Goal: Task Accomplishment & Management: Manage account settings

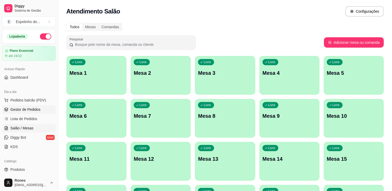
click at [30, 108] on span "Gestor de Pedidos" at bounding box center [25, 109] width 30 height 5
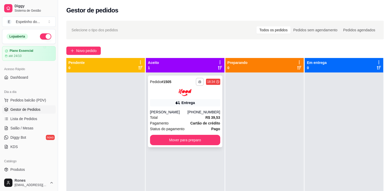
click at [199, 82] on icon "button" at bounding box center [199, 81] width 3 height 3
click at [172, 101] on button "Impressora" at bounding box center [184, 100] width 36 height 8
click at [196, 141] on button "Mover para preparo" at bounding box center [185, 140] width 68 height 10
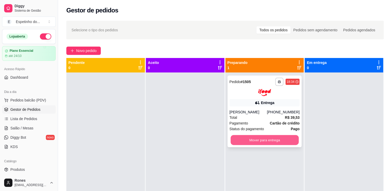
click at [250, 143] on button "Mover para entrega" at bounding box center [264, 140] width 68 height 10
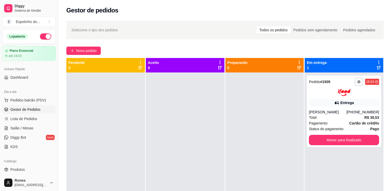
scroll to position [14, 0]
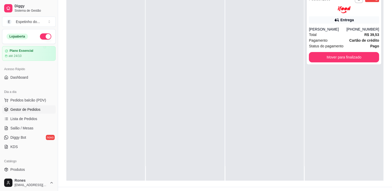
click at [246, 144] on div at bounding box center [264, 85] width 78 height 191
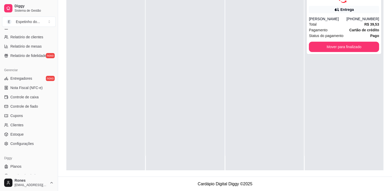
scroll to position [181, 0]
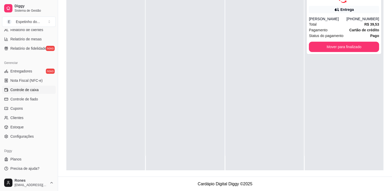
click at [36, 89] on span "Controle de caixa" at bounding box center [24, 89] width 28 height 5
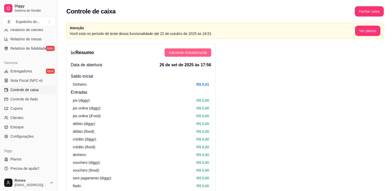
click at [183, 55] on span "Adicionar entrada/saída" at bounding box center [188, 53] width 38 height 6
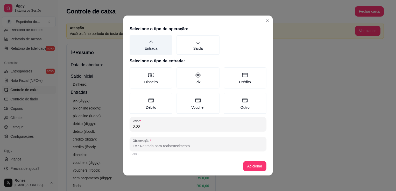
click at [146, 46] on label "Entrada" at bounding box center [150, 45] width 43 height 20
click at [133, 39] on button "Entrada" at bounding box center [131, 37] width 4 height 4
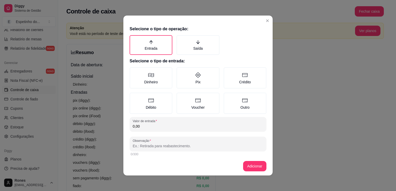
click at [147, 127] on input "0,00" at bounding box center [198, 126] width 130 height 5
type input "144,00"
click at [250, 165] on button "Adicionar" at bounding box center [254, 166] width 23 height 10
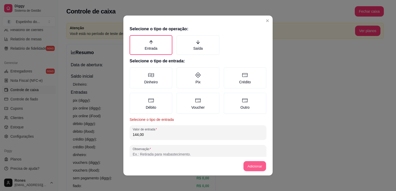
click at [260, 168] on button "Adicionar" at bounding box center [254, 166] width 23 height 10
click at [250, 168] on button "Adicionar" at bounding box center [254, 166] width 23 height 10
click at [260, 166] on button "Adicionar" at bounding box center [254, 166] width 23 height 10
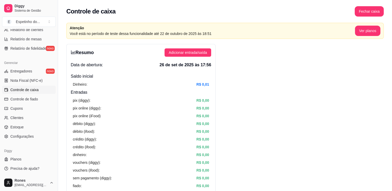
scroll to position [54, 0]
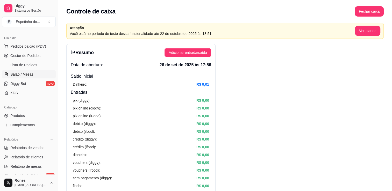
click at [26, 72] on span "Salão / Mesas" at bounding box center [21, 74] width 23 height 5
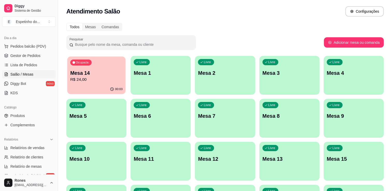
click at [104, 80] on p "R$ 24,00" at bounding box center [96, 80] width 52 height 6
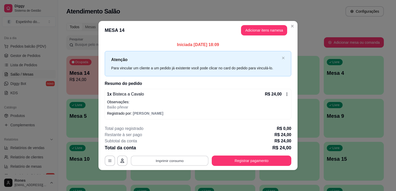
click at [175, 161] on button "Imprimir consumo" at bounding box center [170, 161] width 78 height 10
click at [169, 138] on button "Impressora" at bounding box center [171, 138] width 36 height 8
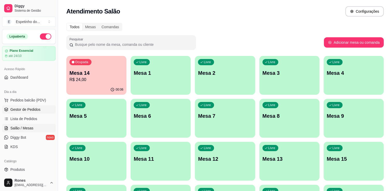
click at [28, 110] on span "Gestor de Pedidos" at bounding box center [25, 109] width 30 height 5
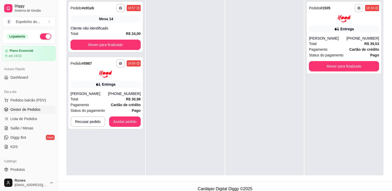
scroll to position [79, 0]
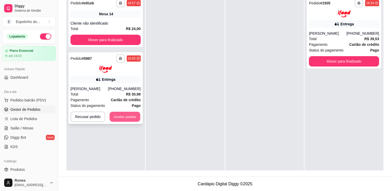
click at [127, 116] on button "Aceitar pedido" at bounding box center [124, 117] width 31 height 10
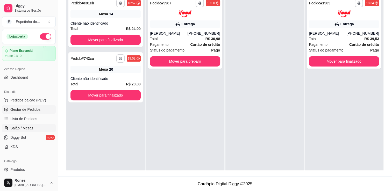
click at [27, 127] on span "Salão / Mesas" at bounding box center [21, 128] width 23 height 5
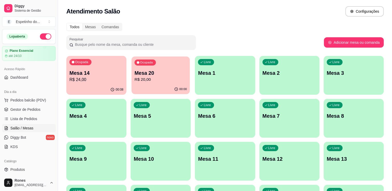
click at [160, 73] on p "Mesa 20" at bounding box center [160, 73] width 52 height 7
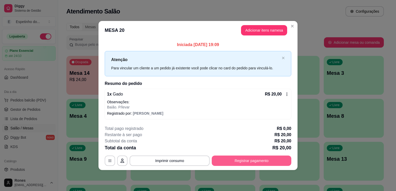
click at [257, 159] on button "Registrar pagamento" at bounding box center [250, 161] width 79 height 10
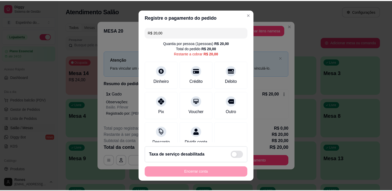
scroll to position [15, 0]
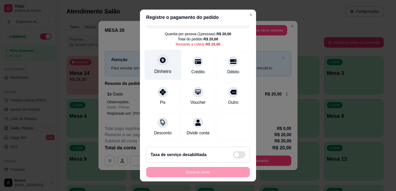
click at [165, 68] on div "Dinheiro" at bounding box center [162, 71] width 17 height 7
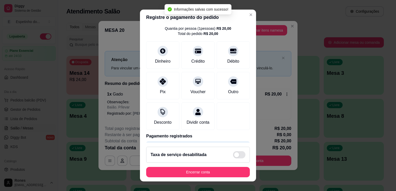
type input "R$ 0,00"
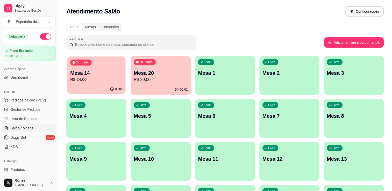
click at [97, 87] on div "00:09" at bounding box center [96, 89] width 58 height 10
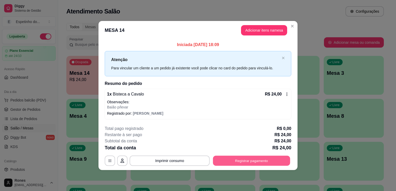
click at [257, 162] on button "Registrar pagamento" at bounding box center [251, 161] width 77 height 10
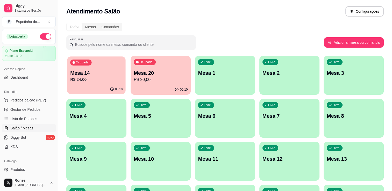
click at [109, 72] on p "Mesa 14" at bounding box center [96, 73] width 52 height 7
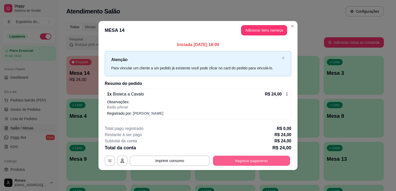
click at [254, 157] on button "Registrar pagamento" at bounding box center [251, 161] width 77 height 10
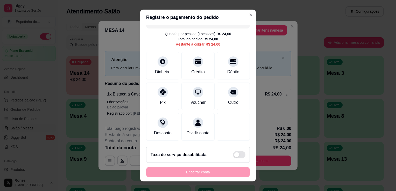
scroll to position [15, 0]
click at [157, 68] on div "Dinheiro" at bounding box center [162, 71] width 17 height 7
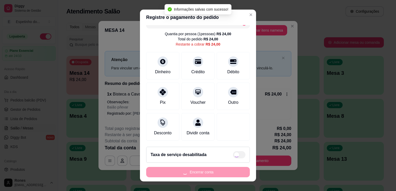
type input "R$ 0,00"
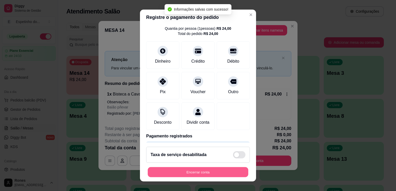
click at [221, 172] on button "Encerrar conta" at bounding box center [198, 172] width 100 height 10
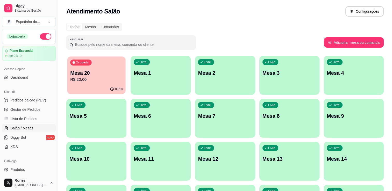
click at [111, 73] on p "Mesa 20" at bounding box center [96, 73] width 52 height 7
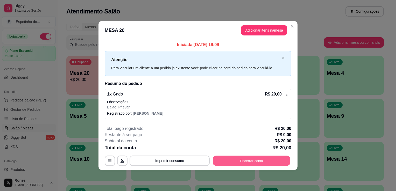
click at [269, 161] on button "Encerrar conta" at bounding box center [251, 161] width 77 height 10
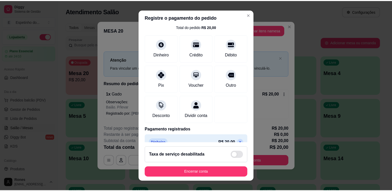
scroll to position [36, 0]
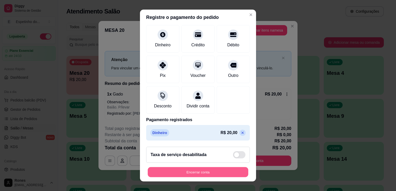
click at [213, 171] on button "Encerrar conta" at bounding box center [198, 172] width 100 height 10
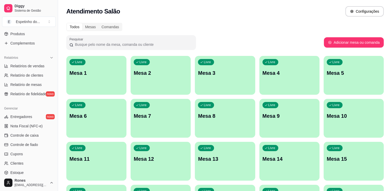
scroll to position [145, 0]
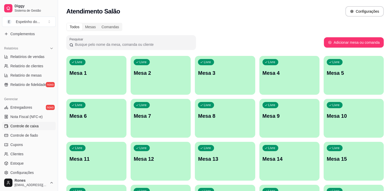
click at [34, 126] on span "Controle de caixa" at bounding box center [24, 125] width 28 height 5
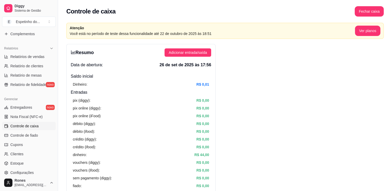
scroll to position [18, 0]
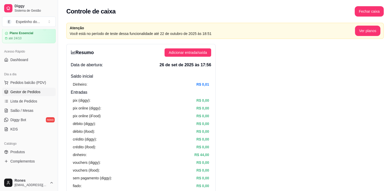
click at [15, 91] on span "Gestor de Pedidos" at bounding box center [25, 91] width 30 height 5
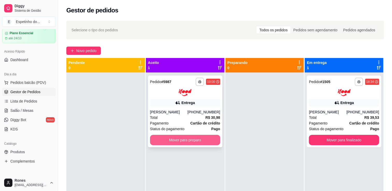
click at [192, 142] on button "Mover para preparo" at bounding box center [185, 140] width 70 height 10
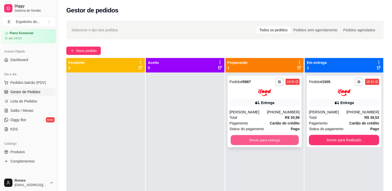
click at [254, 143] on button "Mover para entrega" at bounding box center [264, 140] width 68 height 10
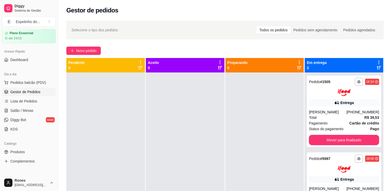
scroll to position [79, 0]
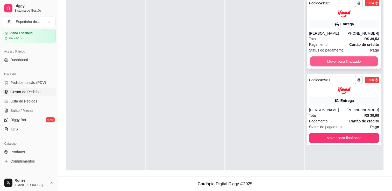
click at [350, 63] on button "Mover para finalizado" at bounding box center [344, 61] width 68 height 10
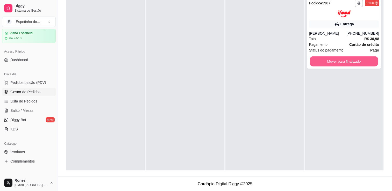
click at [350, 63] on button "Mover para finalizado" at bounding box center [344, 61] width 68 height 10
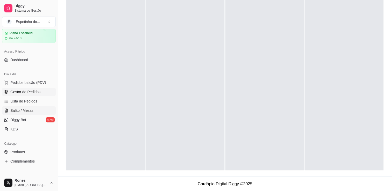
click at [18, 111] on span "Salão / Mesas" at bounding box center [21, 110] width 23 height 5
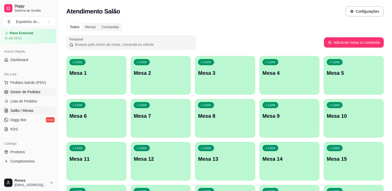
click at [21, 93] on span "Gestor de Pedidos" at bounding box center [25, 91] width 30 height 5
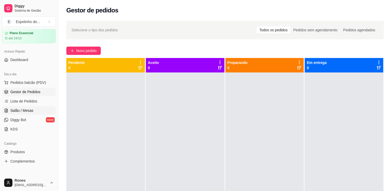
click at [20, 111] on span "Salão / Mesas" at bounding box center [21, 110] width 23 height 5
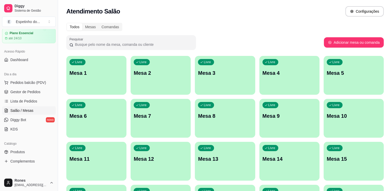
click at [54, 157] on div "Catálogo Produtos Complementos" at bounding box center [29, 152] width 58 height 30
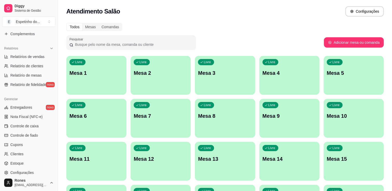
scroll to position [181, 0]
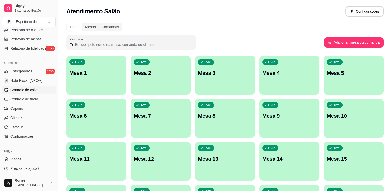
click at [28, 89] on span "Controle de caixa" at bounding box center [24, 89] width 28 height 5
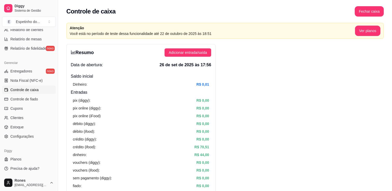
scroll to position [167, 0]
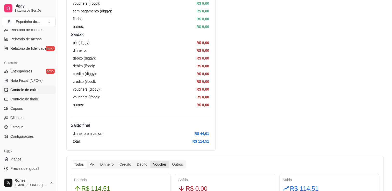
click at [167, 163] on div "Voucher" at bounding box center [159, 164] width 19 height 7
click at [150, 161] on input "Voucher" at bounding box center [150, 161] width 0 height 0
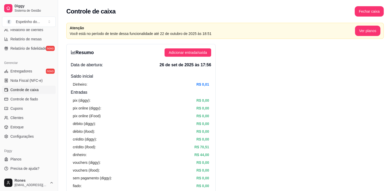
scroll to position [54, 0]
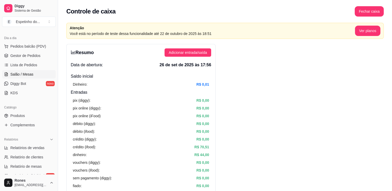
click at [20, 73] on span "Salão / Mesas" at bounding box center [21, 74] width 23 height 5
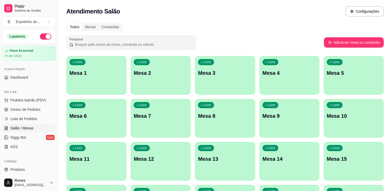
scroll to position [127, 0]
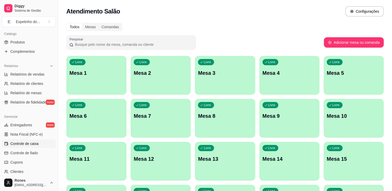
click at [33, 144] on span "Controle de caixa" at bounding box center [24, 143] width 28 height 5
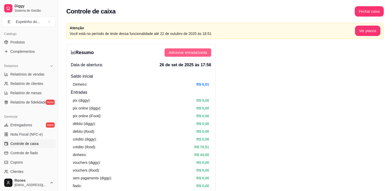
click at [187, 55] on span "Adicionar entrada/saída" at bounding box center [188, 53] width 38 height 6
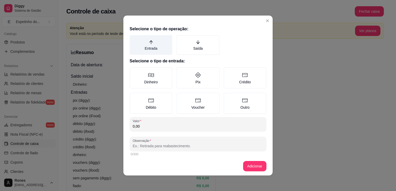
click at [152, 47] on label "Entrada" at bounding box center [150, 45] width 43 height 20
click at [133, 39] on button "Entrada" at bounding box center [131, 37] width 4 height 4
type button "INFLOW"
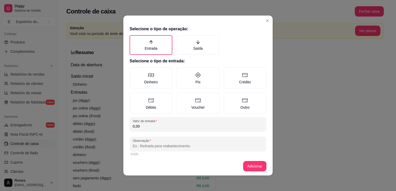
click at [147, 127] on input "0,00" at bounding box center [198, 126] width 130 height 5
type input "144,00"
click at [247, 164] on button "Adicionar" at bounding box center [254, 166] width 23 height 10
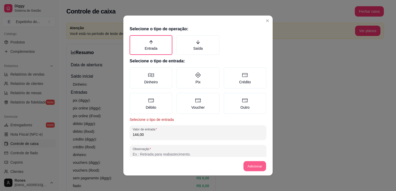
click at [247, 164] on button "Adicionar" at bounding box center [254, 166] width 23 height 10
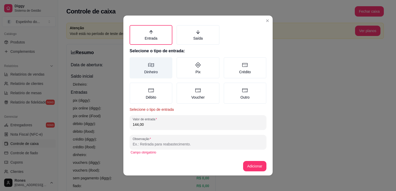
click at [148, 68] on label "Dinheiro" at bounding box center [150, 67] width 43 height 21
click at [133, 68] on button "Dinheiro" at bounding box center [131, 69] width 4 height 4
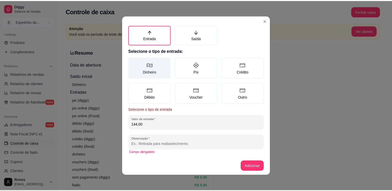
scroll to position [2, 0]
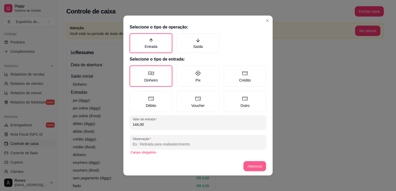
click at [252, 164] on button "Adicionar" at bounding box center [254, 166] width 23 height 10
click at [165, 144] on input "Observação" at bounding box center [198, 144] width 130 height 5
type input "abastecimento"
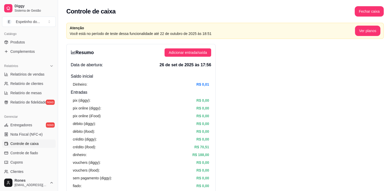
scroll to position [0, 0]
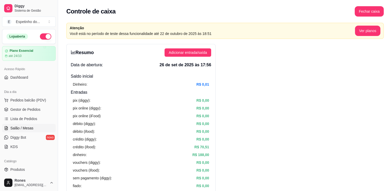
click at [25, 127] on span "Salão / Mesas" at bounding box center [21, 128] width 23 height 5
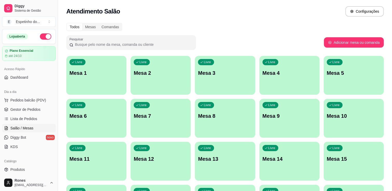
scroll to position [96, 0]
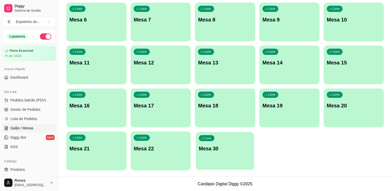
click at [211, 155] on div "Livre Mesa 30" at bounding box center [225, 148] width 58 height 32
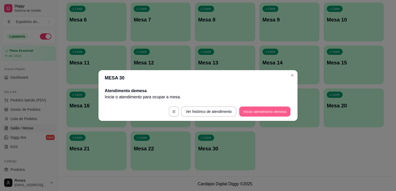
click at [257, 111] on button "Iniciar atendimento de mesa" at bounding box center [264, 112] width 51 height 10
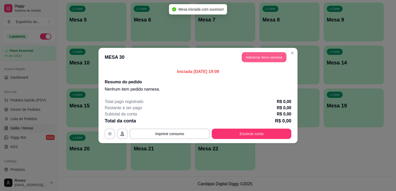
click at [271, 56] on button "Adicionar itens na mesa" at bounding box center [263, 57] width 45 height 10
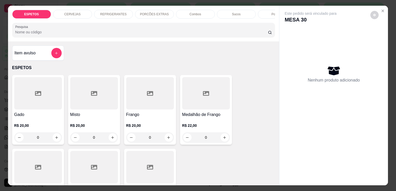
click at [157, 160] on div at bounding box center [150, 167] width 48 height 32
click at [98, 170] on div at bounding box center [94, 167] width 48 height 32
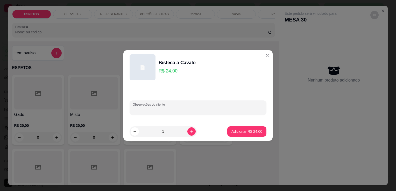
click at [162, 110] on input "Observações do cliente" at bounding box center [198, 109] width 130 height 5
type input "cuxa para viagem guarda municipal"
click at [255, 132] on p "Adicionar R$ 24,00" at bounding box center [247, 131] width 30 height 5
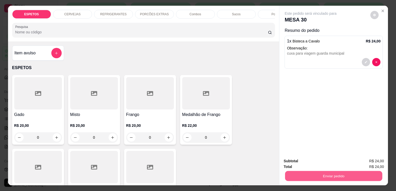
click at [332, 176] on button "Enviar pedido" at bounding box center [333, 176] width 97 height 10
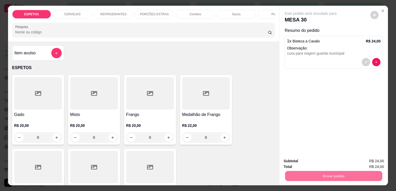
click at [381, 161] on button "Enviar pedido" at bounding box center [370, 162] width 28 height 10
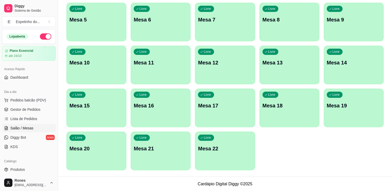
scroll to position [0, 0]
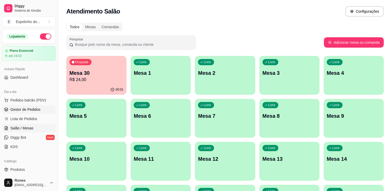
click at [28, 107] on span "Gestor de Pedidos" at bounding box center [25, 109] width 30 height 5
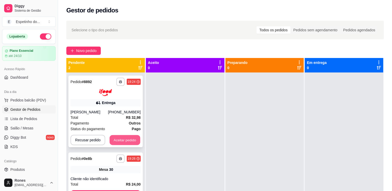
click at [129, 140] on button "Aceitar pedido" at bounding box center [124, 140] width 31 height 10
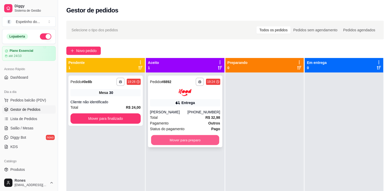
click at [206, 138] on button "Mover para preparo" at bounding box center [185, 140] width 68 height 10
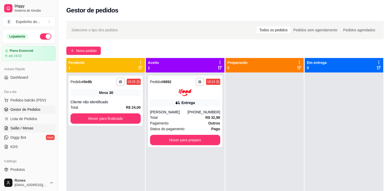
click at [21, 130] on span "Salão / Mesas" at bounding box center [21, 128] width 23 height 5
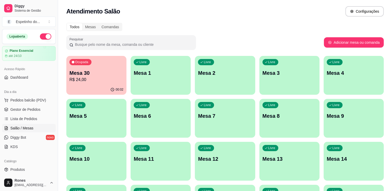
scroll to position [96, 0]
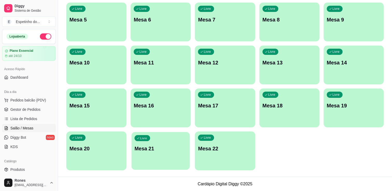
click at [165, 148] on p "Mesa 21" at bounding box center [160, 148] width 52 height 7
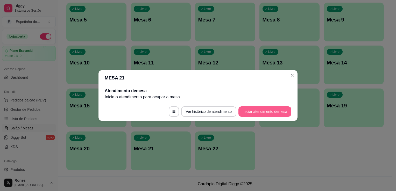
click at [268, 113] on button "Iniciar atendimento de mesa" at bounding box center [264, 111] width 53 height 10
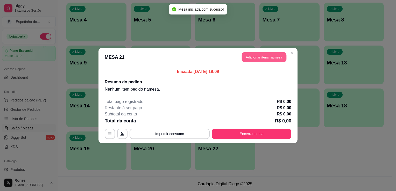
click at [268, 58] on button "Adicionar itens na mesa" at bounding box center [263, 57] width 45 height 10
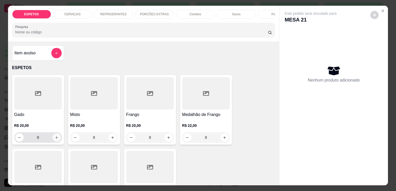
click at [55, 138] on icon "increase-product-quantity" at bounding box center [56, 137] width 3 height 3
click at [55, 138] on icon "increase-product-quantity" at bounding box center [57, 138] width 4 height 4
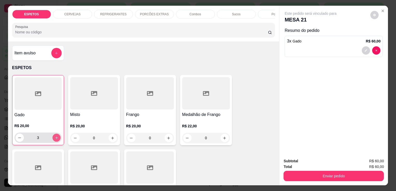
click at [55, 138] on icon "increase-product-quantity" at bounding box center [56, 138] width 4 height 4
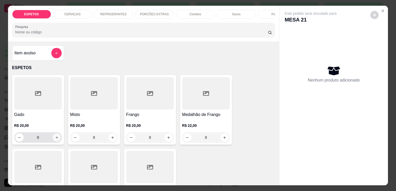
click at [56, 138] on icon "increase-product-quantity" at bounding box center [57, 138] width 4 height 4
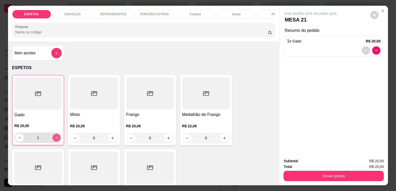
click at [56, 138] on icon "increase-product-quantity" at bounding box center [56, 138] width 4 height 4
type input "4"
click at [364, 49] on icon "decrease-product-quantity" at bounding box center [365, 50] width 3 height 3
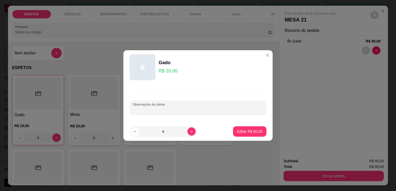
click at [204, 109] on input "Observações do cliente" at bounding box center [198, 109] width 130 height 5
type input "baiao para vigem"
click at [238, 133] on p "Editar R$ 80,00" at bounding box center [249, 131] width 24 height 5
type input "0"
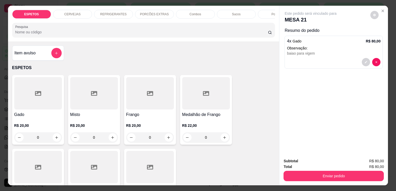
click at [89, 163] on div at bounding box center [94, 167] width 48 height 32
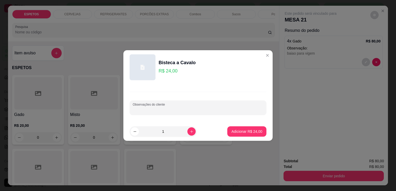
click at [186, 111] on input "Observações do cliente" at bounding box center [198, 109] width 130 height 5
type input "cuxa para vigem"
click at [233, 131] on p "Adicionar R$ 24,00" at bounding box center [247, 131] width 30 height 5
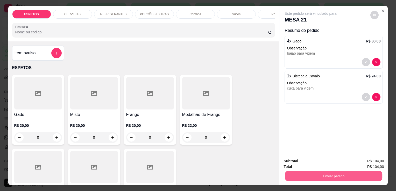
click at [327, 176] on button "Enviar pedido" at bounding box center [333, 176] width 97 height 10
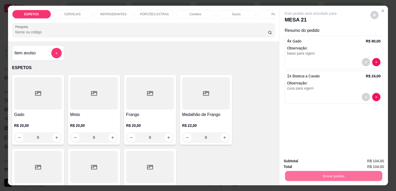
click at [378, 164] on button "Enviar pedido" at bounding box center [370, 162] width 28 height 10
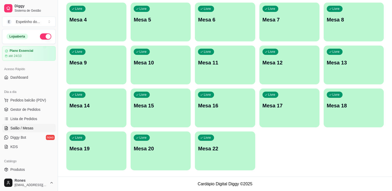
click at [215, 158] on div "Livre Mesa 22" at bounding box center [225, 147] width 60 height 33
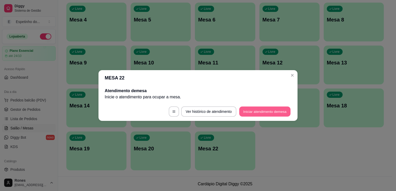
click at [258, 111] on button "Iniciar atendimento de mesa" at bounding box center [264, 112] width 51 height 10
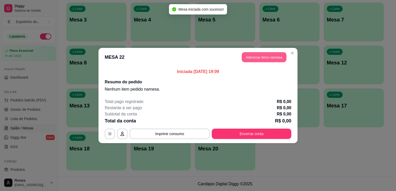
click at [261, 61] on button "Adicionar itens na mesa" at bounding box center [263, 57] width 45 height 10
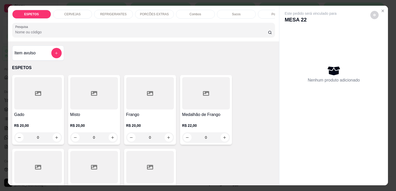
click at [90, 121] on div "R$ 20,00 0" at bounding box center [94, 130] width 48 height 25
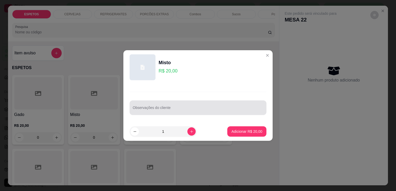
click at [193, 106] on div at bounding box center [198, 107] width 130 height 10
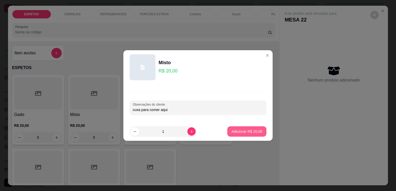
type input "cuxa para comer aqui"
click at [237, 130] on p "Adicionar R$ 20,00" at bounding box center [247, 131] width 30 height 5
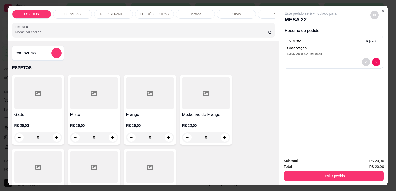
click at [145, 114] on h4 "Frango" at bounding box center [150, 115] width 48 height 6
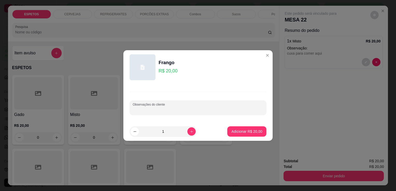
click at [187, 109] on input "Observações do cliente" at bounding box center [198, 109] width 130 height 5
type input "cuxa para viagem"
click at [243, 132] on p "Adicionar R$ 20,00" at bounding box center [247, 131] width 30 height 5
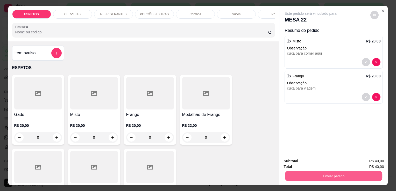
click at [343, 174] on button "Enviar pedido" at bounding box center [333, 176] width 97 height 10
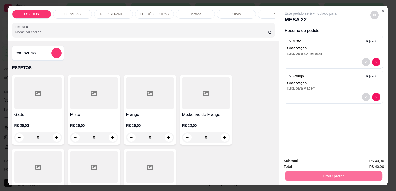
click at [376, 161] on button "Enviar pedido" at bounding box center [370, 162] width 28 height 10
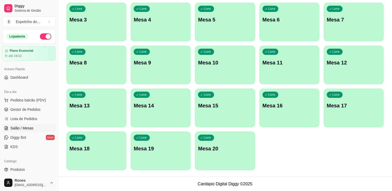
scroll to position [0, 0]
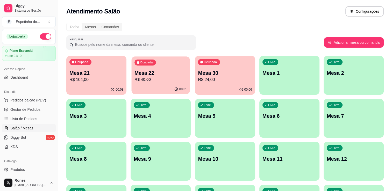
click at [144, 79] on p "R$ 40,00" at bounding box center [160, 80] width 52 height 6
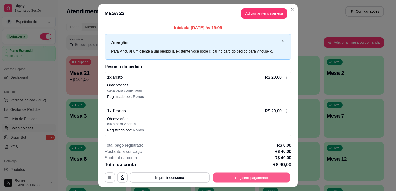
click at [249, 178] on button "Registrar pagamento" at bounding box center [251, 177] width 77 height 10
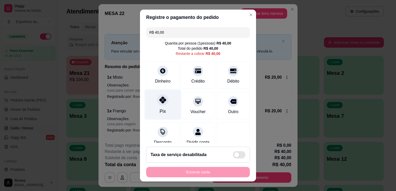
click at [161, 111] on div "Pix" at bounding box center [162, 111] width 6 height 7
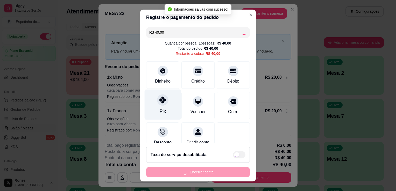
type input "R$ 0,00"
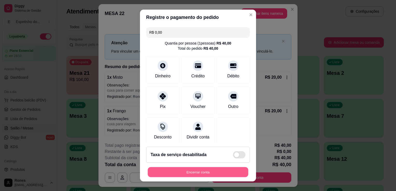
click at [220, 168] on button "Encerrar conta" at bounding box center [198, 172] width 100 height 10
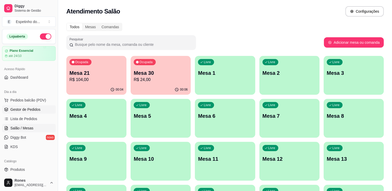
click at [27, 108] on span "Gestor de Pedidos" at bounding box center [25, 109] width 30 height 5
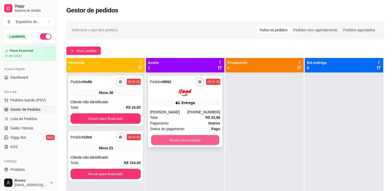
click at [201, 141] on button "Mover para preparo" at bounding box center [185, 140] width 68 height 10
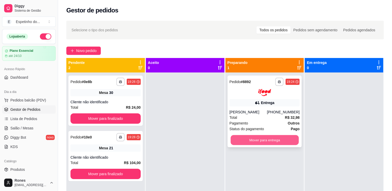
click at [266, 141] on button "Mover para entrega" at bounding box center [264, 140] width 68 height 10
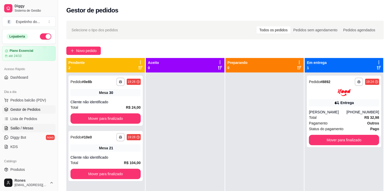
click at [27, 126] on span "Salão / Mesas" at bounding box center [21, 128] width 23 height 5
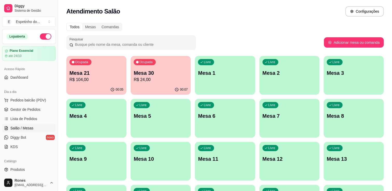
scroll to position [96, 0]
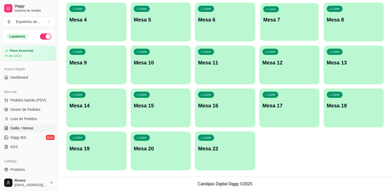
click at [280, 21] on p "Mesa 7" at bounding box center [289, 19] width 52 height 7
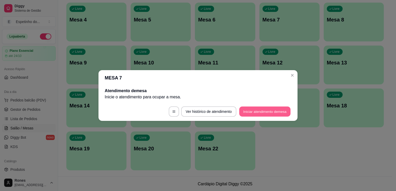
click at [277, 111] on button "Iniciar atendimento de mesa" at bounding box center [264, 112] width 51 height 10
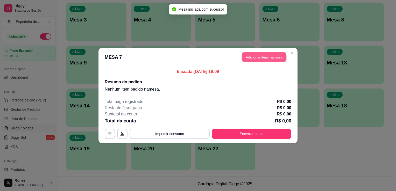
click at [267, 57] on button "Adicionar itens na mesa" at bounding box center [263, 57] width 45 height 10
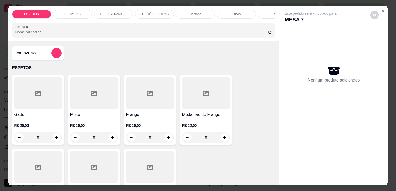
click at [33, 113] on h4 "Gado" at bounding box center [38, 115] width 48 height 6
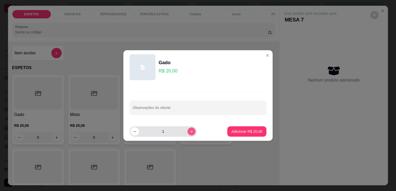
click at [187, 132] on button "increase-product-quantity" at bounding box center [191, 131] width 8 height 8
type input "2"
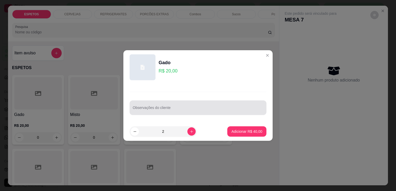
click at [174, 109] on input "Observações do cliente" at bounding box center [198, 109] width 130 height 5
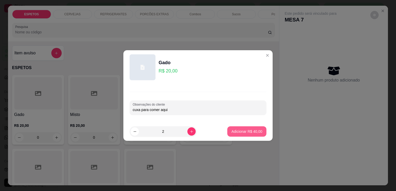
type input "cuxa para comer aqui"
click at [252, 133] on p "Adicionar R$ 40,00" at bounding box center [247, 131] width 30 height 5
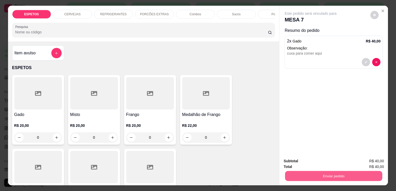
click at [319, 175] on button "Enviar pedido" at bounding box center [333, 176] width 97 height 10
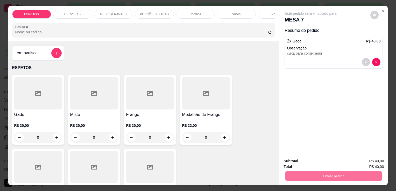
click at [363, 162] on button "Enviar pedido" at bounding box center [370, 162] width 28 height 10
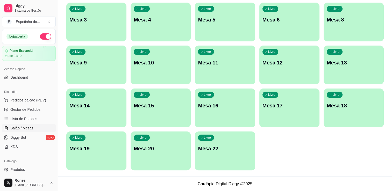
scroll to position [0, 0]
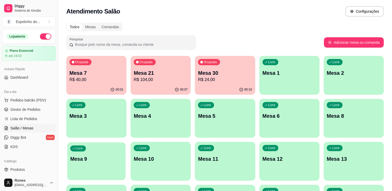
click at [109, 161] on p "Mesa 9" at bounding box center [96, 159] width 52 height 7
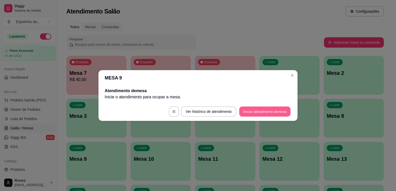
click at [277, 109] on button "Iniciar atendimento de mesa" at bounding box center [264, 112] width 51 height 10
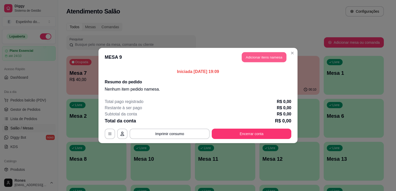
click at [263, 56] on button "Adicionar itens na mesa" at bounding box center [263, 57] width 45 height 10
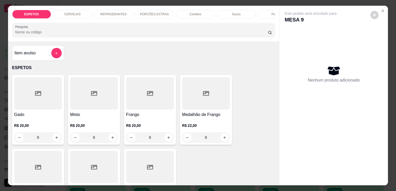
click at [76, 14] on p "CERVEJAS" at bounding box center [72, 14] width 16 height 4
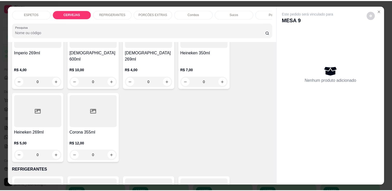
scroll to position [0, 0]
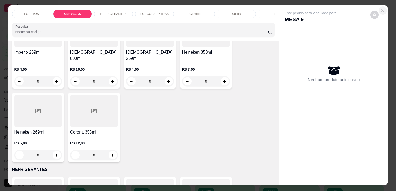
click at [381, 10] on icon "Close" at bounding box center [382, 11] width 2 height 2
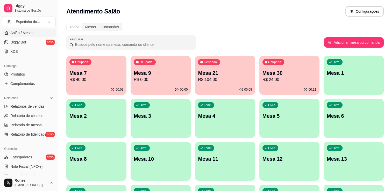
scroll to position [88, 0]
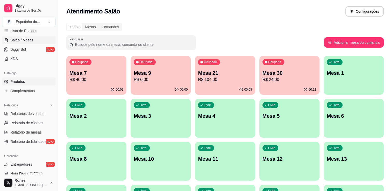
click at [24, 82] on span "Produtos" at bounding box center [17, 81] width 14 height 5
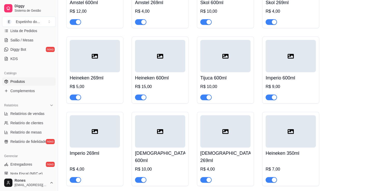
scroll to position [284, 0]
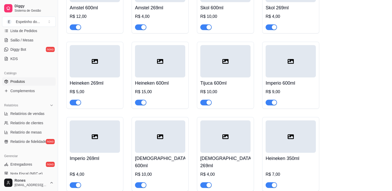
click at [109, 92] on div "R$ 5,00" at bounding box center [95, 92] width 50 height 6
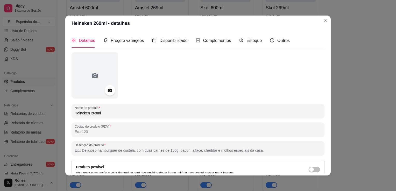
click at [109, 114] on input "Heineken 269ml" at bounding box center [198, 113] width 246 height 5
type input "Heineken 330ml"
click at [130, 40] on span "Preço e variações" at bounding box center [127, 40] width 33 height 4
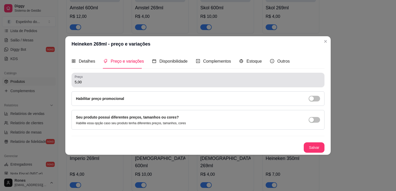
click at [105, 86] on div "Preço 5,00" at bounding box center [197, 80] width 253 height 14
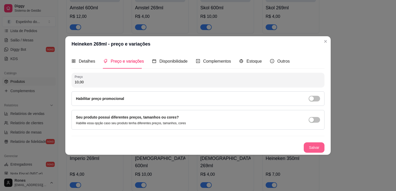
type input "10,00"
click at [315, 149] on button "Salvar" at bounding box center [313, 147] width 21 height 10
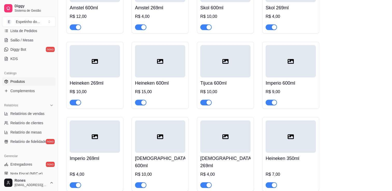
scroll to position [0, 0]
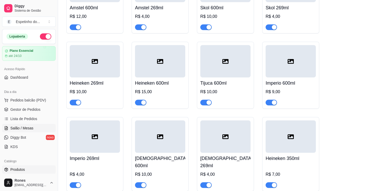
click at [24, 127] on span "Salão / Mesas" at bounding box center [21, 128] width 23 height 5
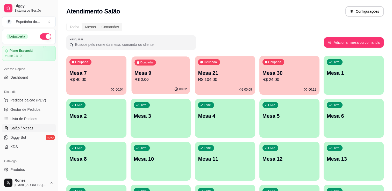
click at [154, 82] on p "R$ 0,00" at bounding box center [160, 80] width 52 height 6
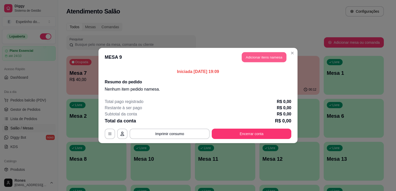
click at [265, 58] on button "Adicionar itens na mesa" at bounding box center [263, 57] width 45 height 10
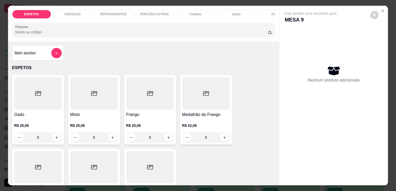
click at [74, 12] on p "CERVEJAS" at bounding box center [72, 14] width 16 height 4
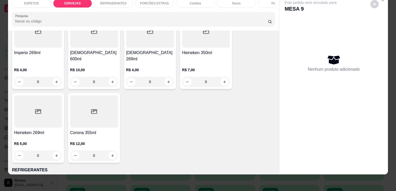
scroll to position [363, 0]
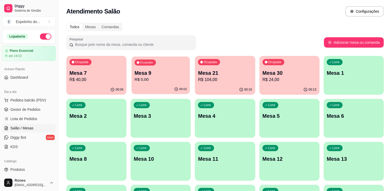
click at [162, 76] on p "Mesa 9" at bounding box center [160, 73] width 52 height 7
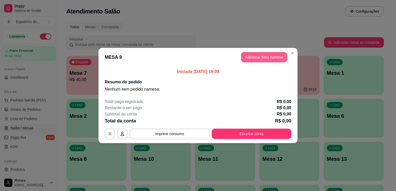
click at [276, 59] on button "Adicionar itens na mesa" at bounding box center [264, 57] width 46 height 10
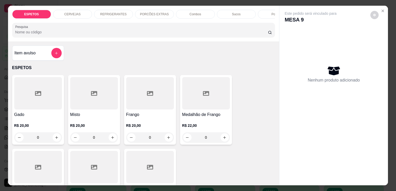
click at [76, 12] on p "CERVEJAS" at bounding box center [72, 14] width 16 height 4
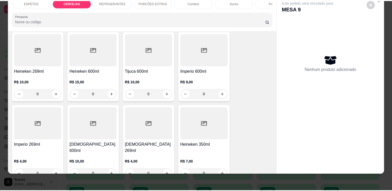
scroll to position [260, 0]
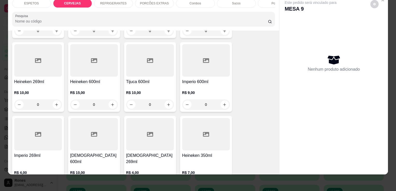
click at [45, 83] on h4 "Heineken 269ml" at bounding box center [38, 82] width 48 height 6
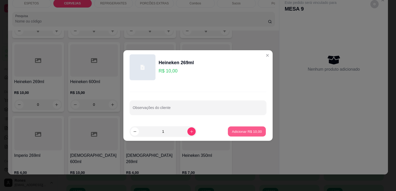
click at [241, 131] on p "Adicionar R$ 10,00" at bounding box center [247, 131] width 30 height 5
type input "1"
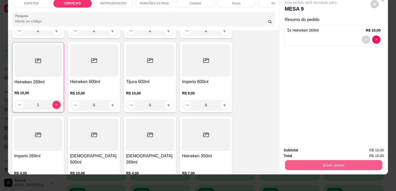
click at [346, 164] on button "Enviar pedido" at bounding box center [333, 165] width 97 height 10
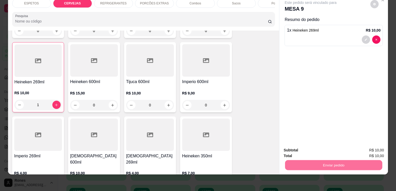
click at [376, 147] on button "Enviar pedido" at bounding box center [370, 149] width 28 height 10
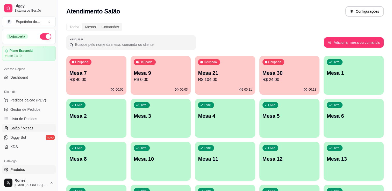
click at [19, 169] on span "Produtos" at bounding box center [17, 169] width 14 height 5
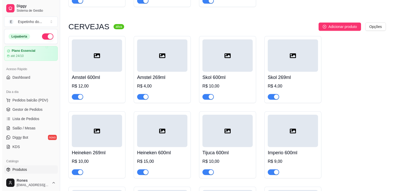
scroll to position [262, 0]
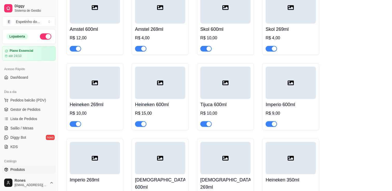
click at [80, 97] on div at bounding box center [95, 83] width 50 height 32
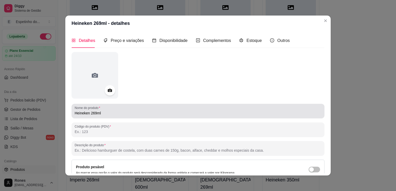
click at [113, 116] on div "Heineken 269ml" at bounding box center [198, 111] width 246 height 10
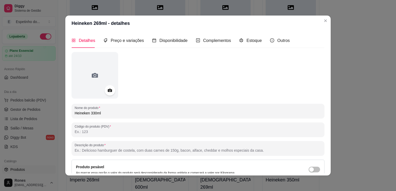
type input "Heineken 330ml"
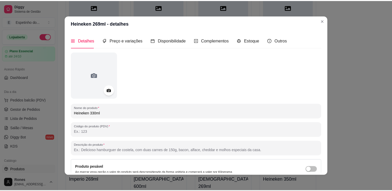
scroll to position [48, 0]
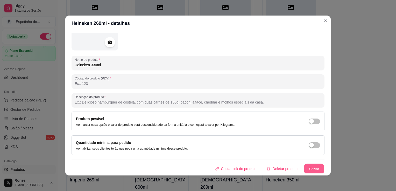
click at [312, 167] on button "Salvar" at bounding box center [314, 169] width 20 height 10
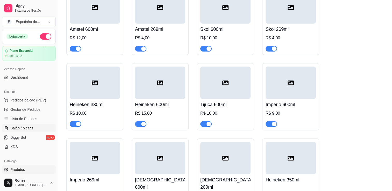
click at [27, 127] on span "Salão / Mesas" at bounding box center [21, 128] width 23 height 5
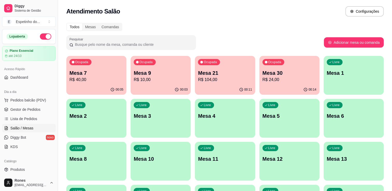
click at [153, 73] on p "Mesa 9" at bounding box center [161, 72] width 54 height 7
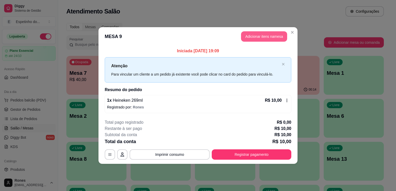
click at [278, 38] on button "Adicionar itens na mesa" at bounding box center [264, 36] width 46 height 10
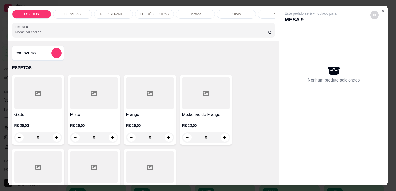
click at [23, 116] on h4 "Gado" at bounding box center [38, 115] width 48 height 6
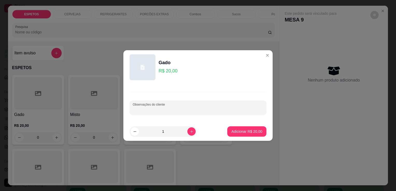
click at [173, 107] on input "Observações do cliente" at bounding box center [198, 109] width 130 height 5
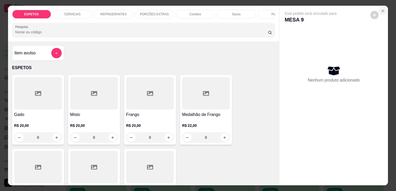
click at [380, 9] on icon "Close" at bounding box center [382, 11] width 4 height 4
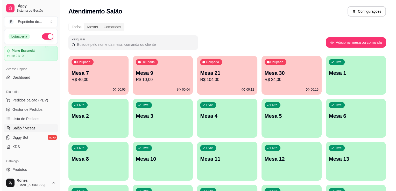
scroll to position [96, 0]
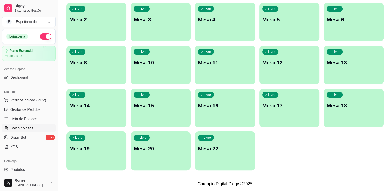
click at [235, 150] on p "Mesa 22" at bounding box center [225, 148] width 54 height 7
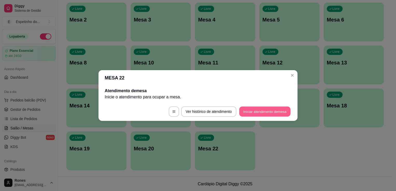
click at [269, 113] on button "Iniciar atendimento de mesa" at bounding box center [264, 112] width 51 height 10
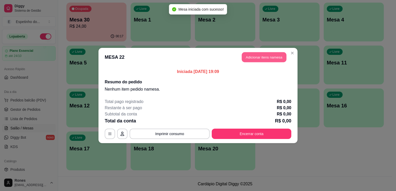
click at [269, 59] on button "Adicionar itens na mesa" at bounding box center [263, 57] width 45 height 10
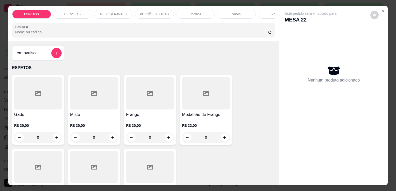
click at [149, 12] on p "PORCÕES EXTRAS" at bounding box center [154, 14] width 29 height 4
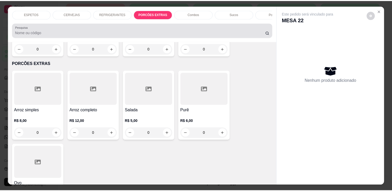
scroll to position [13, 0]
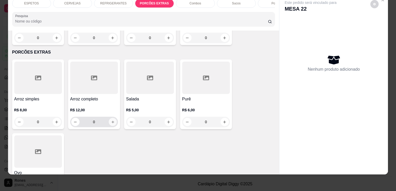
click at [111, 120] on icon "increase-product-quantity" at bounding box center [113, 122] width 4 height 4
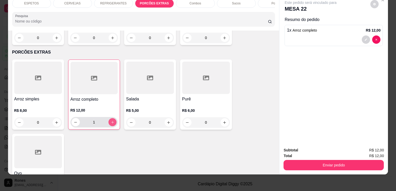
click at [111, 121] on icon "increase-product-quantity" at bounding box center [112, 122] width 3 height 3
type input "2"
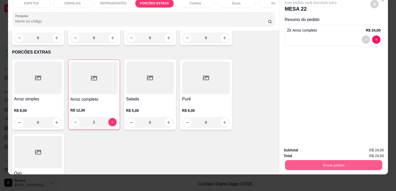
click at [330, 162] on button "Enviar pedido" at bounding box center [333, 165] width 97 height 10
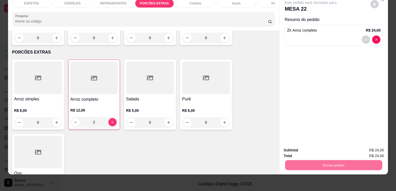
click at [378, 147] on button "Enviar pedido" at bounding box center [370, 149] width 28 height 10
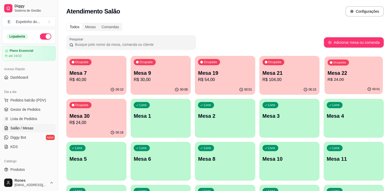
click at [357, 82] on p "R$ 24,00" at bounding box center [353, 80] width 52 height 6
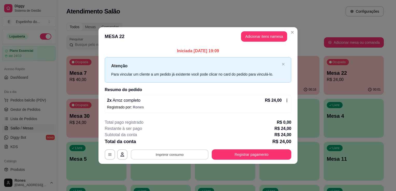
click at [158, 155] on button "Imprimir consumo" at bounding box center [170, 154] width 78 height 10
click at [164, 131] on button "Impressora" at bounding box center [171, 132] width 36 height 8
click at [164, 132] on div "Subtotal da conta R$ 24,00" at bounding box center [198, 135] width 186 height 6
click at [172, 156] on button "Imprimir consumo" at bounding box center [170, 154] width 78 height 10
click at [174, 133] on button "Impressora" at bounding box center [171, 132] width 36 height 8
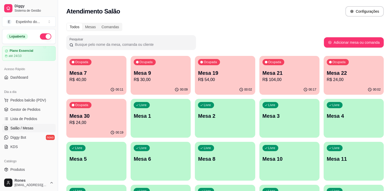
click at [364, 84] on button "Ocupada Mesa 22 R$ 24,00 00:02" at bounding box center [353, 75] width 60 height 39
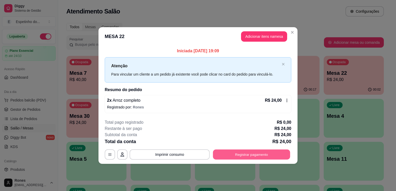
click at [264, 156] on button "Registrar pagamento" at bounding box center [251, 154] width 77 height 10
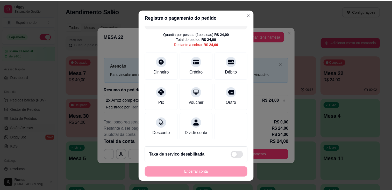
scroll to position [15, 0]
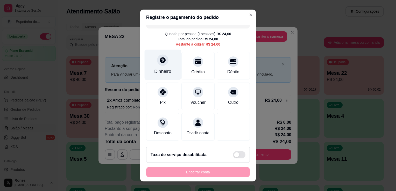
click at [171, 61] on div "Dinheiro" at bounding box center [162, 65] width 36 height 30
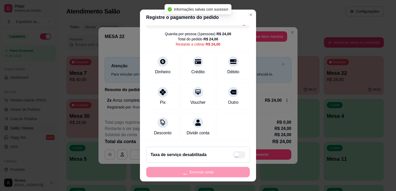
type input "R$ 0,00"
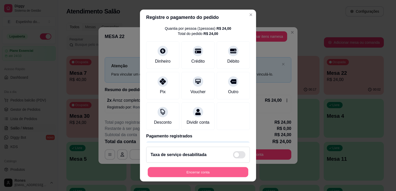
click at [207, 173] on button "Encerrar conta" at bounding box center [198, 172] width 100 height 10
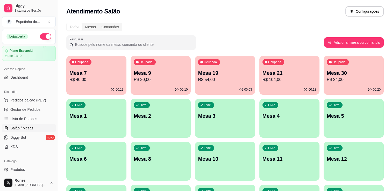
click at [294, 71] on p "Mesa 21" at bounding box center [289, 72] width 54 height 7
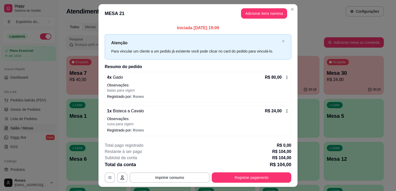
click at [286, 78] on icon at bounding box center [286, 77] width 1 height 3
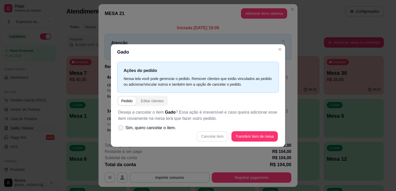
click at [122, 129] on icon at bounding box center [121, 127] width 4 height 3
click at [121, 129] on input "Sim, quero cancelar o item." at bounding box center [119, 130] width 3 height 3
checkbox input "true"
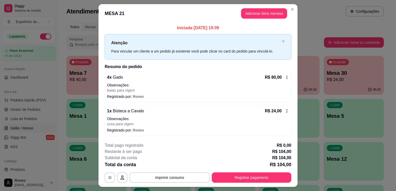
click at [284, 76] on icon at bounding box center [286, 77] width 4 height 4
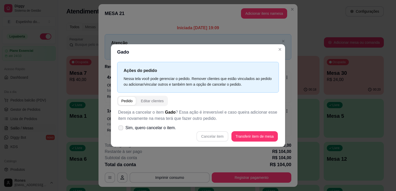
click at [119, 129] on icon at bounding box center [121, 127] width 4 height 3
click at [119, 129] on input "Sim, quero cancelar o item." at bounding box center [119, 130] width 3 height 3
checkbox input "true"
click at [217, 138] on button "Cancelar item" at bounding box center [212, 136] width 31 height 10
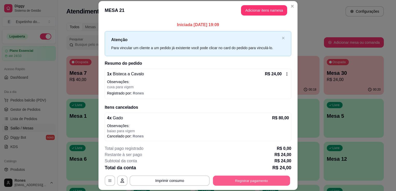
click at [255, 182] on button "Registrar pagamento" at bounding box center [251, 181] width 77 height 10
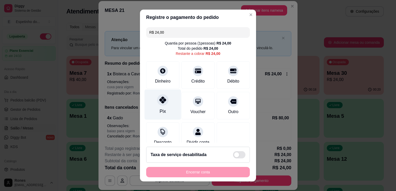
click at [154, 111] on div "Pix" at bounding box center [162, 105] width 36 height 30
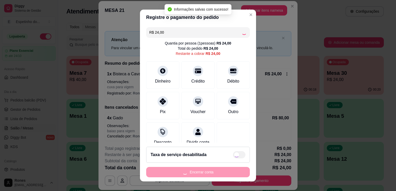
type input "R$ 0,00"
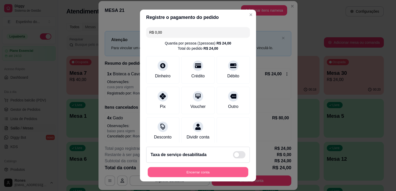
click at [195, 172] on button "Encerrar conta" at bounding box center [198, 172] width 100 height 10
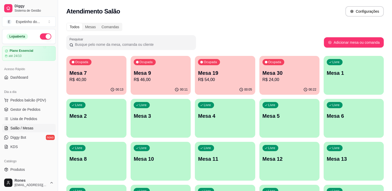
scroll to position [96, 0]
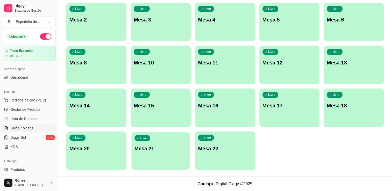
click at [154, 162] on div "Livre Mesa 21" at bounding box center [160, 148] width 58 height 32
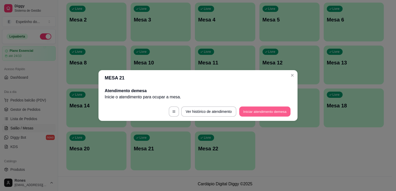
click at [256, 110] on button "Iniciar atendimento de mesa" at bounding box center [264, 112] width 51 height 10
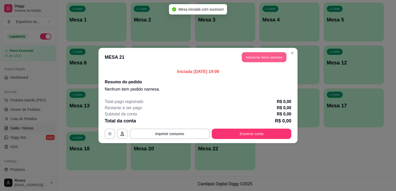
click at [268, 57] on button "Adicionar itens na mesa" at bounding box center [263, 57] width 45 height 10
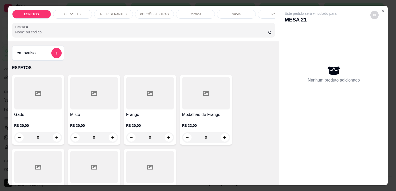
click at [39, 122] on div "R$ 20,00 0" at bounding box center [38, 130] width 48 height 25
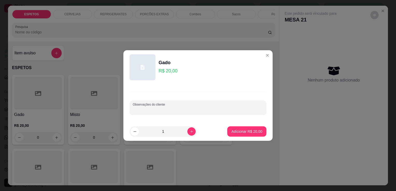
click at [191, 109] on input "Observações do cliente" at bounding box center [198, 109] width 130 height 5
type input "baaio para viagem"
click at [241, 131] on p "Adicionar R$ 20,00" at bounding box center [247, 131] width 30 height 5
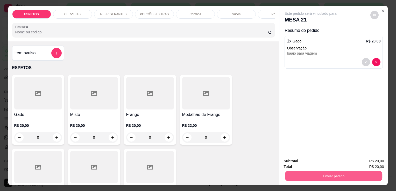
click at [346, 174] on button "Enviar pedido" at bounding box center [333, 176] width 97 height 10
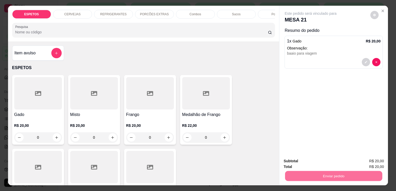
click at [371, 161] on button "Enviar pedido" at bounding box center [370, 162] width 28 height 10
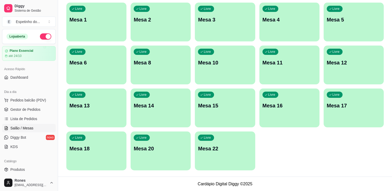
scroll to position [0, 0]
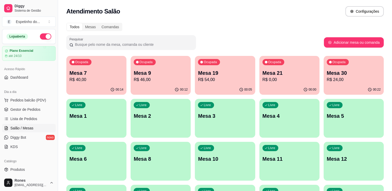
click at [278, 80] on p "R$ 0,00" at bounding box center [289, 80] width 54 height 6
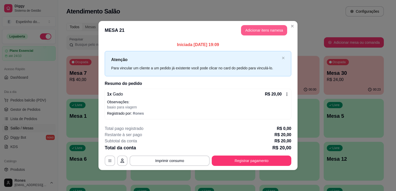
click at [269, 31] on button "Adicionar itens na mesa" at bounding box center [264, 30] width 46 height 10
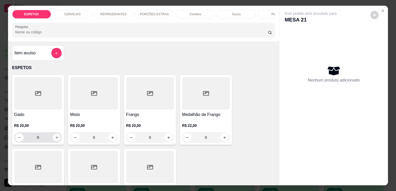
click at [55, 140] on icon "increase-product-quantity" at bounding box center [57, 138] width 4 height 4
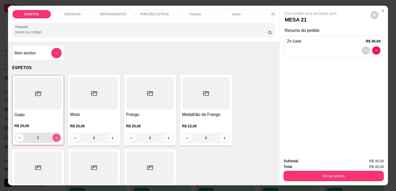
click at [55, 140] on icon "increase-product-quantity" at bounding box center [56, 138] width 4 height 4
type input "3"
click at [365, 49] on button "decrease-product-quantity" at bounding box center [366, 51] width 8 height 8
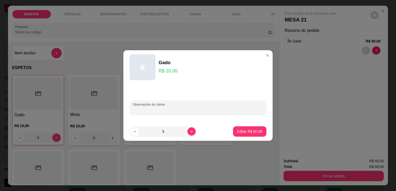
click at [184, 108] on input "Observações do cliente" at bounding box center [198, 109] width 130 height 5
type input "baio para viagem"
click at [242, 130] on p "Editar R$ 60,00" at bounding box center [249, 131] width 24 height 5
type input "0"
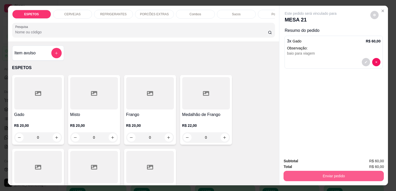
click at [356, 174] on button "Enviar pedido" at bounding box center [333, 176] width 100 height 10
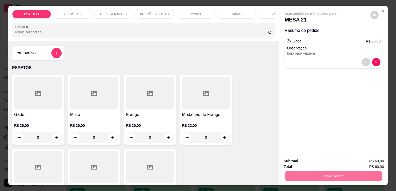
click at [367, 164] on button "Enviar pedido" at bounding box center [370, 162] width 28 height 10
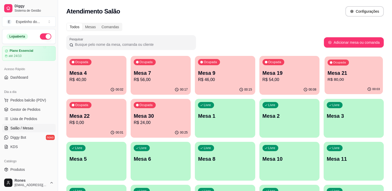
click at [340, 82] on p "R$ 80,00" at bounding box center [353, 80] width 52 height 6
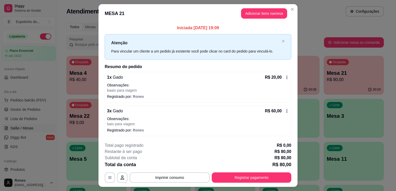
click at [285, 76] on icon at bounding box center [286, 77] width 4 height 4
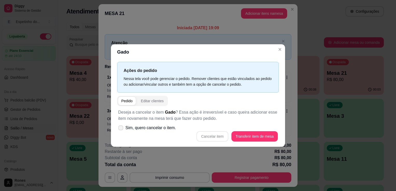
click at [121, 127] on icon at bounding box center [121, 127] width 4 height 3
click at [121, 129] on input "Sim, quero cancelar o item." at bounding box center [119, 130] width 3 height 3
checkbox input "true"
click at [214, 135] on button "Cancelar item" at bounding box center [212, 136] width 31 height 10
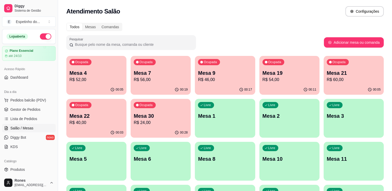
scroll to position [127, 0]
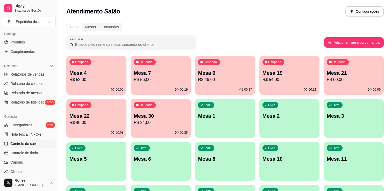
click at [28, 143] on span "Controle de caixa" at bounding box center [24, 143] width 28 height 5
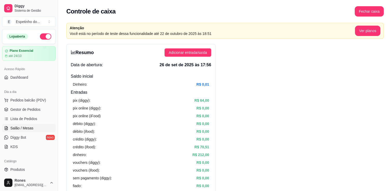
click at [27, 128] on span "Salão / Mesas" at bounding box center [21, 128] width 23 height 5
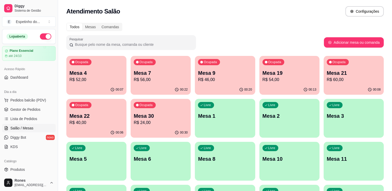
scroll to position [96, 0]
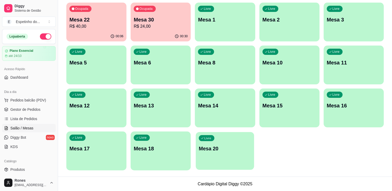
click at [229, 158] on div "Livre Mesa 20" at bounding box center [225, 148] width 58 height 32
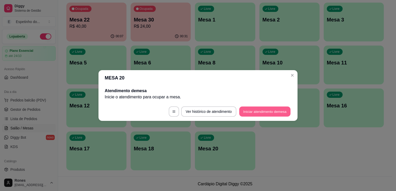
click at [256, 111] on button "Iniciar atendimento de mesa" at bounding box center [264, 112] width 51 height 10
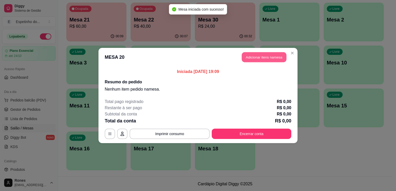
click at [259, 59] on button "Adicionar itens na mesa" at bounding box center [263, 57] width 45 height 10
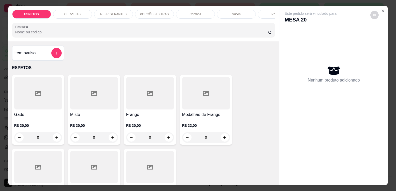
click at [33, 115] on h4 "Gado" at bounding box center [38, 115] width 48 height 6
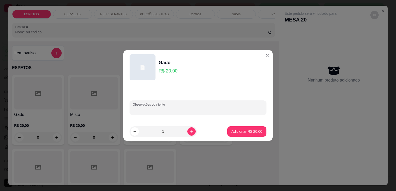
click at [142, 109] on input "Observações do cliente" at bounding box center [198, 109] width 130 height 5
type input "baioa para viagem colocar colher"
click at [252, 133] on p "Adicionar R$ 20,00" at bounding box center [247, 131] width 30 height 5
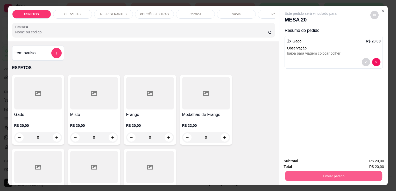
click at [329, 172] on button "Enviar pedido" at bounding box center [333, 176] width 97 height 10
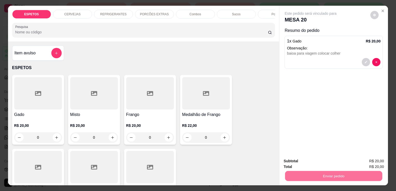
click at [371, 160] on button "Enviar pedido" at bounding box center [370, 162] width 28 height 10
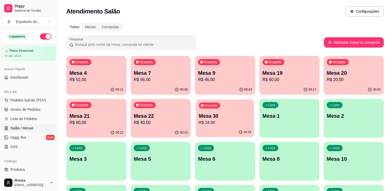
click at [247, 128] on div "00:34" at bounding box center [225, 132] width 58 height 10
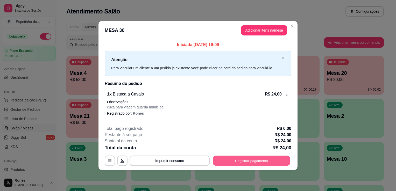
click at [265, 162] on button "Registrar pagamento" at bounding box center [251, 161] width 77 height 10
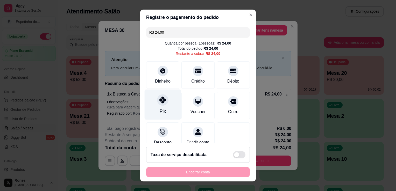
click at [167, 116] on div "Pix" at bounding box center [162, 105] width 36 height 30
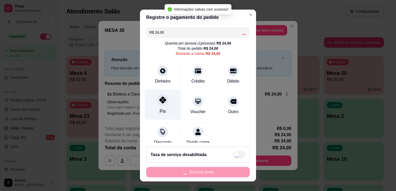
type input "R$ 0,00"
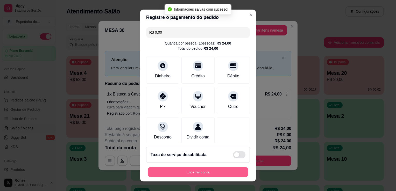
click at [212, 174] on button "Encerrar conta" at bounding box center [198, 172] width 100 height 10
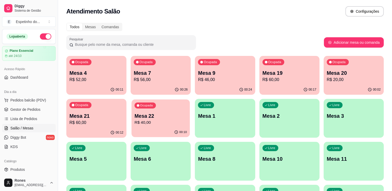
click at [180, 118] on p "Mesa 22" at bounding box center [160, 116] width 52 height 7
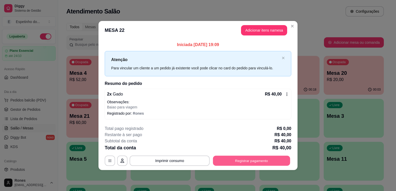
click at [279, 163] on button "Registrar pagamento" at bounding box center [251, 161] width 77 height 10
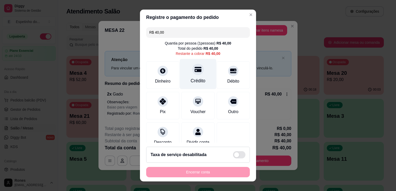
click at [204, 77] on div "Crédito" at bounding box center [198, 74] width 36 height 30
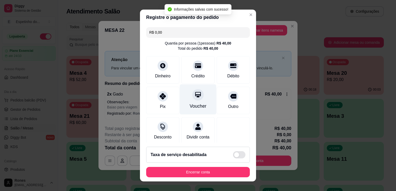
type input "R$ 0,00"
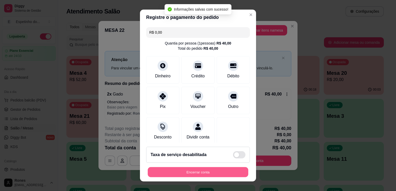
click at [223, 171] on button "Encerrar conta" at bounding box center [198, 172] width 100 height 10
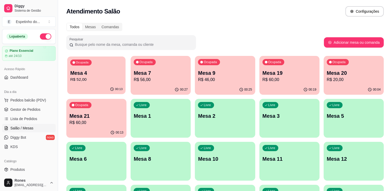
click at [103, 75] on p "Mesa 4" at bounding box center [96, 73] width 52 height 7
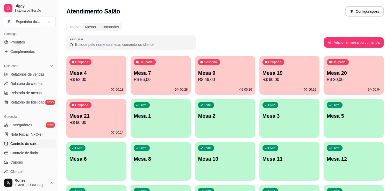
click at [34, 144] on span "Controle de caixa" at bounding box center [24, 143] width 28 height 5
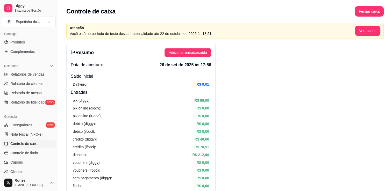
click at [55, 40] on div "Diggy Sistema de Gestão E Espetinho do ... Loja aberta Plano Essencial até 24/1…" at bounding box center [29, 95] width 58 height 191
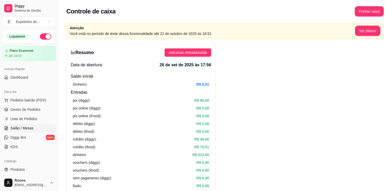
click at [30, 129] on span "Salão / Mesas" at bounding box center [21, 128] width 23 height 5
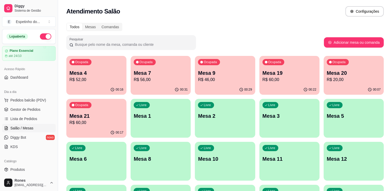
click at [155, 80] on p "R$ 56,00" at bounding box center [161, 80] width 54 height 6
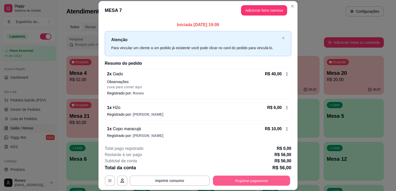
click at [254, 182] on button "Registrar pagamento" at bounding box center [251, 181] width 77 height 10
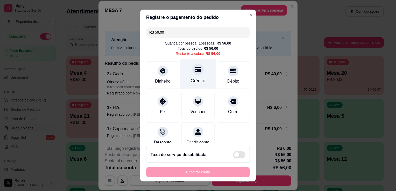
click at [198, 81] on div "Crédito" at bounding box center [198, 80] width 15 height 7
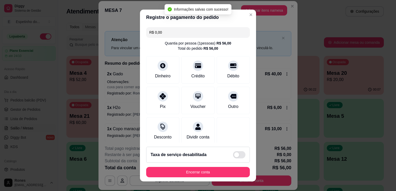
type input "R$ 0,00"
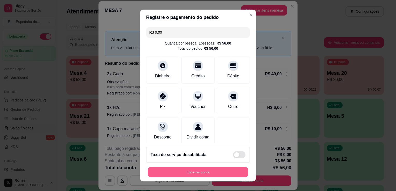
click at [208, 173] on button "Encerrar conta" at bounding box center [198, 172] width 100 height 10
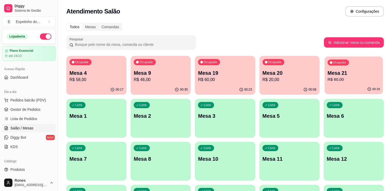
click at [332, 78] on p "R$ 60,00" at bounding box center [353, 80] width 52 height 6
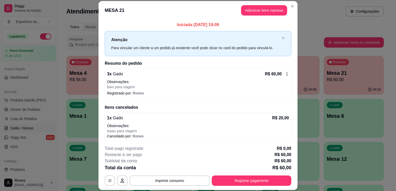
click at [271, 125] on p "Observações:" at bounding box center [198, 125] width 182 height 5
click at [284, 74] on icon at bounding box center [286, 74] width 4 height 4
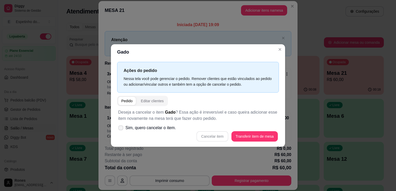
click at [120, 127] on icon at bounding box center [121, 127] width 4 height 3
click at [120, 129] on input "Sim, quero cancelar o item." at bounding box center [119, 130] width 3 height 3
checkbox input "true"
click at [208, 138] on button "Cancelar item" at bounding box center [212, 136] width 31 height 10
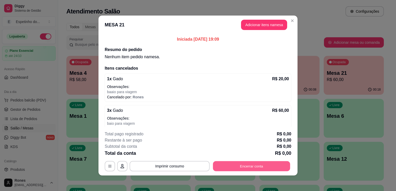
click at [243, 165] on button "Encerrar conta" at bounding box center [251, 166] width 77 height 10
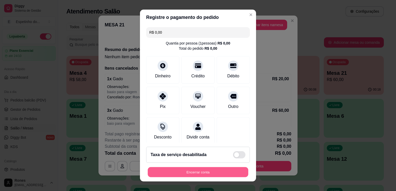
click at [200, 174] on button "Encerrar conta" at bounding box center [198, 172] width 100 height 10
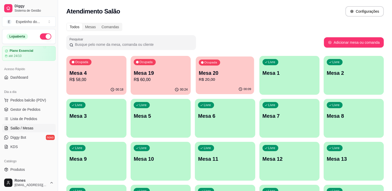
click at [231, 84] on div "Ocupada Mesa 20 R$ 20,00" at bounding box center [225, 70] width 58 height 28
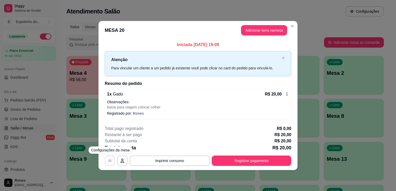
click at [109, 162] on icon "button" at bounding box center [110, 161] width 4 height 4
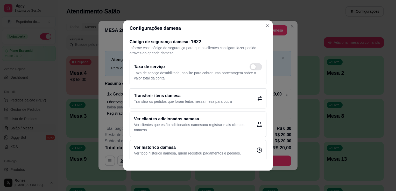
click at [233, 94] on div "Transferir itens da mesa Transfira os pedidos que foram feitos nessa mesa para …" at bounding box center [197, 98] width 137 height 20
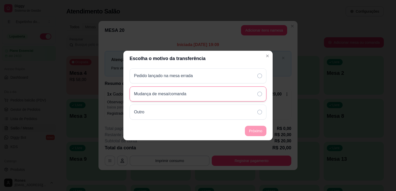
click at [260, 94] on icon at bounding box center [259, 94] width 5 height 5
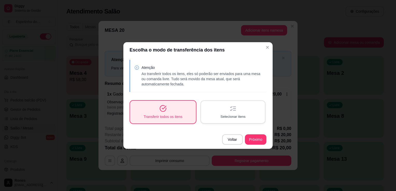
click at [233, 112] on div "Selecionar itens" at bounding box center [233, 112] width 64 height 22
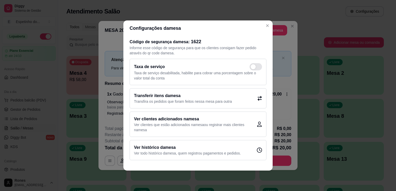
click at [194, 97] on h2 "Transferir itens da mesa" at bounding box center [183, 96] width 98 height 6
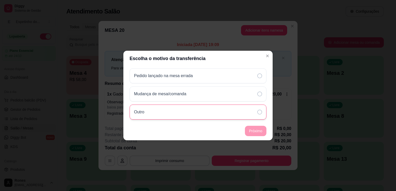
click at [188, 112] on div "Outro" at bounding box center [197, 112] width 137 height 15
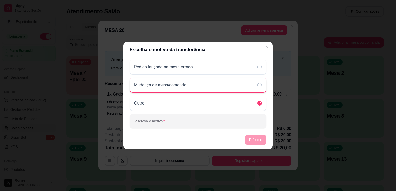
click at [258, 84] on icon at bounding box center [259, 85] width 5 height 5
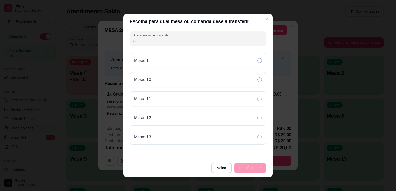
click at [236, 42] on input "Buscar mesa ou comanda" at bounding box center [200, 40] width 127 height 5
type input "2"
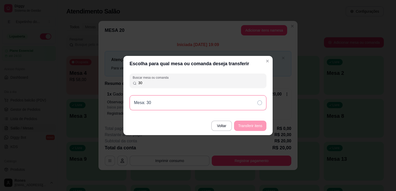
type input "30"
click at [260, 105] on icon at bounding box center [259, 102] width 5 height 5
click at [260, 129] on button "Transferir itens" at bounding box center [250, 126] width 32 height 10
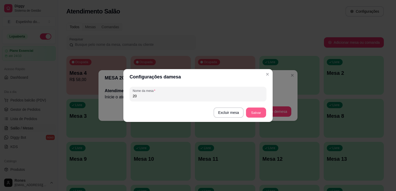
click at [256, 115] on button "Salvar" at bounding box center [256, 113] width 20 height 10
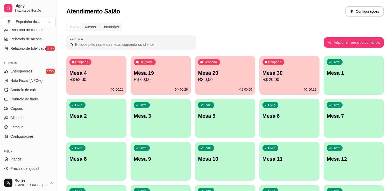
scroll to position [54, 0]
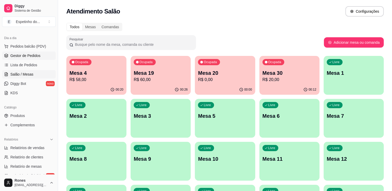
click at [37, 52] on link "Gestor de Pedidos" at bounding box center [29, 56] width 54 height 8
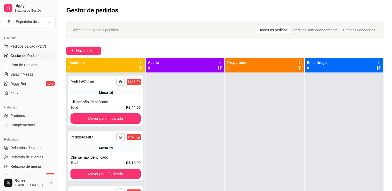
scroll to position [181, 0]
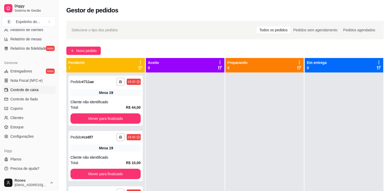
click at [31, 90] on span "Controle de caixa" at bounding box center [24, 89] width 28 height 5
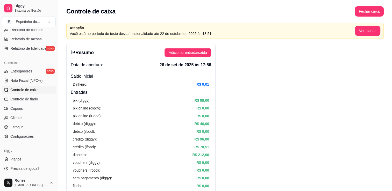
scroll to position [54, 0]
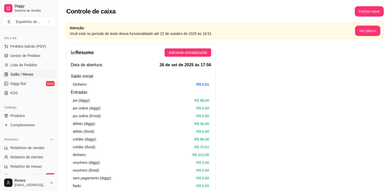
click at [24, 75] on span "Salão / Mesas" at bounding box center [21, 74] width 23 height 5
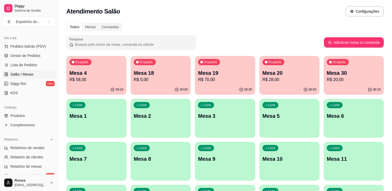
click at [320, 71] on div "Ocupada Mesa 4 R$ 58,00 00:24 Ocupada Mesa 18 R$ 0,00 00:00 Ocupada Mesa 19 R$ …" at bounding box center [224, 161] width 317 height 211
click at [305, 76] on p "Mesa 20" at bounding box center [289, 73] width 52 height 7
click at [16, 74] on span "Salão / Mesas" at bounding box center [21, 74] width 23 height 5
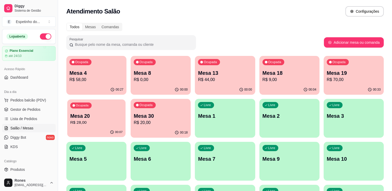
click at [94, 117] on p "Mesa 20" at bounding box center [96, 116] width 52 height 7
click at [282, 76] on p "Mesa 17" at bounding box center [289, 73] width 52 height 7
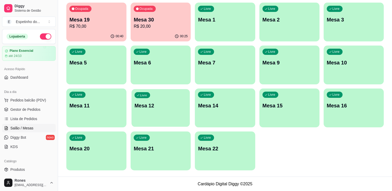
click at [168, 114] on div "Livre Mesa 12" at bounding box center [160, 105] width 58 height 32
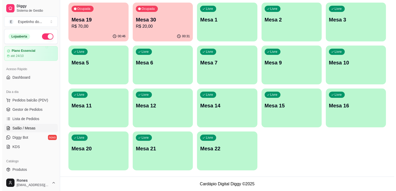
scroll to position [0, 0]
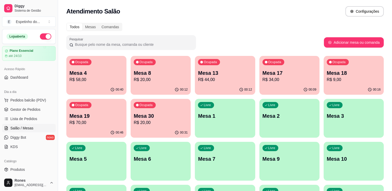
click at [106, 75] on p "Mesa 4" at bounding box center [96, 72] width 54 height 7
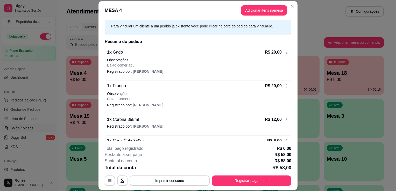
scroll to position [35, 0]
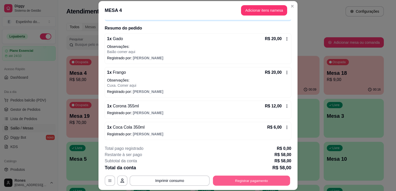
click at [259, 179] on button "Registrar pagamento" at bounding box center [251, 181] width 77 height 10
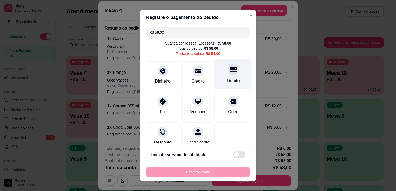
click at [233, 84] on div "Débito" at bounding box center [233, 74] width 36 height 30
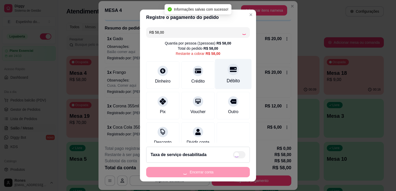
type input "R$ 0,00"
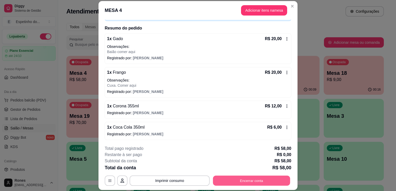
click at [268, 182] on button "Encerrar conta" at bounding box center [251, 181] width 77 height 10
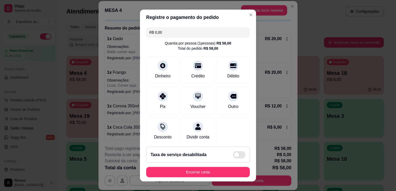
scroll to position [36, 0]
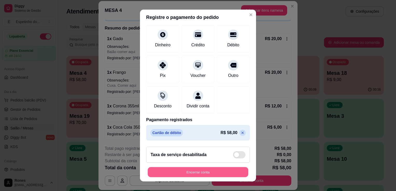
click at [193, 172] on button "Encerrar conta" at bounding box center [198, 172] width 100 height 10
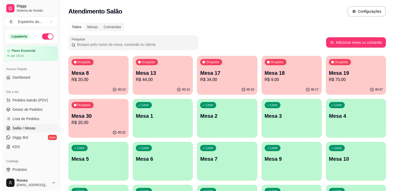
scroll to position [96, 0]
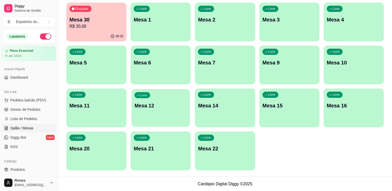
click at [169, 104] on p "Mesa 12" at bounding box center [160, 105] width 52 height 7
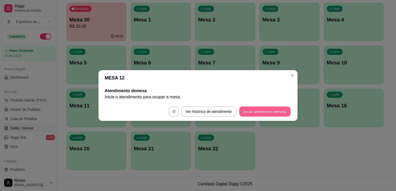
click at [274, 112] on button "Iniciar atendimento de mesa" at bounding box center [264, 112] width 51 height 10
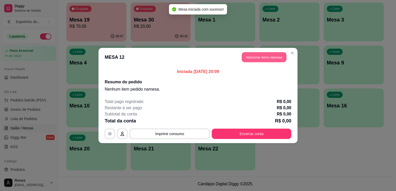
click at [274, 58] on button "Adicionar itens na mesa" at bounding box center [263, 57] width 45 height 10
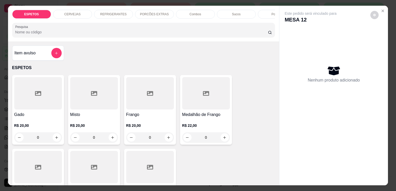
click at [95, 161] on div at bounding box center [94, 167] width 48 height 32
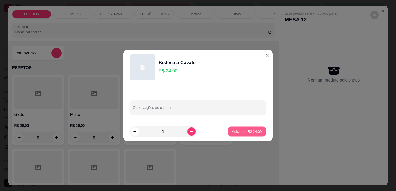
click at [242, 132] on p "Adicionar R$ 24,00" at bounding box center [247, 131] width 30 height 5
type input "1"
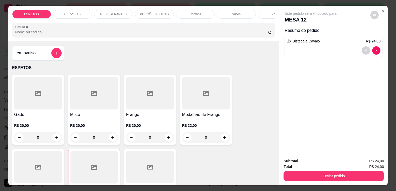
click at [119, 10] on div "REFRIGERANTES" at bounding box center [113, 14] width 39 height 9
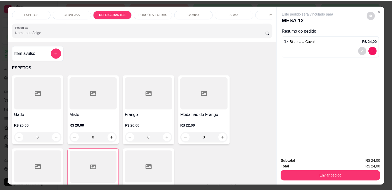
scroll to position [13, 0]
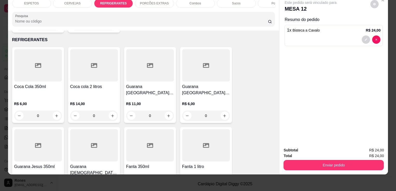
click at [47, 76] on div "Coca Cola 350ml R$ 6,00 0" at bounding box center [38, 85] width 52 height 76
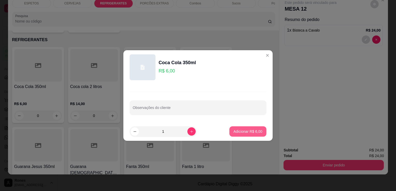
click at [257, 133] on p "Adicionar R$ 6,00" at bounding box center [247, 131] width 29 height 5
type input "1"
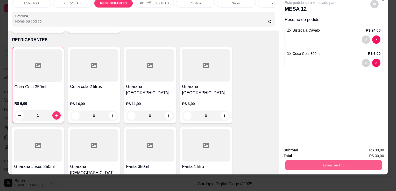
click at [330, 160] on button "Enviar pedido" at bounding box center [333, 165] width 97 height 10
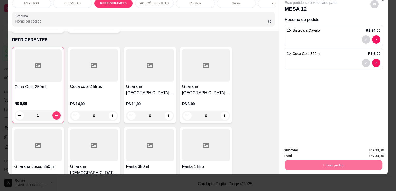
click at [367, 146] on button "Enviar pedido" at bounding box center [370, 149] width 28 height 10
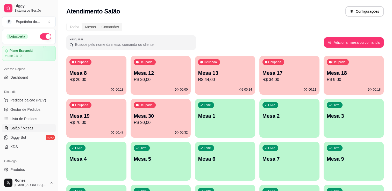
scroll to position [127, 0]
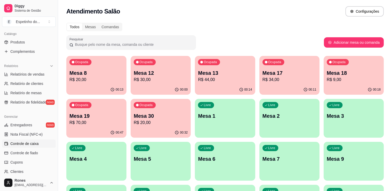
click at [30, 145] on span "Controle de caixa" at bounding box center [24, 143] width 28 height 5
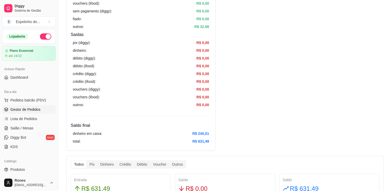
click at [31, 111] on span "Gestor de Pedidos" at bounding box center [25, 109] width 30 height 5
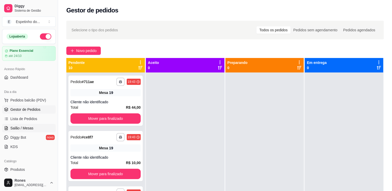
click at [25, 129] on span "Salão / Mesas" at bounding box center [21, 128] width 23 height 5
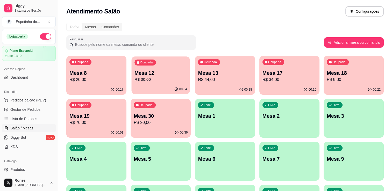
click at [159, 75] on p "Mesa 12" at bounding box center [160, 73] width 52 height 7
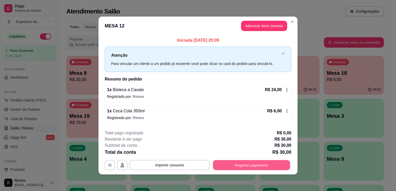
click at [244, 164] on button "Registrar pagamento" at bounding box center [251, 165] width 77 height 10
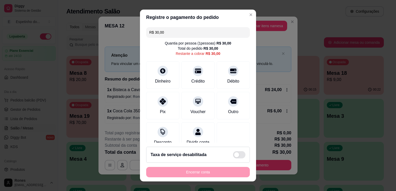
click at [187, 34] on input "R$ 30,00" at bounding box center [197, 32] width 97 height 10
click at [155, 78] on div "Dinheiro" at bounding box center [162, 80] width 17 height 7
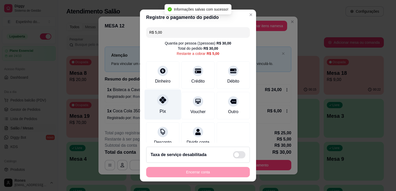
click at [159, 111] on div "Pix" at bounding box center [162, 111] width 6 height 7
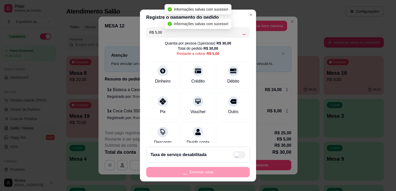
type input "R$ 0,00"
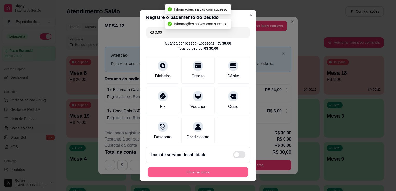
click at [216, 172] on button "Encerrar conta" at bounding box center [198, 172] width 100 height 10
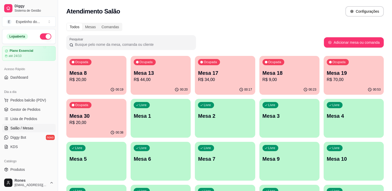
click at [283, 74] on p "Mesa 18" at bounding box center [289, 72] width 54 height 7
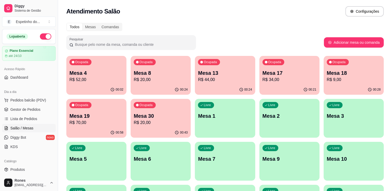
scroll to position [96, 0]
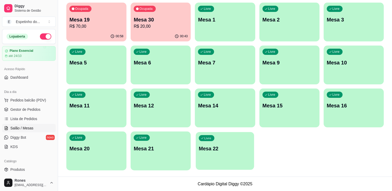
click at [212, 152] on p "Mesa 22" at bounding box center [225, 148] width 52 height 7
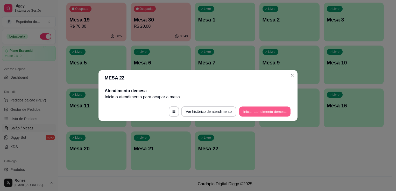
click at [257, 112] on button "Iniciar atendimento de mesa" at bounding box center [264, 112] width 51 height 10
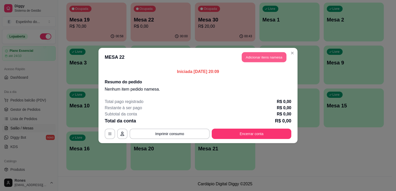
click at [256, 57] on button "Adicionar itens na mesa" at bounding box center [263, 57] width 45 height 10
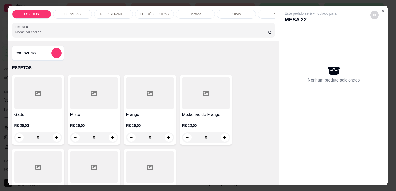
click at [53, 162] on div at bounding box center [38, 167] width 48 height 32
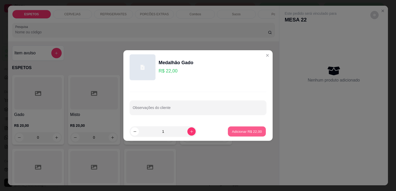
click at [244, 130] on p "Adicionar R$ 22,00" at bounding box center [247, 131] width 30 height 5
type input "1"
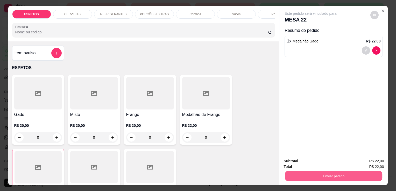
click at [324, 174] on button "Enviar pedido" at bounding box center [333, 176] width 97 height 10
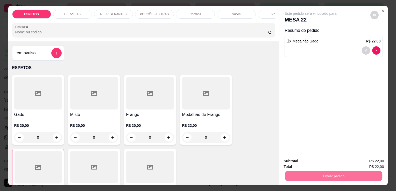
click at [369, 160] on button "Enviar pedido" at bounding box center [370, 162] width 28 height 10
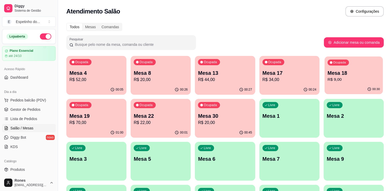
click at [352, 86] on div "00:30" at bounding box center [353, 89] width 58 height 10
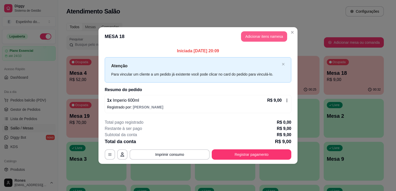
click at [263, 36] on button "Adicionar itens na mesa" at bounding box center [264, 36] width 46 height 10
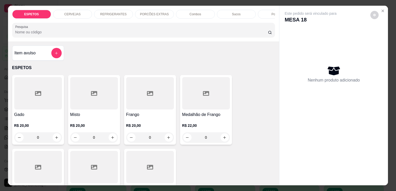
click at [74, 14] on p "CERVEJAS" at bounding box center [72, 14] width 16 height 4
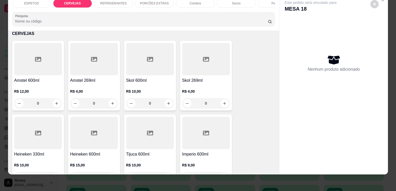
scroll to position [310, 0]
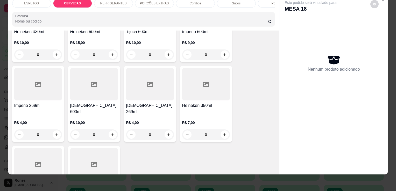
click at [194, 37] on div "R$ 9,00 0" at bounding box center [206, 47] width 48 height 25
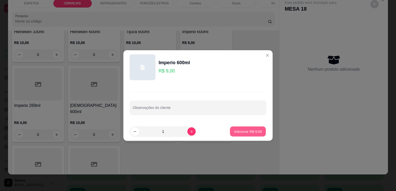
click at [248, 131] on p "Adicionar R$ 9,00" at bounding box center [247, 131] width 28 height 5
type input "1"
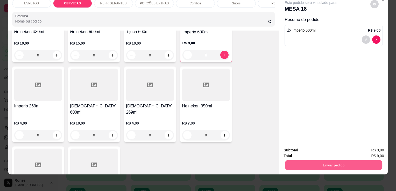
click at [342, 161] on button "Enviar pedido" at bounding box center [333, 165] width 97 height 10
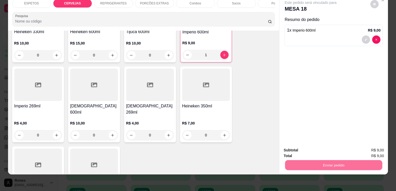
click at [370, 149] on button "Enviar pedido" at bounding box center [370, 149] width 28 height 10
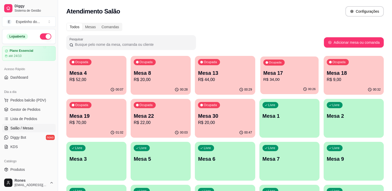
click at [284, 78] on p "R$ 34,00" at bounding box center [289, 80] width 52 height 6
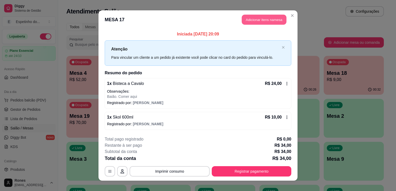
click at [262, 19] on button "Adicionar itens na mesa" at bounding box center [263, 20] width 45 height 10
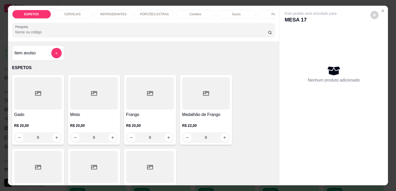
click at [81, 12] on div "CERVEJAS" at bounding box center [72, 14] width 39 height 9
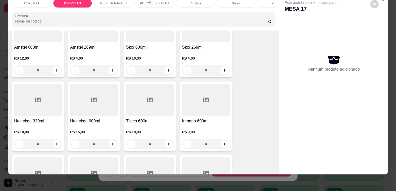
scroll to position [198, 0]
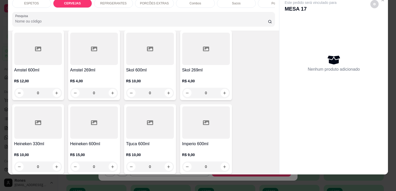
click at [157, 63] on div at bounding box center [150, 49] width 48 height 32
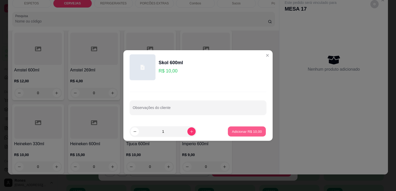
click at [258, 132] on button "Adicionar R$ 10,00" at bounding box center [247, 132] width 38 height 10
type input "1"
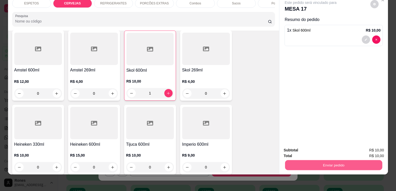
click at [351, 160] on button "Enviar pedido" at bounding box center [333, 165] width 97 height 10
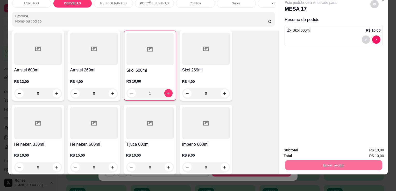
click at [372, 149] on button "Enviar pedido" at bounding box center [370, 149] width 28 height 10
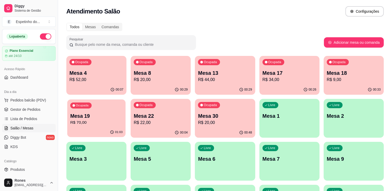
click at [92, 129] on div "01:03" at bounding box center [96, 132] width 58 height 10
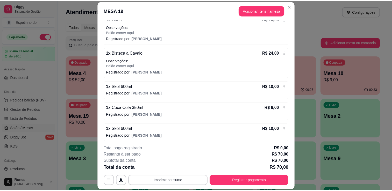
scroll to position [56, 0]
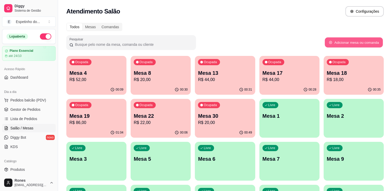
click at [337, 43] on button "Adicionar mesa ou comanda" at bounding box center [353, 43] width 58 height 10
select select "TABLE"
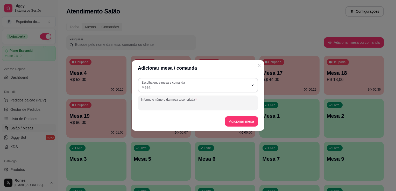
click at [163, 107] on input "Informe o número da mesa a ser criada" at bounding box center [198, 104] width 114 height 5
click at [254, 87] on button "Escolha entre mesa e comanda Mesa" at bounding box center [198, 85] width 120 height 14
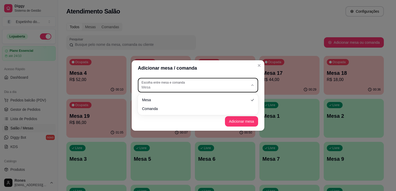
click at [254, 87] on icon "button" at bounding box center [252, 85] width 4 height 4
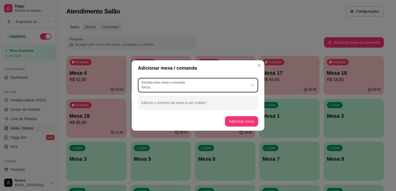
click at [201, 98] on span "Mesa" at bounding box center [195, 99] width 102 height 5
select select
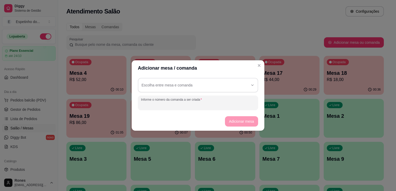
click at [170, 106] on input "Informe o número da comanda a ser criada" at bounding box center [198, 104] width 114 height 5
click at [235, 103] on input "21" at bounding box center [198, 104] width 114 height 5
type input "21"
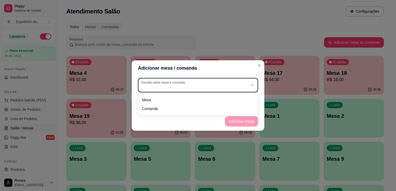
click at [233, 89] on div "button" at bounding box center [194, 84] width 107 height 9
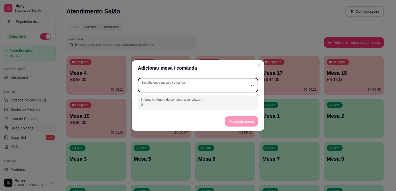
click at [223, 101] on span "Mesa" at bounding box center [195, 99] width 102 height 5
type input "TABLE"
select select "TABLE"
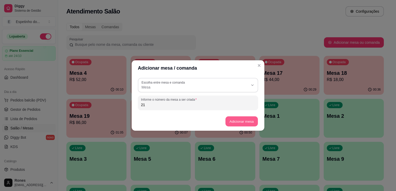
click at [235, 119] on button "Adicionar mesa" at bounding box center [241, 121] width 32 height 10
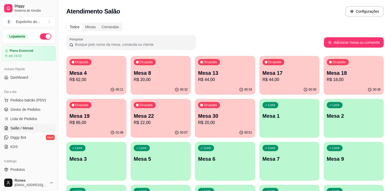
scroll to position [96, 0]
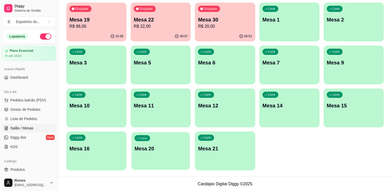
click at [157, 155] on div "Livre Mesa 20" at bounding box center [160, 148] width 58 height 32
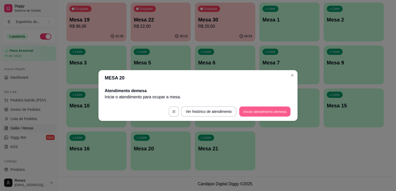
click at [259, 110] on button "Iniciar atendimento de mesa" at bounding box center [264, 112] width 51 height 10
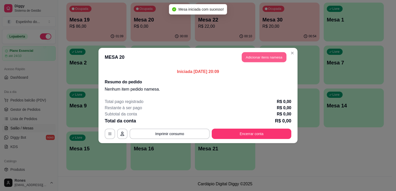
click at [255, 60] on button "Adicionar itens na mesa" at bounding box center [263, 57] width 45 height 10
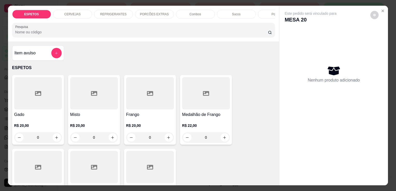
click at [32, 164] on div at bounding box center [38, 167] width 48 height 32
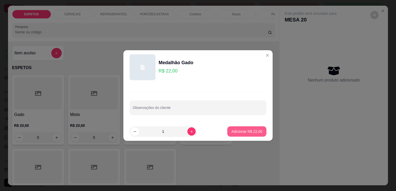
click at [250, 130] on p "Adicionar R$ 22,00" at bounding box center [246, 131] width 31 height 5
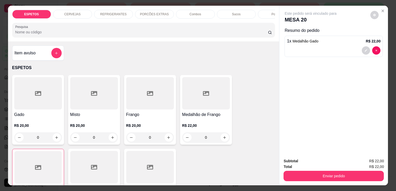
type input "1"
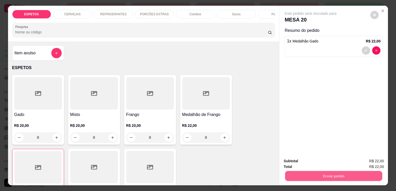
click at [355, 172] on button "Enviar pedido" at bounding box center [333, 176] width 97 height 10
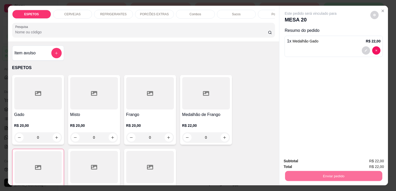
click at [376, 161] on button "Enviar pedido" at bounding box center [370, 162] width 28 height 10
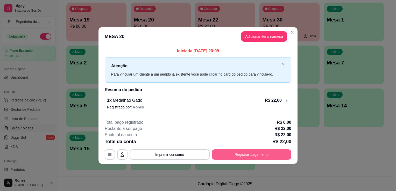
click at [272, 153] on button "Registrar pagamento" at bounding box center [250, 154] width 79 height 10
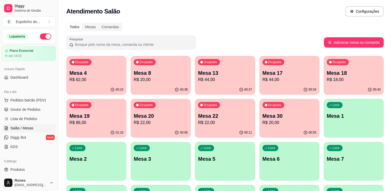
click at [327, 29] on div "Todos Mesas Comandas" at bounding box center [224, 27] width 317 height 8
click at [152, 75] on p "Mesa 8" at bounding box center [160, 73] width 52 height 7
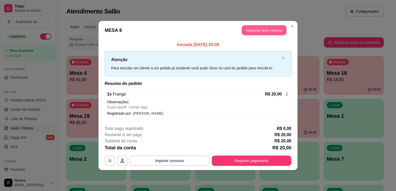
click at [271, 33] on button "Adicionar itens na mesa" at bounding box center [263, 30] width 45 height 10
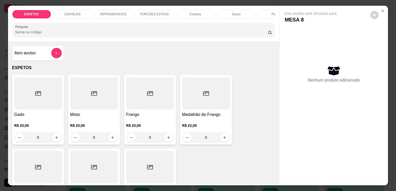
click at [110, 12] on p "REFRIGERANTES" at bounding box center [113, 14] width 26 height 4
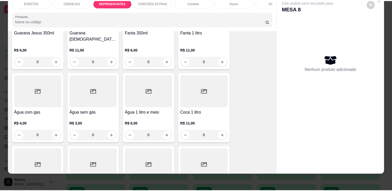
scroll to position [627, 0]
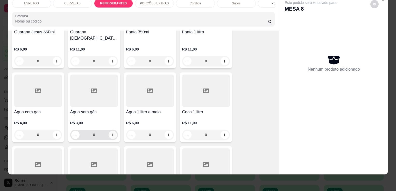
click at [112, 133] on icon "increase-product-quantity" at bounding box center [113, 135] width 4 height 4
type input "1"
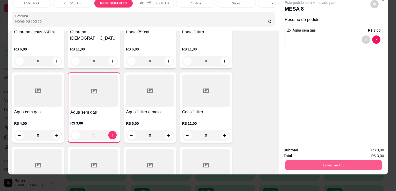
click at [297, 160] on button "Enviar pedido" at bounding box center [333, 165] width 97 height 10
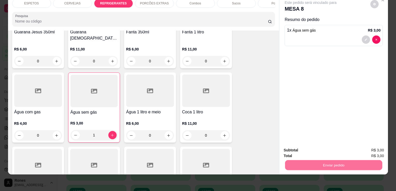
click at [378, 150] on button "Enviar pedido" at bounding box center [370, 149] width 28 height 10
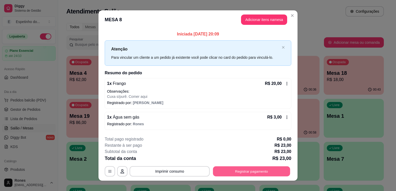
click at [251, 168] on button "Registrar pagamento" at bounding box center [251, 171] width 77 height 10
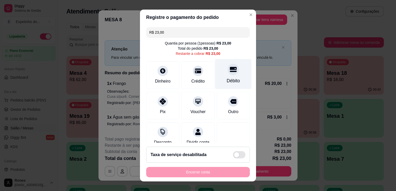
click at [227, 75] on div at bounding box center [232, 69] width 11 height 11
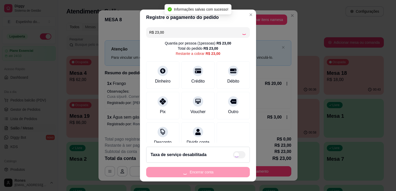
type input "R$ 0,00"
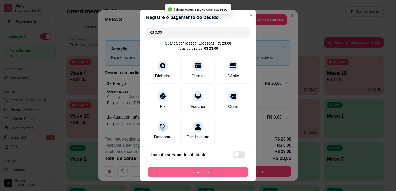
click at [201, 174] on button "Encerrar conta" at bounding box center [198, 172] width 100 height 10
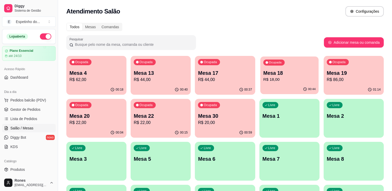
click at [279, 80] on p "R$ 18,00" at bounding box center [289, 80] width 52 height 6
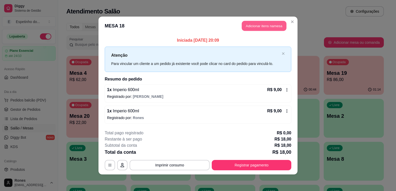
click at [260, 27] on button "Adicionar itens na mesa" at bounding box center [263, 26] width 45 height 10
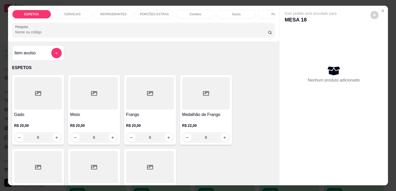
click at [88, 165] on div at bounding box center [94, 167] width 48 height 32
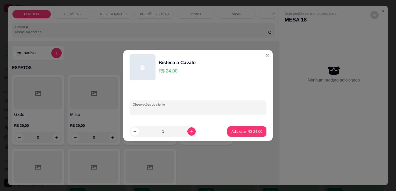
click at [211, 110] on input "Observações do cliente" at bounding box center [198, 109] width 130 height 5
type input "baiao parab comer aqui"
click at [249, 132] on p "Adicionar R$ 24,00" at bounding box center [247, 131] width 30 height 5
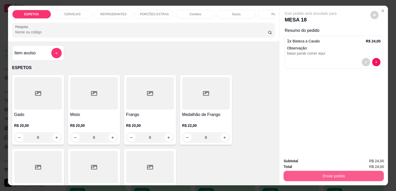
click at [312, 171] on button "Enviar pedido" at bounding box center [333, 176] width 100 height 10
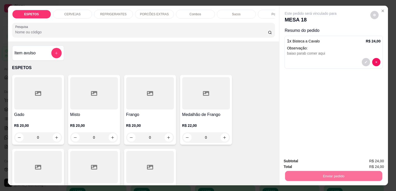
click at [369, 164] on button "Enviar pedido" at bounding box center [370, 162] width 28 height 10
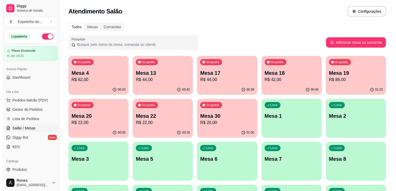
scroll to position [96, 0]
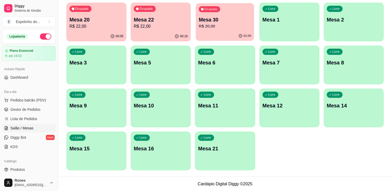
click at [227, 23] on p "R$ 20,00" at bounding box center [225, 26] width 52 height 6
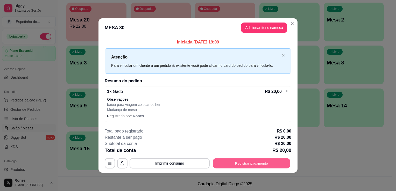
click at [253, 163] on button "Registrar pagamento" at bounding box center [251, 163] width 77 height 10
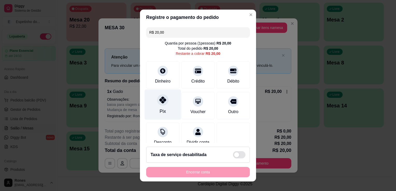
click at [154, 106] on div "Pix" at bounding box center [162, 105] width 36 height 30
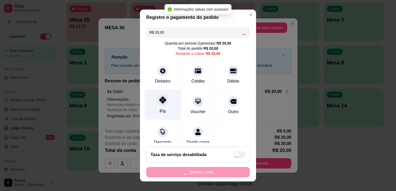
type input "R$ 0,00"
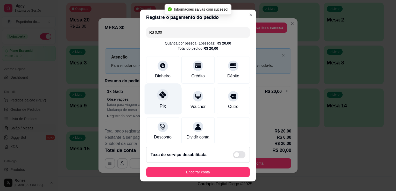
click at [154, 106] on div "Pix" at bounding box center [162, 99] width 36 height 30
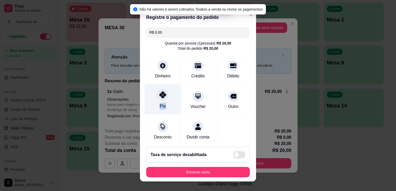
click at [154, 106] on div "Pix" at bounding box center [162, 99] width 36 height 30
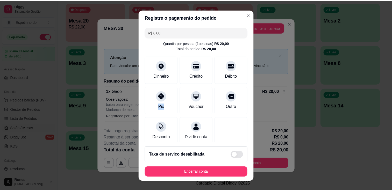
scroll to position [36, 0]
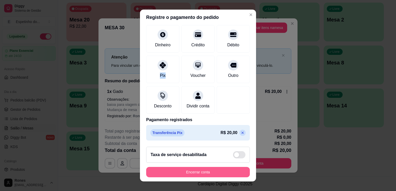
click at [220, 170] on button "Encerrar conta" at bounding box center [198, 172] width 104 height 10
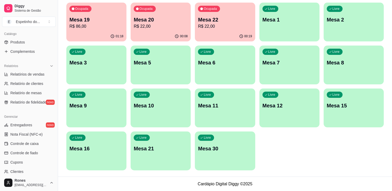
scroll to position [181, 0]
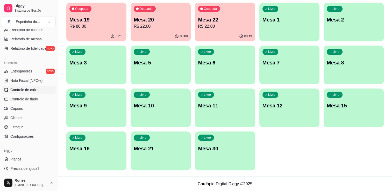
click at [28, 90] on span "Controle de caixa" at bounding box center [24, 89] width 28 height 5
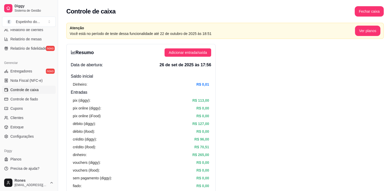
scroll to position [54, 0]
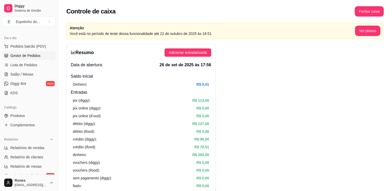
click at [23, 57] on span "Gestor de Pedidos" at bounding box center [25, 55] width 30 height 5
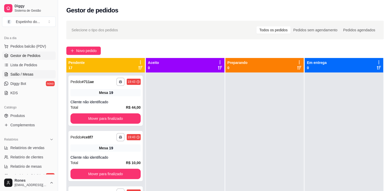
click at [17, 73] on span "Salão / Mesas" at bounding box center [21, 74] width 23 height 5
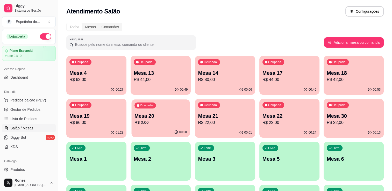
click at [155, 120] on p "R$ 0,00" at bounding box center [160, 123] width 52 height 6
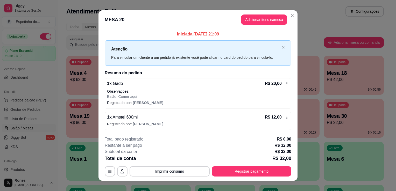
click at [285, 116] on icon at bounding box center [286, 117] width 4 height 4
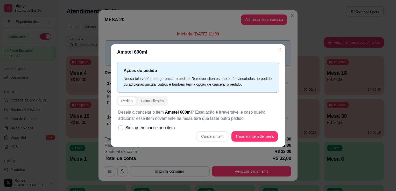
click at [220, 139] on div "Cancelar item Transferir item de mesa" at bounding box center [197, 136] width 159 height 10
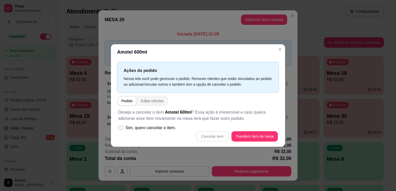
click at [120, 129] on icon at bounding box center [121, 127] width 4 height 3
click at [120, 129] on input "Sim, quero cancelar o item." at bounding box center [119, 130] width 3 height 3
checkbox input "true"
click at [221, 137] on button "Cancelar item" at bounding box center [212, 136] width 31 height 10
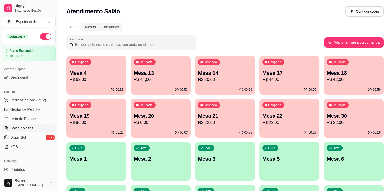
click at [92, 79] on p "R$ 62,00" at bounding box center [96, 80] width 54 height 6
click at [285, 82] on p "R$ 44,00" at bounding box center [289, 80] width 54 height 6
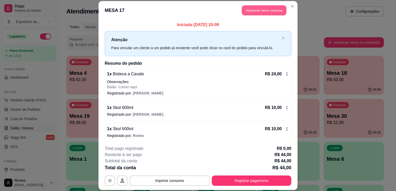
click at [263, 9] on button "Adicionar itens na mesa" at bounding box center [263, 10] width 45 height 10
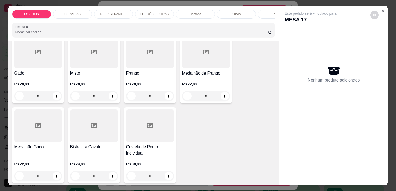
scroll to position [52, 0]
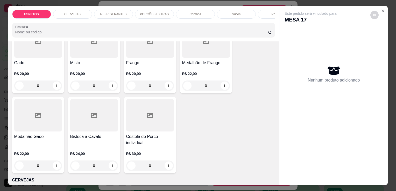
click at [68, 12] on p "CERVEJAS" at bounding box center [72, 14] width 16 height 4
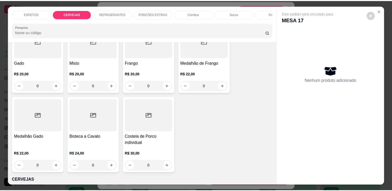
scroll to position [13, 0]
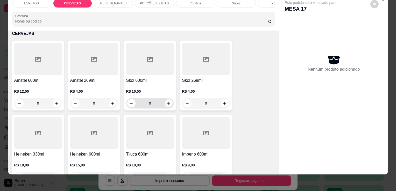
click at [167, 104] on icon "increase-product-quantity" at bounding box center [168, 103] width 4 height 4
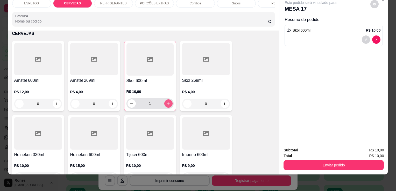
type input "1"
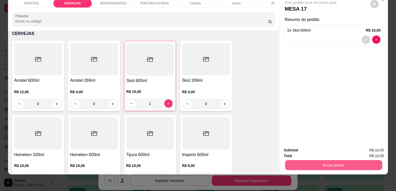
click at [349, 161] on button "Enviar pedido" at bounding box center [333, 165] width 97 height 10
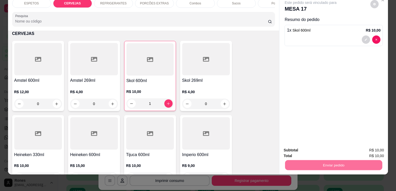
click at [370, 149] on button "Enviar pedido" at bounding box center [370, 149] width 28 height 10
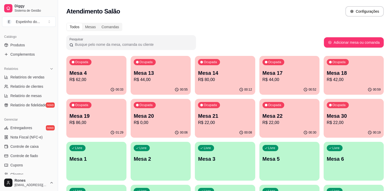
scroll to position [135, 0]
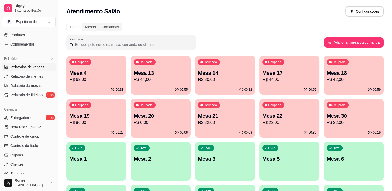
click at [36, 66] on span "Relatórios de vendas" at bounding box center [27, 66] width 34 height 5
select select "ALL"
select select "0"
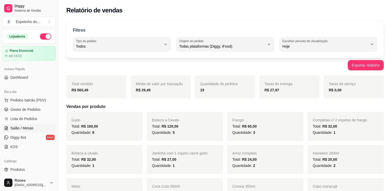
click at [30, 128] on span "Salão / Mesas" at bounding box center [21, 128] width 23 height 5
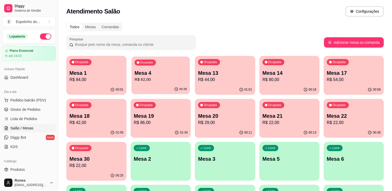
click at [163, 77] on p "R$ 62,00" at bounding box center [160, 80] width 52 height 6
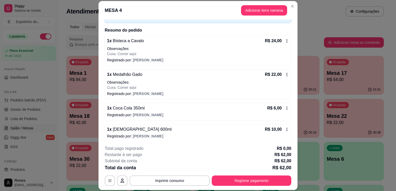
scroll to position [35, 0]
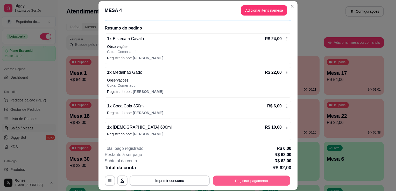
click at [254, 180] on button "Registrar pagamento" at bounding box center [251, 181] width 77 height 10
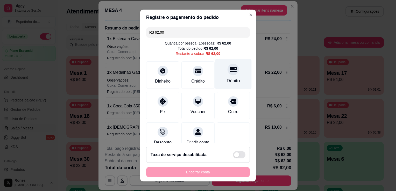
click at [227, 74] on div at bounding box center [232, 69] width 11 height 11
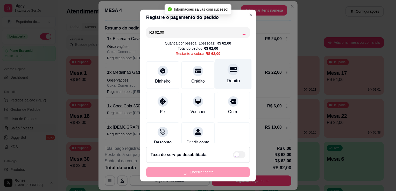
type input "R$ 0,00"
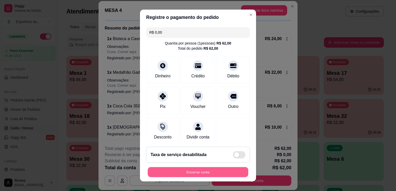
click at [199, 173] on button "Encerrar conta" at bounding box center [198, 172] width 100 height 10
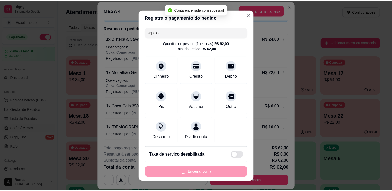
scroll to position [0, 0]
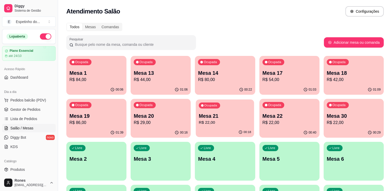
click at [219, 115] on p "Mesa 21" at bounding box center [225, 116] width 52 height 7
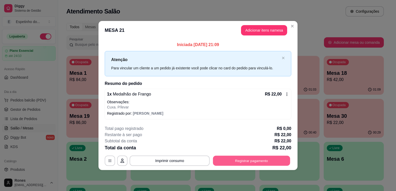
click at [241, 159] on button "Registrar pagamento" at bounding box center [251, 161] width 77 height 10
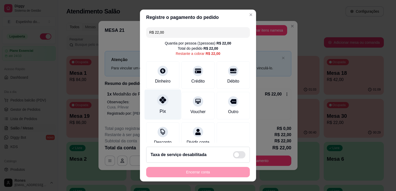
click at [161, 100] on icon at bounding box center [162, 100] width 7 height 7
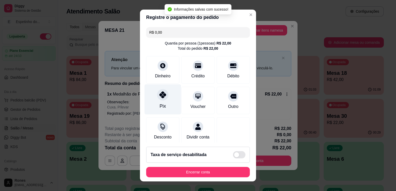
type input "R$ 0,00"
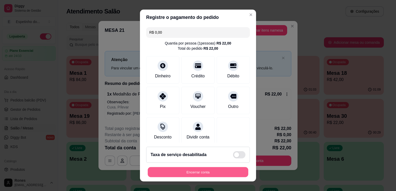
click at [192, 173] on button "Encerrar conta" at bounding box center [198, 172] width 100 height 10
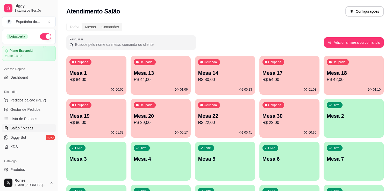
click at [224, 116] on p "Mesa 22" at bounding box center [225, 115] width 54 height 7
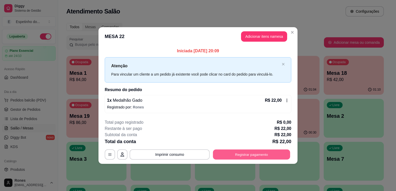
click at [258, 155] on button "Registrar pagamento" at bounding box center [251, 154] width 77 height 10
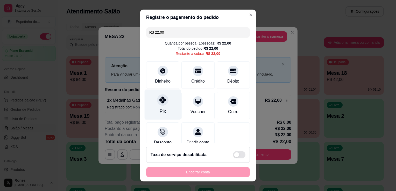
click at [160, 103] on div at bounding box center [162, 99] width 11 height 11
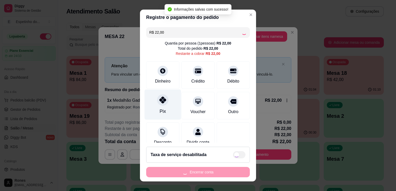
type input "R$ 0,00"
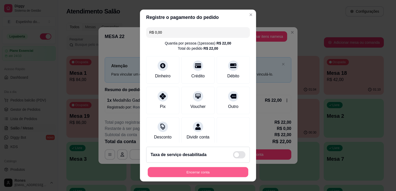
click at [202, 173] on button "Encerrar conta" at bounding box center [198, 172] width 100 height 10
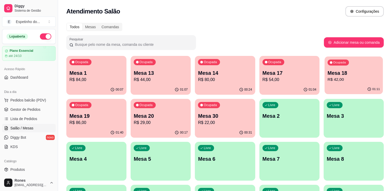
click at [350, 78] on p "R$ 42,00" at bounding box center [353, 80] width 52 height 6
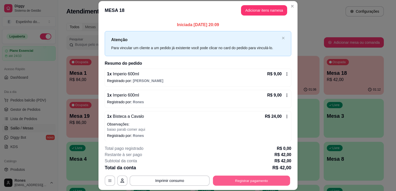
click at [253, 179] on button "Registrar pagamento" at bounding box center [251, 181] width 77 height 10
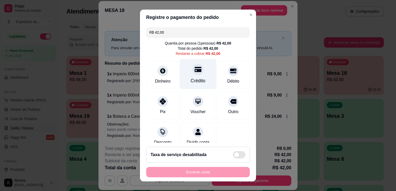
click at [190, 77] on div "Crédito" at bounding box center [198, 74] width 36 height 30
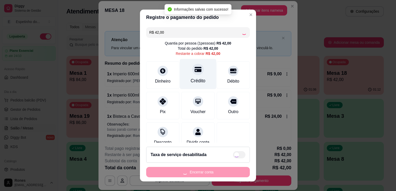
type input "R$ 0,00"
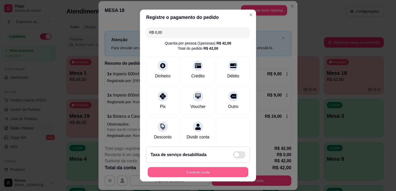
click at [195, 171] on button "Encerrar conta" at bounding box center [198, 172] width 100 height 10
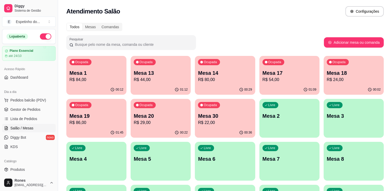
click at [218, 77] on p "R$ 80,00" at bounding box center [225, 80] width 54 height 6
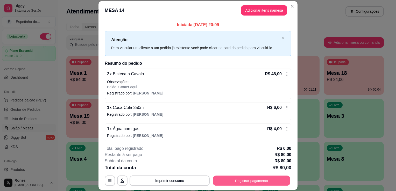
click at [277, 180] on button "Registrar pagamento" at bounding box center [251, 181] width 77 height 10
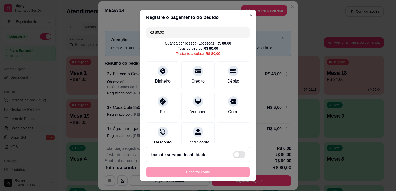
click at [180, 34] on input "R$ 80,00" at bounding box center [197, 32] width 97 height 10
click at [226, 80] on div "Débito" at bounding box center [232, 80] width 13 height 7
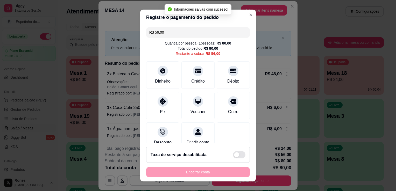
click at [185, 32] on input "R$ 56,00" at bounding box center [197, 32] width 97 height 10
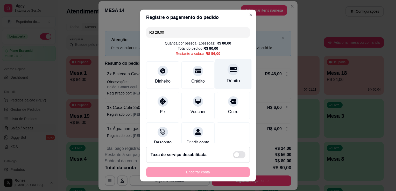
type input "R$ 28,00"
click at [228, 78] on div "Débito" at bounding box center [232, 80] width 13 height 7
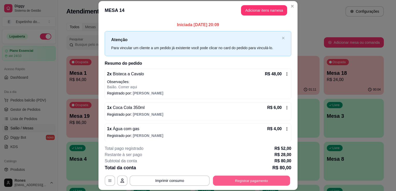
click at [242, 182] on button "Registrar pagamento" at bounding box center [251, 181] width 77 height 10
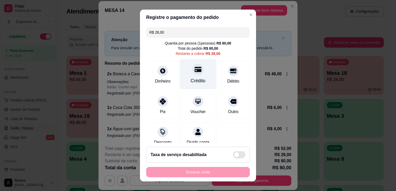
click at [193, 78] on div "Crédito" at bounding box center [198, 80] width 15 height 7
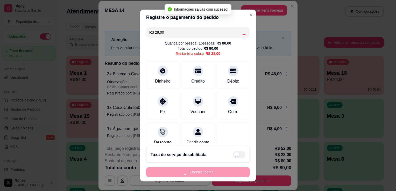
type input "R$ 0,00"
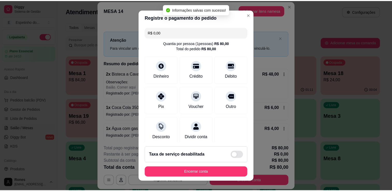
scroll to position [76, 0]
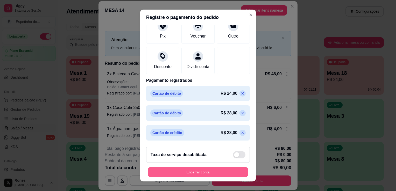
click at [192, 176] on button "Encerrar conta" at bounding box center [198, 172] width 100 height 10
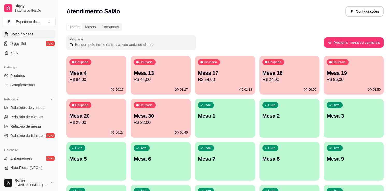
scroll to position [104, 0]
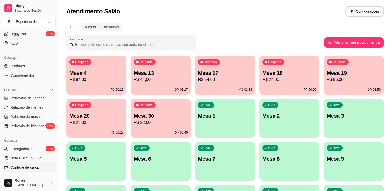
click at [31, 167] on span "Controle de caixa" at bounding box center [24, 167] width 28 height 5
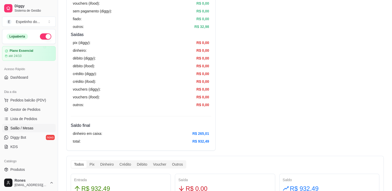
click at [22, 128] on span "Salão / Mesas" at bounding box center [21, 128] width 23 height 5
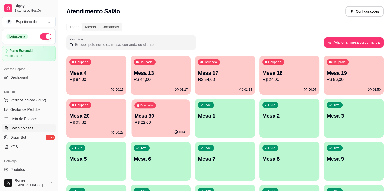
click at [161, 114] on p "Mesa 30" at bounding box center [160, 116] width 52 height 7
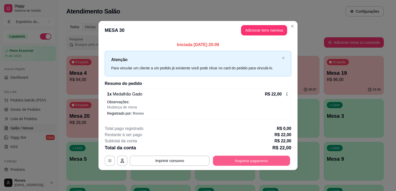
click at [256, 161] on button "Registrar pagamento" at bounding box center [251, 161] width 77 height 10
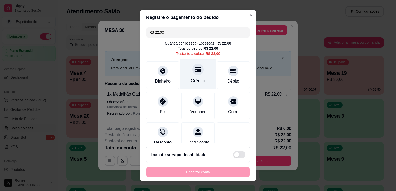
click at [191, 84] on div "Crédito" at bounding box center [198, 74] width 36 height 30
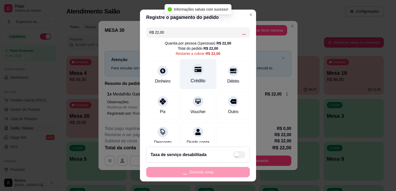
type input "R$ 0,00"
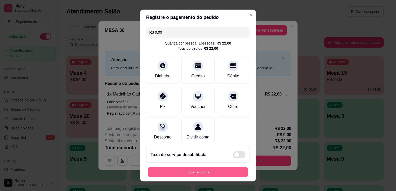
click at [202, 171] on button "Encerrar conta" at bounding box center [198, 172] width 100 height 10
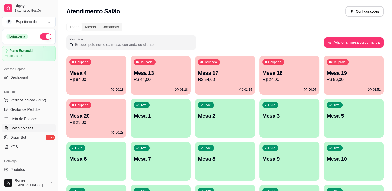
scroll to position [96, 0]
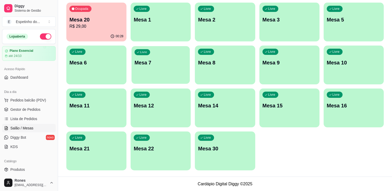
click at [173, 66] on p "Mesa 7" at bounding box center [160, 62] width 52 height 7
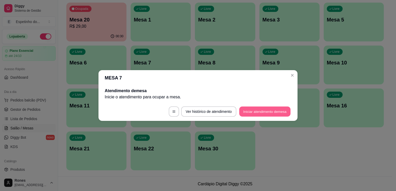
click at [256, 112] on button "Iniciar atendimento de mesa" at bounding box center [264, 112] width 51 height 10
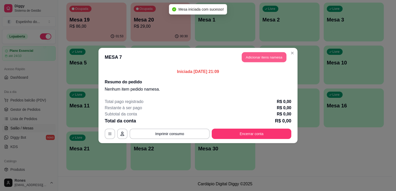
click at [262, 58] on button "Adicionar itens na mesa" at bounding box center [263, 57] width 45 height 10
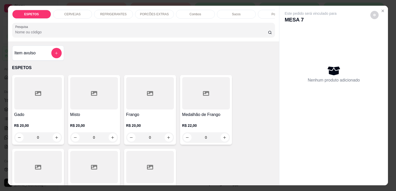
click at [49, 117] on h4 "Gado" at bounding box center [38, 115] width 48 height 6
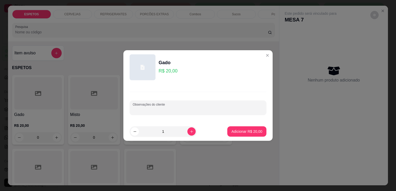
click at [155, 110] on input "Observações do cliente" at bounding box center [198, 109] width 130 height 5
type input "cuxa para VIAGEM"
click at [239, 129] on p "Adicionar R$ 20,00" at bounding box center [247, 131] width 30 height 5
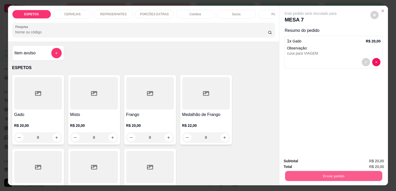
click at [314, 172] on button "Enviar pedido" at bounding box center [333, 176] width 97 height 10
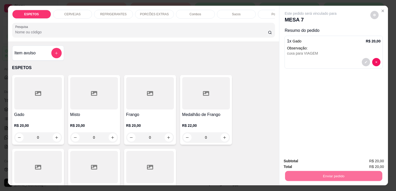
click at [365, 161] on button "Enviar pedido" at bounding box center [370, 162] width 28 height 10
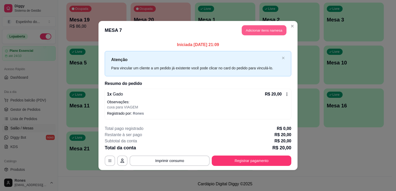
click at [269, 31] on button "Adicionar itens na mesa" at bounding box center [263, 30] width 45 height 10
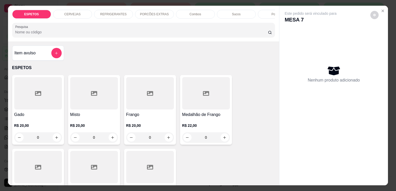
click at [44, 122] on div "R$ 20,00 0" at bounding box center [38, 130] width 48 height 25
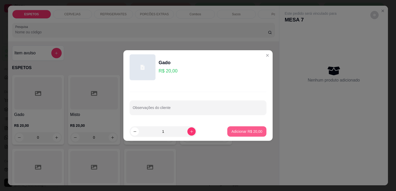
click at [244, 130] on p "Adicionar R$ 20,00" at bounding box center [246, 131] width 31 height 5
type input "1"
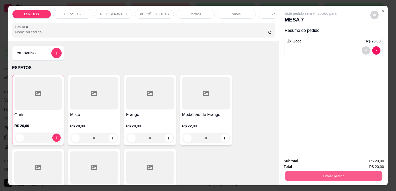
click at [344, 174] on button "Enviar pedido" at bounding box center [333, 176] width 97 height 10
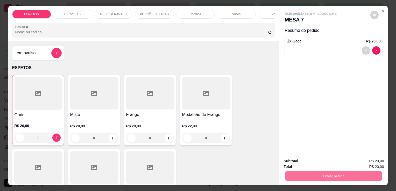
click at [376, 163] on button "Enviar pedido" at bounding box center [370, 162] width 28 height 10
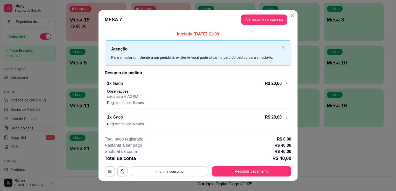
click at [168, 172] on button "Imprimir consumo" at bounding box center [170, 171] width 78 height 10
click at [172, 148] on button "Impressora" at bounding box center [169, 149] width 36 height 8
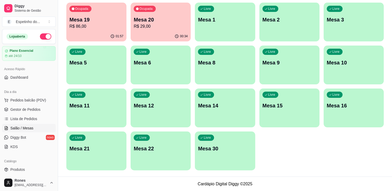
scroll to position [0, 0]
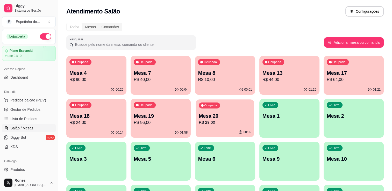
click at [228, 119] on p "Mesa 20" at bounding box center [225, 116] width 52 height 7
click at [97, 78] on p "R$ 90,00" at bounding box center [96, 80] width 52 height 6
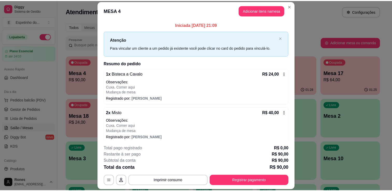
scroll to position [58, 0]
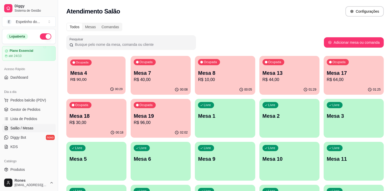
click at [91, 85] on div "00:29" at bounding box center [96, 89] width 58 height 10
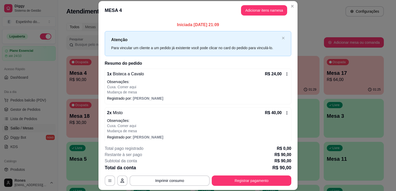
click at [284, 111] on icon at bounding box center [286, 113] width 4 height 4
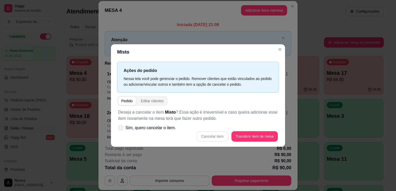
click at [120, 128] on icon at bounding box center [121, 127] width 4 height 3
click at [120, 129] on input "Sim, quero cancelar o item." at bounding box center [119, 130] width 3 height 3
checkbox input "true"
click at [222, 139] on button "Cancelar item" at bounding box center [212, 136] width 31 height 10
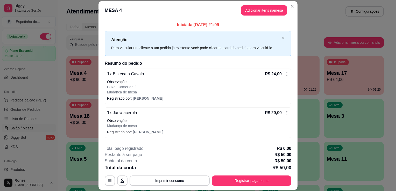
click at [286, 75] on icon at bounding box center [286, 73] width 1 height 3
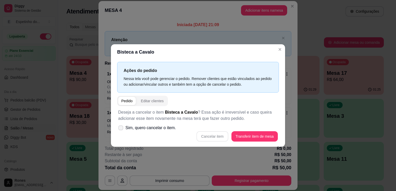
click at [120, 127] on icon at bounding box center [121, 127] width 4 height 3
click at [120, 129] on input "Sim, quero cancelar o item." at bounding box center [119, 130] width 3 height 3
checkbox input "true"
click at [205, 136] on button "Cancelar item" at bounding box center [212, 136] width 31 height 10
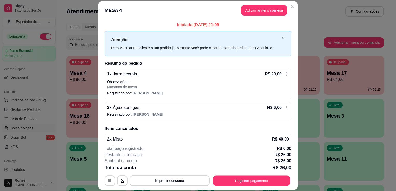
click at [263, 184] on button "Registrar pagamento" at bounding box center [251, 181] width 77 height 10
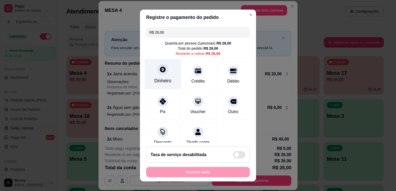
click at [154, 76] on div "Dinheiro" at bounding box center [162, 74] width 36 height 30
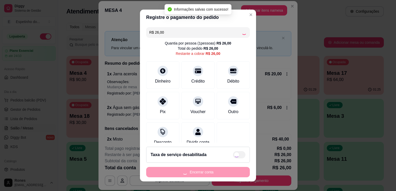
type input "R$ 0,00"
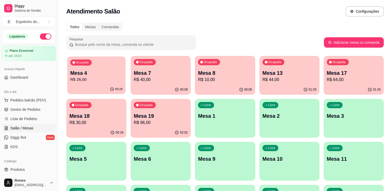
click at [100, 72] on p "Mesa 4" at bounding box center [96, 73] width 52 height 7
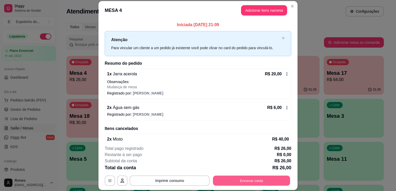
click at [263, 180] on button "Encerrar conta" at bounding box center [251, 181] width 77 height 10
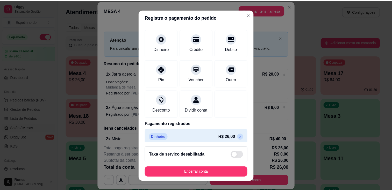
scroll to position [36, 0]
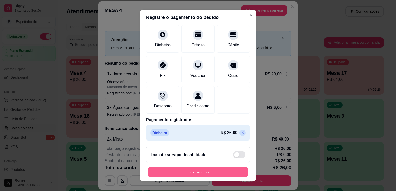
click at [212, 172] on button "Encerrar conta" at bounding box center [198, 172] width 100 height 10
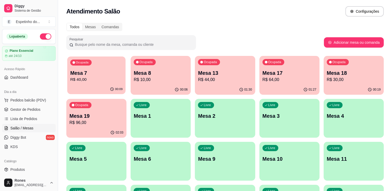
click at [104, 74] on p "Mesa 7" at bounding box center [96, 73] width 52 height 7
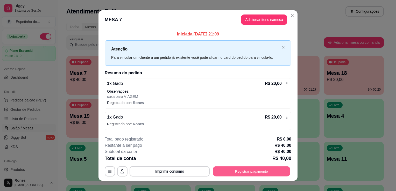
click at [239, 171] on button "Registrar pagamento" at bounding box center [251, 171] width 77 height 10
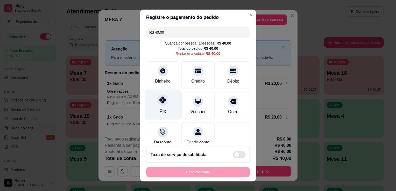
click at [164, 110] on div "Pix" at bounding box center [162, 105] width 36 height 30
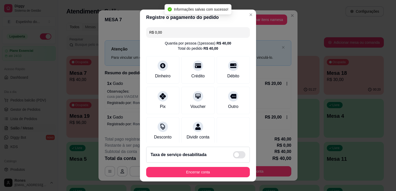
type input "R$ 0,00"
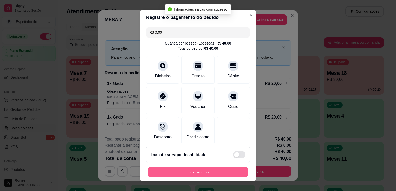
click at [206, 170] on button "Encerrar conta" at bounding box center [198, 172] width 100 height 10
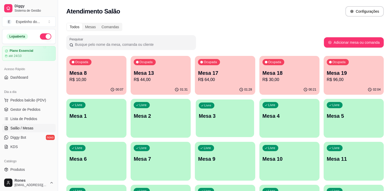
click at [211, 140] on div "Ocupada Mesa 8 R$ 10,00 00:07 Ocupada Mesa 13 R$ 44,00 01:31 Ocupada Mesa 17 R$…" at bounding box center [224, 161] width 317 height 211
click at [296, 73] on p "Mesa 18" at bounding box center [289, 72] width 54 height 7
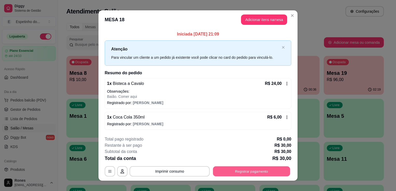
click at [253, 170] on button "Registrar pagamento" at bounding box center [251, 171] width 77 height 10
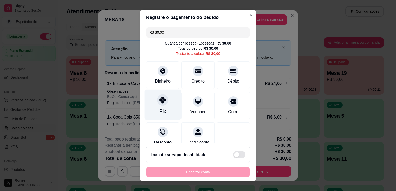
click at [165, 100] on div "Pix" at bounding box center [162, 105] width 36 height 30
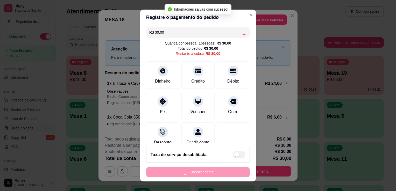
type input "R$ 0,00"
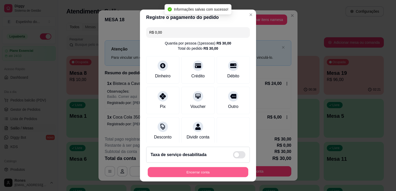
click at [208, 171] on button "Encerrar conta" at bounding box center [198, 172] width 100 height 10
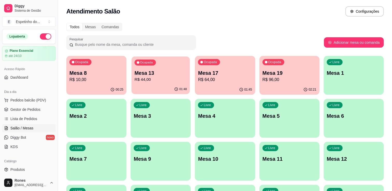
click at [159, 79] on p "R$ 44,00" at bounding box center [160, 80] width 52 height 6
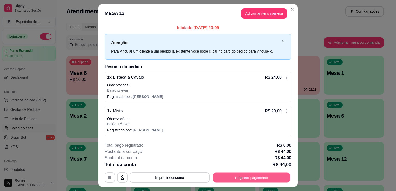
click at [272, 175] on button "Registrar pagamento" at bounding box center [251, 177] width 77 height 10
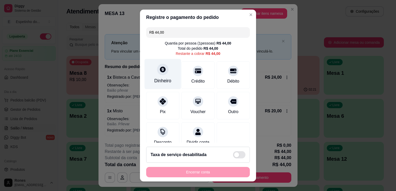
click at [162, 72] on icon at bounding box center [162, 69] width 7 height 7
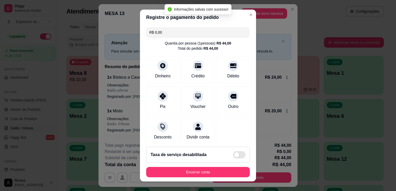
type input "R$ 0,00"
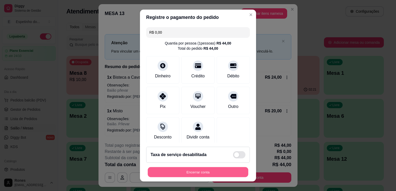
click at [212, 169] on button "Encerrar conta" at bounding box center [198, 172] width 100 height 10
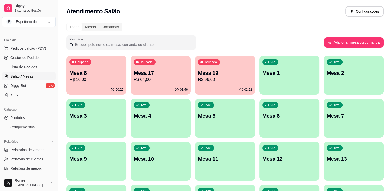
scroll to position [0, 0]
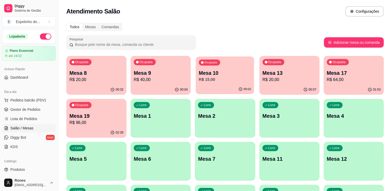
click at [230, 80] on p "R$ 15,00" at bounding box center [225, 80] width 52 height 6
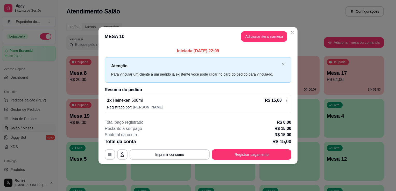
click at [286, 101] on icon at bounding box center [286, 100] width 4 height 4
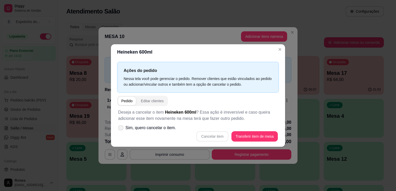
click at [122, 128] on icon at bounding box center [121, 127] width 4 height 3
click at [121, 129] on input "Sim, quero cancelar o item." at bounding box center [119, 130] width 3 height 3
checkbox input "true"
click at [211, 137] on button "Cancelar item" at bounding box center [212, 136] width 31 height 10
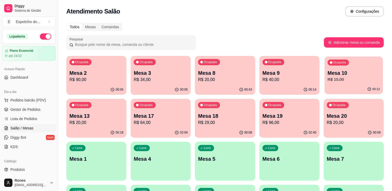
click at [357, 78] on p "R$ 10,00" at bounding box center [353, 80] width 52 height 6
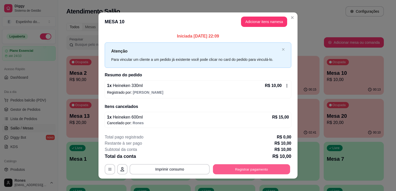
click at [257, 170] on button "Registrar pagamento" at bounding box center [251, 169] width 77 height 10
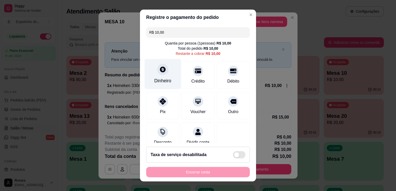
click at [145, 79] on div "Dinheiro" at bounding box center [162, 74] width 36 height 30
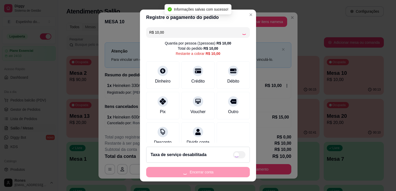
type input "R$ 0,00"
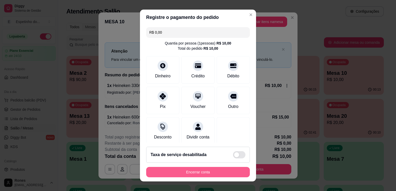
click at [219, 170] on button "Encerrar conta" at bounding box center [198, 172] width 104 height 10
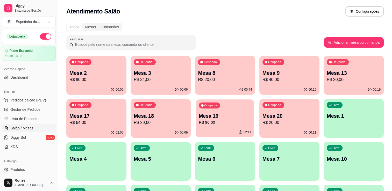
click at [214, 118] on p "Mesa 19" at bounding box center [225, 116] width 52 height 7
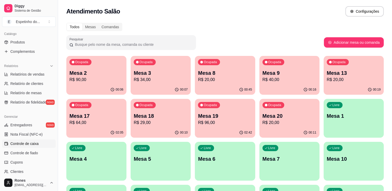
click at [29, 141] on span "Controle de caixa" at bounding box center [24, 143] width 28 height 5
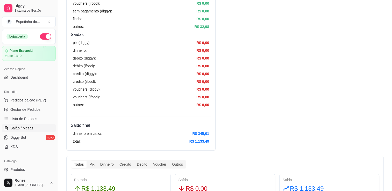
click at [20, 129] on span "Salão / Mesas" at bounding box center [21, 128] width 23 height 5
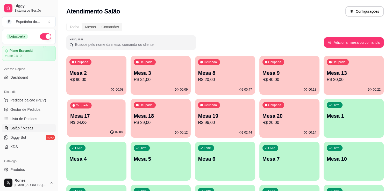
click at [92, 120] on p "R$ 64,00" at bounding box center [96, 123] width 52 height 6
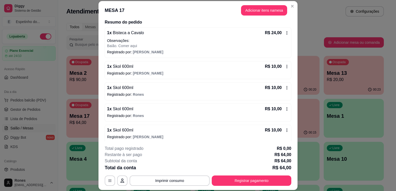
scroll to position [44, 0]
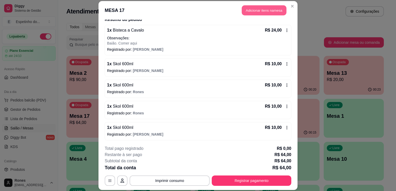
click at [257, 12] on button "Adicionar itens na mesa" at bounding box center [263, 10] width 45 height 10
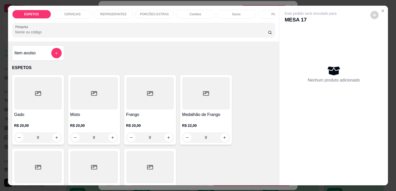
click at [78, 10] on div "CERVEJAS" at bounding box center [72, 14] width 39 height 9
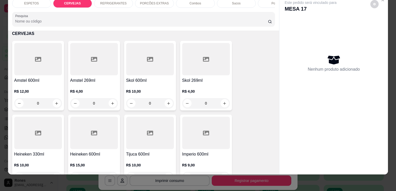
click at [146, 91] on p "R$ 10,00" at bounding box center [150, 91] width 48 height 5
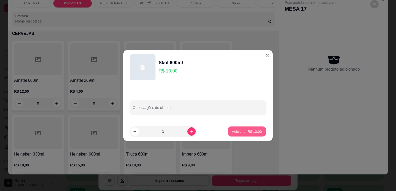
click at [250, 132] on p "Adicionar R$ 10,00" at bounding box center [247, 131] width 30 height 5
type input "1"
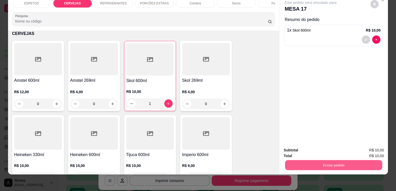
click at [312, 161] on button "Enviar pedido" at bounding box center [333, 165] width 97 height 10
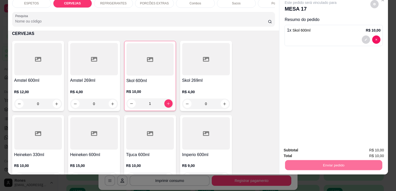
click at [378, 148] on button "Enviar pedido" at bounding box center [369, 149] width 29 height 10
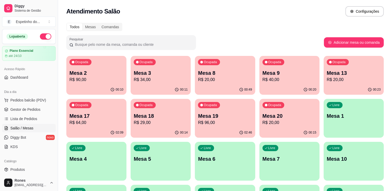
click at [157, 122] on p "R$ 29,00" at bounding box center [161, 123] width 54 height 6
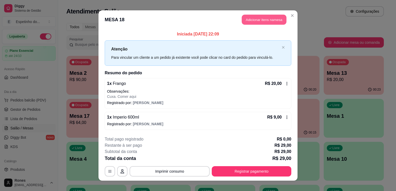
click at [268, 21] on button "Adicionar itens na mesa" at bounding box center [263, 20] width 45 height 10
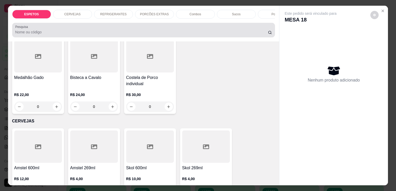
scroll to position [114, 0]
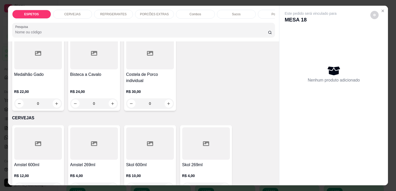
click at [65, 14] on p "CERVEJAS" at bounding box center [72, 14] width 16 height 4
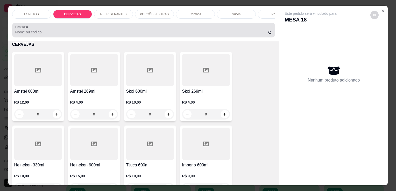
scroll to position [13, 0]
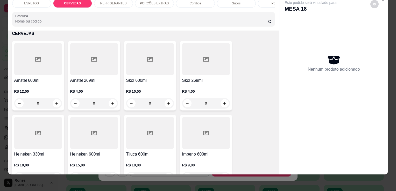
click at [211, 137] on div at bounding box center [206, 133] width 48 height 32
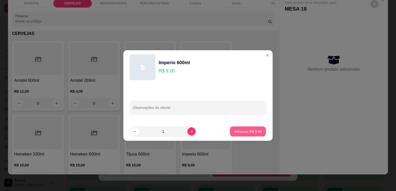
click at [256, 133] on p "Adicionar R$ 9,00" at bounding box center [247, 131] width 28 height 5
type input "1"
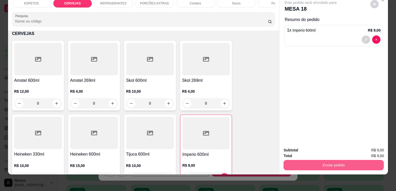
click at [313, 161] on button "Enviar pedido" at bounding box center [333, 165] width 100 height 10
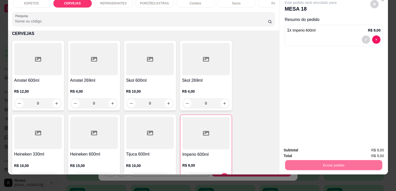
click at [371, 149] on button "Enviar pedido" at bounding box center [370, 149] width 28 height 10
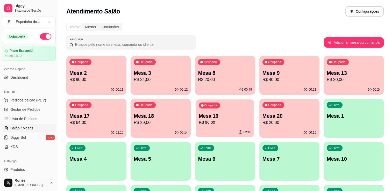
click at [218, 125] on p "R$ 96,00" at bounding box center [225, 123] width 52 height 6
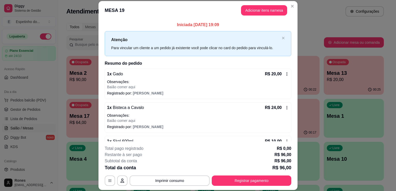
scroll to position [107, 0]
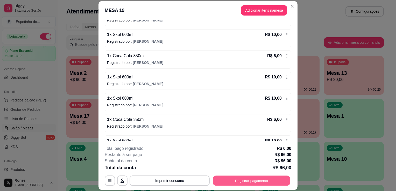
click at [267, 180] on button "Registrar pagamento" at bounding box center [251, 181] width 77 height 10
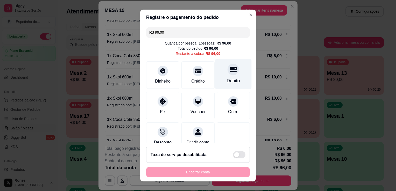
click at [226, 78] on div "Débito" at bounding box center [232, 80] width 13 height 7
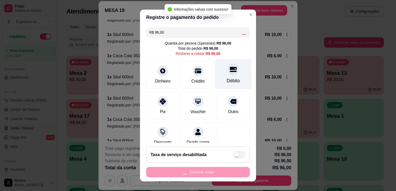
type input "R$ 0,00"
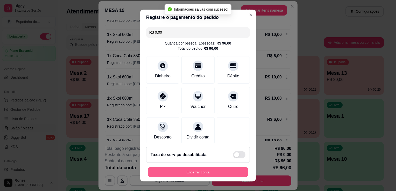
click at [211, 171] on button "Encerrar conta" at bounding box center [198, 172] width 100 height 10
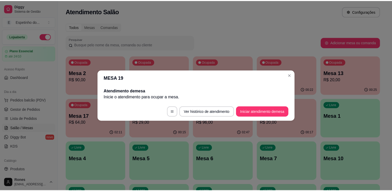
scroll to position [0, 0]
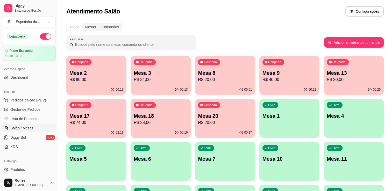
click at [365, 63] on div "Ocupada Mesa 13 R$ 20,00" at bounding box center [353, 70] width 60 height 29
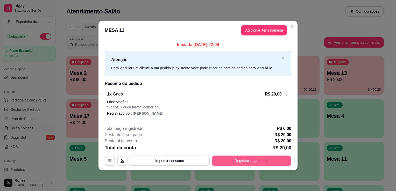
click at [259, 161] on button "Registrar pagamento" at bounding box center [250, 161] width 79 height 10
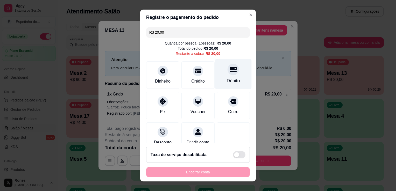
click at [226, 84] on div "Débito" at bounding box center [232, 80] width 13 height 7
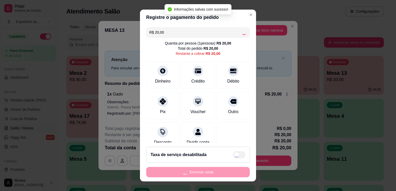
type input "R$ 0,00"
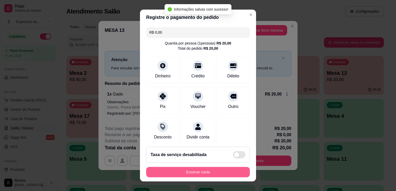
click at [228, 172] on button "Encerrar conta" at bounding box center [198, 172] width 104 height 10
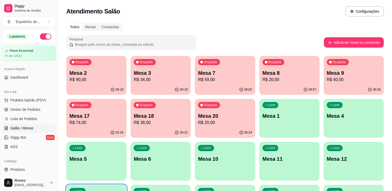
scroll to position [96, 0]
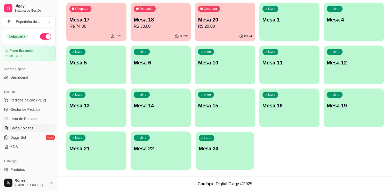
click at [232, 149] on p "Mesa 30" at bounding box center [225, 148] width 52 height 7
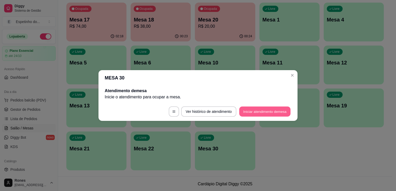
click at [256, 113] on button "Iniciar atendimento de mesa" at bounding box center [264, 112] width 51 height 10
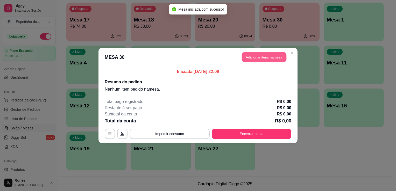
click at [269, 60] on button "Adicionar itens na mesa" at bounding box center [263, 57] width 45 height 10
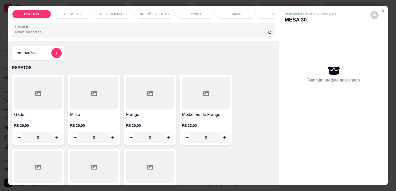
click at [39, 107] on div at bounding box center [38, 93] width 48 height 32
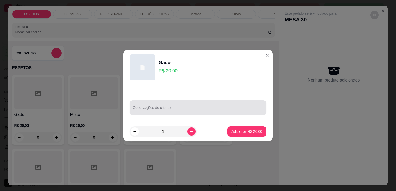
click at [178, 106] on div at bounding box center [198, 107] width 130 height 10
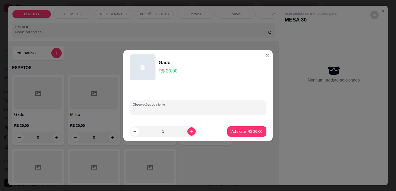
click at [194, 109] on input "Observações do cliente" at bounding box center [198, 109] width 130 height 5
type input "CUXA PARA VIAGEM"
click at [253, 131] on p "Adicionar R$ 20,00" at bounding box center [247, 131] width 30 height 5
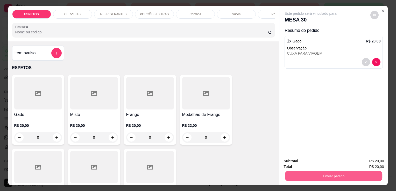
click at [360, 172] on button "Enviar pedido" at bounding box center [333, 176] width 97 height 10
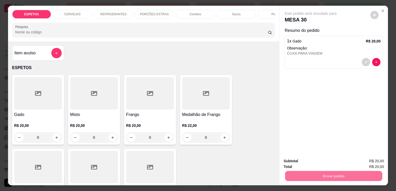
click at [373, 160] on button "Enviar pedido" at bounding box center [370, 162] width 28 height 10
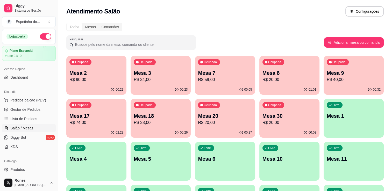
click at [346, 79] on p "R$ 40,00" at bounding box center [353, 80] width 54 height 6
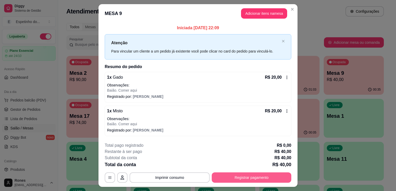
click at [252, 174] on button "Registrar pagamento" at bounding box center [250, 177] width 79 height 10
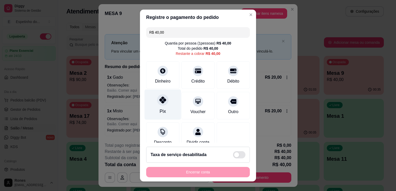
click at [156, 109] on div "Pix" at bounding box center [162, 105] width 36 height 30
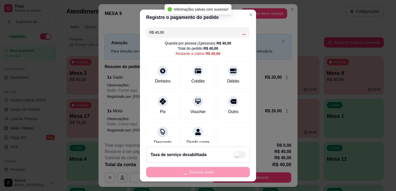
type input "R$ 0,00"
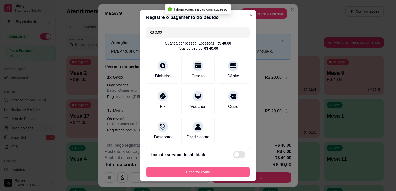
click at [205, 173] on button "Encerrar conta" at bounding box center [198, 172] width 104 height 10
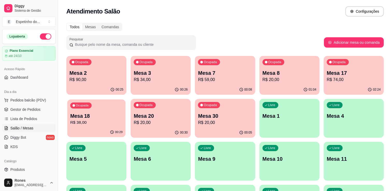
click at [108, 126] on div "Ocupada Mesa 18 R$ 38,00" at bounding box center [96, 113] width 58 height 28
click at [170, 123] on p "R$ 20,00" at bounding box center [160, 123] width 52 height 6
click at [107, 121] on p "R$ 38,00" at bounding box center [96, 123] width 52 height 6
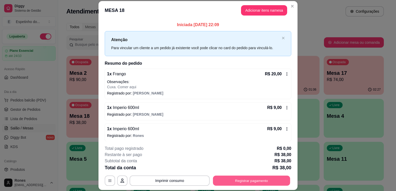
click at [261, 180] on button "Registrar pagamento" at bounding box center [251, 181] width 77 height 10
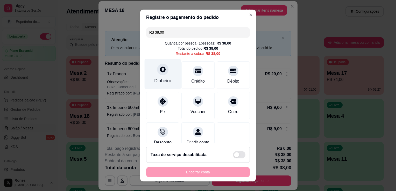
click at [166, 81] on div "Dinheiro" at bounding box center [162, 80] width 17 height 7
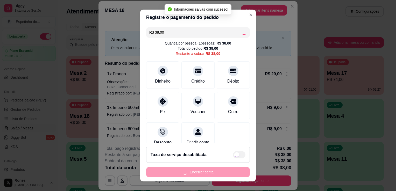
type input "R$ 0,00"
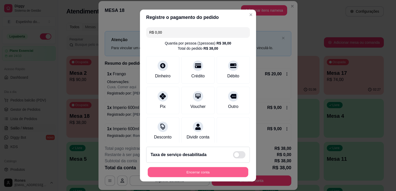
click at [206, 171] on button "Encerrar conta" at bounding box center [198, 172] width 100 height 10
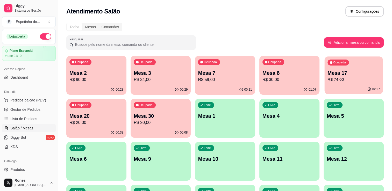
click at [354, 77] on p "R$ 74,00" at bounding box center [353, 80] width 52 height 6
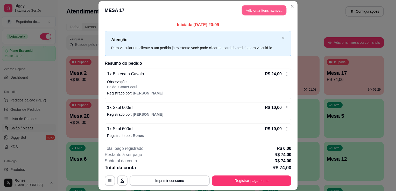
click at [261, 7] on button "Adicionar itens na mesa" at bounding box center [263, 10] width 45 height 10
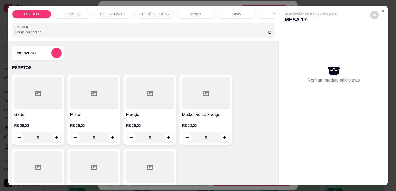
click at [72, 12] on p "CERVEJAS" at bounding box center [72, 14] width 16 height 4
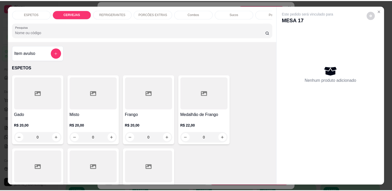
scroll to position [13, 0]
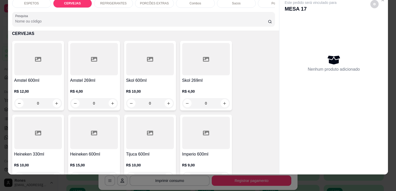
click at [139, 82] on h4 "Skol 600ml" at bounding box center [150, 80] width 48 height 6
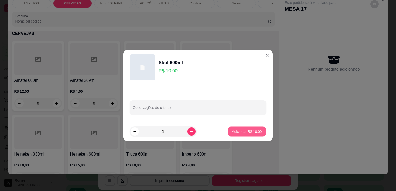
click at [236, 135] on button "Adicionar R$ 10,00" at bounding box center [247, 132] width 38 height 10
type input "1"
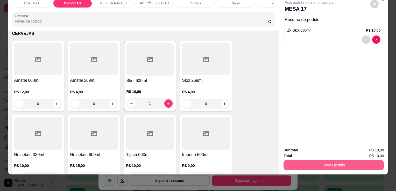
click at [311, 161] on button "Enviar pedido" at bounding box center [333, 165] width 100 height 10
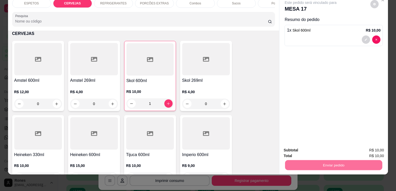
click at [371, 147] on button "Enviar pedido" at bounding box center [369, 149] width 29 height 10
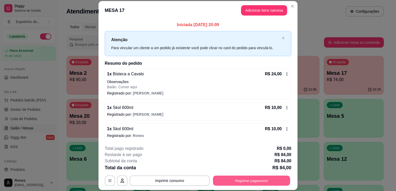
click at [266, 182] on button "Registrar pagamento" at bounding box center [251, 181] width 77 height 10
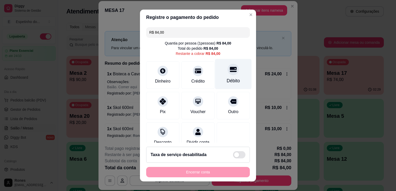
click at [229, 79] on div "Débito" at bounding box center [232, 80] width 13 height 7
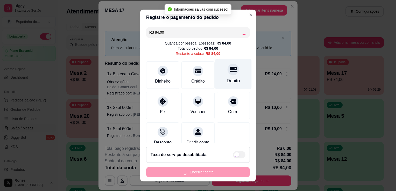
type input "R$ 0,00"
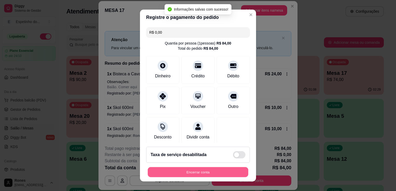
click at [202, 170] on button "Encerrar conta" at bounding box center [198, 172] width 100 height 10
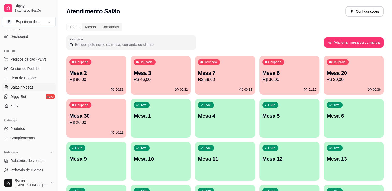
scroll to position [41, 0]
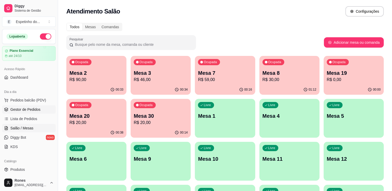
click at [38, 112] on span "Gestor de Pedidos" at bounding box center [25, 109] width 30 height 5
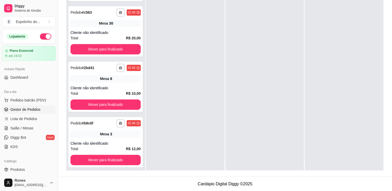
scroll to position [14, 0]
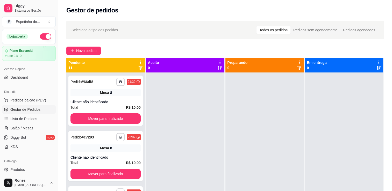
click at [391, 144] on div "**********" at bounding box center [225, 137] width 334 height 238
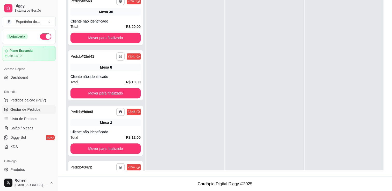
scroll to position [445, 0]
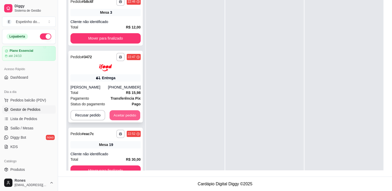
click at [125, 114] on button "Aceitar pedido" at bounding box center [124, 115] width 31 height 10
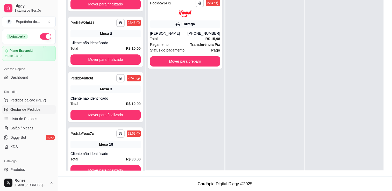
scroll to position [368, 0]
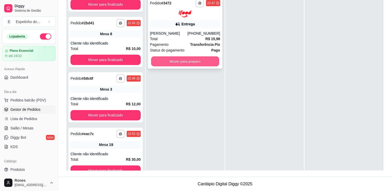
click at [186, 61] on button "Mover para preparo" at bounding box center [185, 61] width 68 height 10
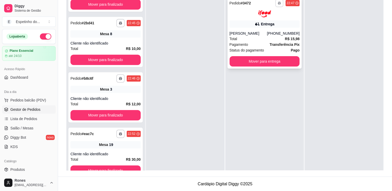
click at [275, 3] on button "button" at bounding box center [279, 3] width 8 height 8
click at [268, 23] on button "Impressora" at bounding box center [262, 21] width 36 height 8
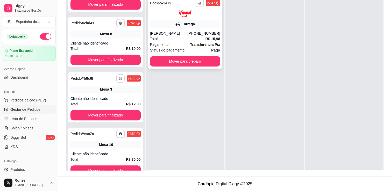
click at [198, 2] on icon "button" at bounding box center [199, 3] width 3 height 3
click at [185, 18] on button "Impressora" at bounding box center [184, 21] width 36 height 8
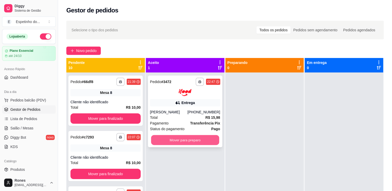
click at [201, 142] on button "Mover para preparo" at bounding box center [185, 140] width 68 height 10
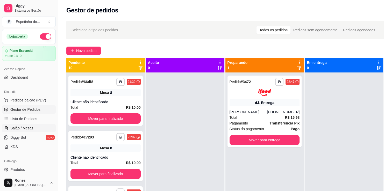
click at [24, 128] on span "Salão / Mesas" at bounding box center [21, 128] width 23 height 5
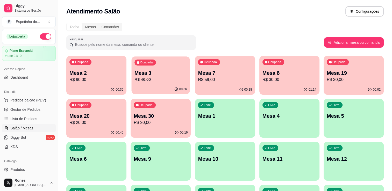
click at [148, 73] on p "Mesa 3" at bounding box center [160, 73] width 52 height 7
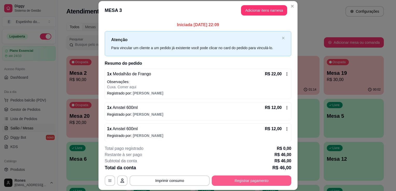
click at [277, 179] on button "Registrar pagamento" at bounding box center [250, 180] width 79 height 10
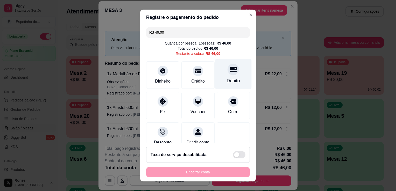
click at [226, 79] on div "Débito" at bounding box center [232, 80] width 13 height 7
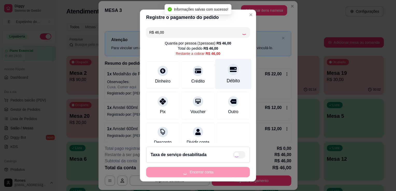
type input "R$ 0,00"
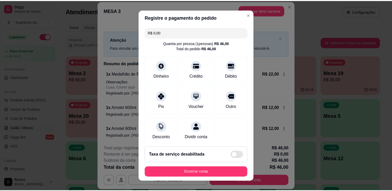
scroll to position [36, 0]
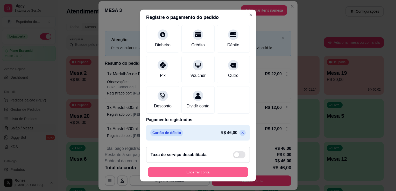
click at [198, 171] on button "Encerrar conta" at bounding box center [198, 172] width 100 height 10
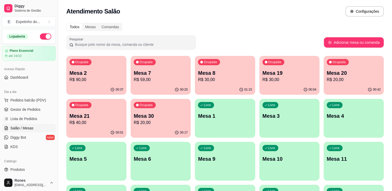
scroll to position [127, 0]
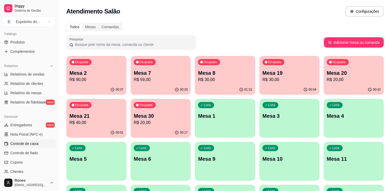
click at [35, 144] on span "Controle de caixa" at bounding box center [24, 143] width 28 height 5
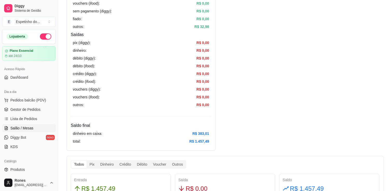
click at [25, 128] on span "Salão / Mesas" at bounding box center [21, 128] width 23 height 5
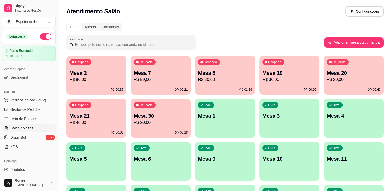
scroll to position [96, 0]
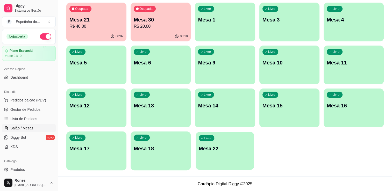
click at [235, 151] on p "Mesa 22" at bounding box center [225, 148] width 52 height 7
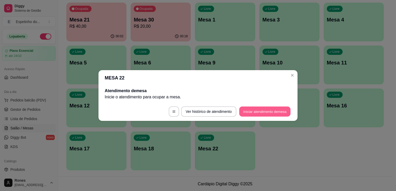
click at [254, 113] on button "Iniciar atendimento de mesa" at bounding box center [264, 112] width 51 height 10
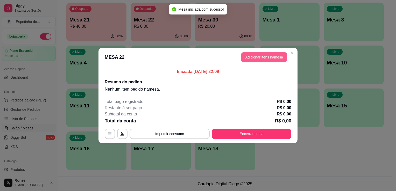
click at [272, 58] on button "Adicionar itens na mesa" at bounding box center [264, 57] width 46 height 10
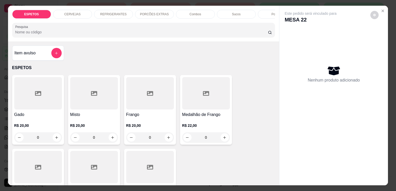
click at [90, 116] on h4 "Misto" at bounding box center [94, 115] width 48 height 6
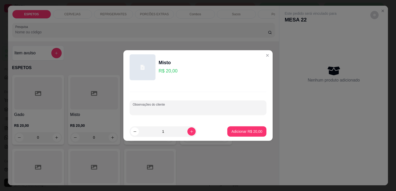
click at [230, 110] on input "Observações do cliente" at bounding box center [198, 109] width 130 height 5
type input "M"
type input "BAIAO PARA VIAGEM"
click at [257, 132] on p "Adicionar R$ 20,00" at bounding box center [247, 131] width 30 height 5
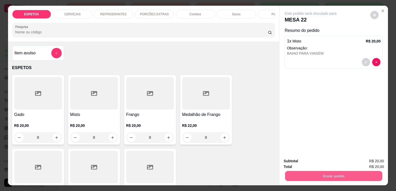
click at [306, 171] on button "Enviar pedido" at bounding box center [333, 176] width 97 height 10
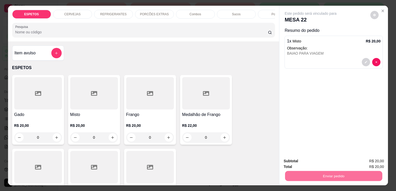
click at [365, 163] on button "Enviar pedido" at bounding box center [370, 162] width 28 height 10
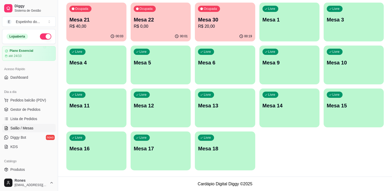
click at [291, 27] on div "Livre Mesa 1" at bounding box center [289, 19] width 60 height 33
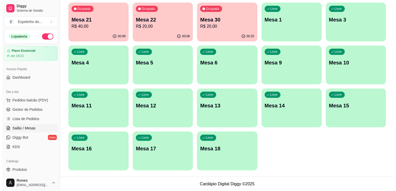
scroll to position [0, 0]
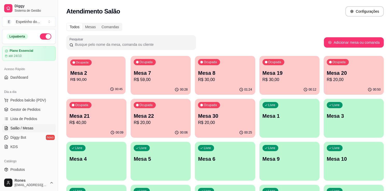
click at [101, 80] on p "R$ 90,00" at bounding box center [96, 80] width 52 height 6
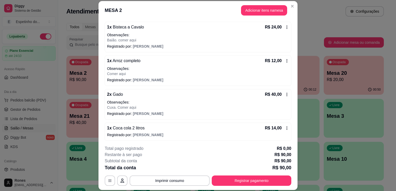
scroll to position [48, 0]
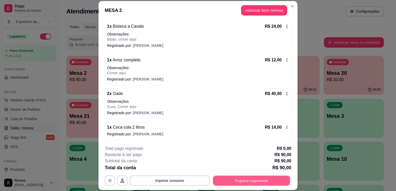
click at [250, 179] on button "Registrar pagamento" at bounding box center [251, 181] width 77 height 10
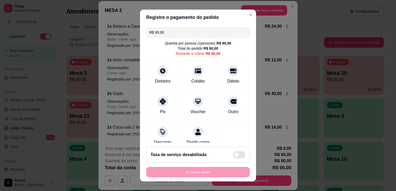
click at [180, 36] on input "R$ 90,00" at bounding box center [197, 32] width 97 height 10
click at [160, 69] on icon at bounding box center [163, 70] width 6 height 6
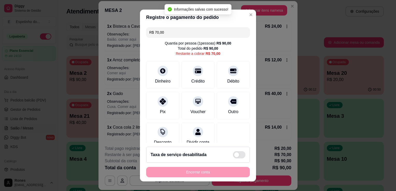
click at [173, 32] on input "R$ 70,00" at bounding box center [197, 32] width 97 height 10
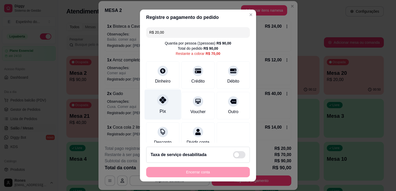
click at [166, 104] on div "Pix" at bounding box center [162, 105] width 36 height 30
click at [164, 107] on div "Pix" at bounding box center [162, 105] width 36 height 30
type input "R$ 0,00"
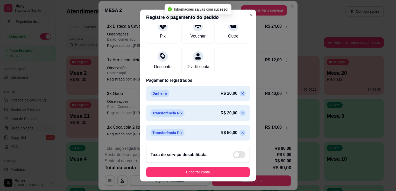
scroll to position [76, 0]
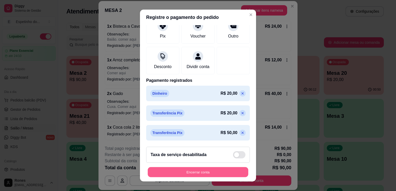
click at [196, 172] on button "Encerrar conta" at bounding box center [198, 172] width 100 height 10
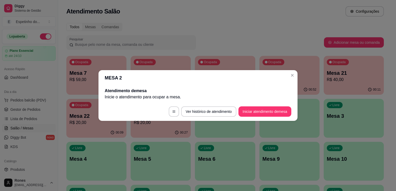
scroll to position [0, 0]
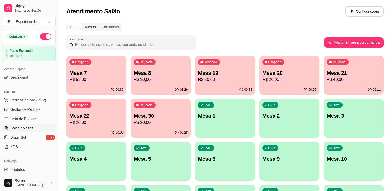
click at [151, 122] on p "R$ 20,00" at bounding box center [161, 123] width 54 height 6
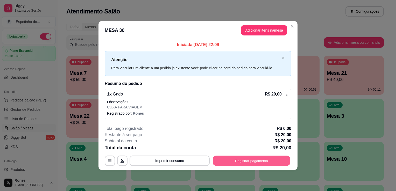
click at [245, 159] on button "Registrar pagamento" at bounding box center [251, 161] width 77 height 10
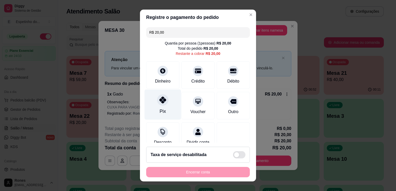
click at [166, 101] on div "Pix" at bounding box center [162, 105] width 36 height 30
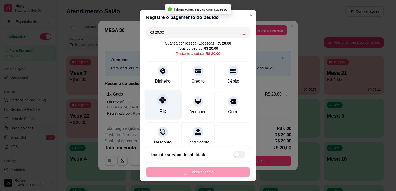
type input "R$ 0,00"
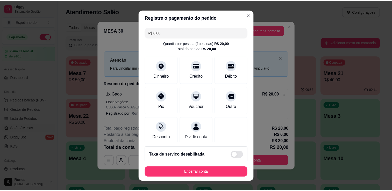
scroll to position [36, 0]
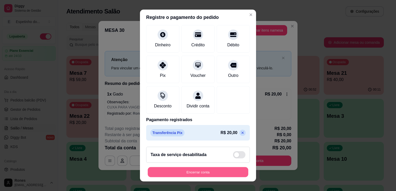
click at [216, 173] on button "Encerrar conta" at bounding box center [198, 172] width 100 height 10
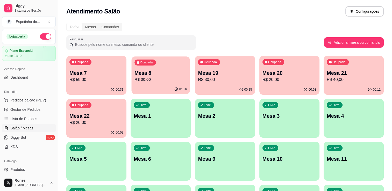
click at [165, 85] on div "01:26" at bounding box center [160, 89] width 58 height 10
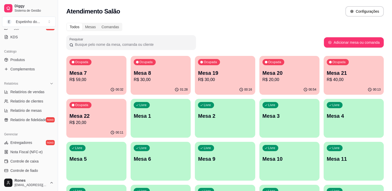
scroll to position [98, 0]
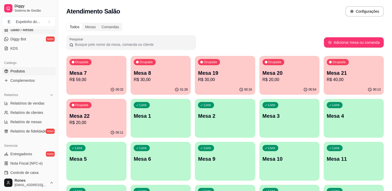
click at [22, 70] on span "Produtos" at bounding box center [17, 71] width 14 height 5
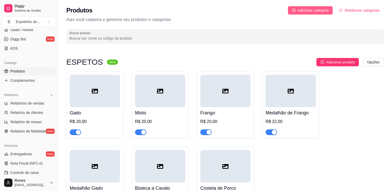
click at [310, 12] on span "Adicionar categoria" at bounding box center [312, 11] width 31 height 6
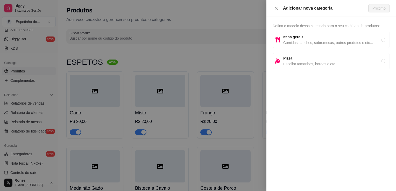
click at [302, 38] on span "Itens gerais" at bounding box center [332, 37] width 98 height 6
radio input "true"
click at [381, 8] on span "Próximo" at bounding box center [378, 8] width 13 height 6
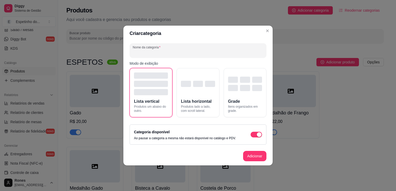
click at [171, 51] on input "Nome da categoria" at bounding box center [198, 52] width 130 height 5
type input "b"
type input "B"
type input "DOCES E BALAS"
click at [260, 154] on button "Adicionar" at bounding box center [254, 156] width 23 height 10
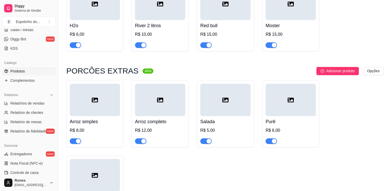
scroll to position [1002, 0]
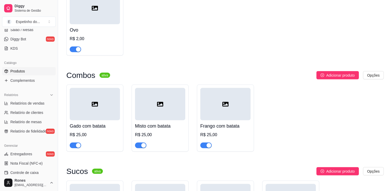
click at [19, 72] on span "Produtos" at bounding box center [17, 71] width 14 height 5
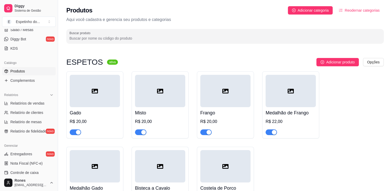
scroll to position [0, 0]
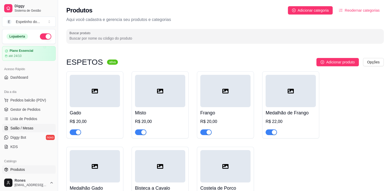
click at [26, 128] on span "Salão / Mesas" at bounding box center [21, 128] width 23 height 5
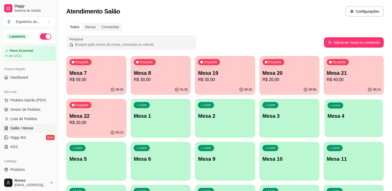
click at [335, 113] on p "Mesa 4" at bounding box center [353, 116] width 52 height 7
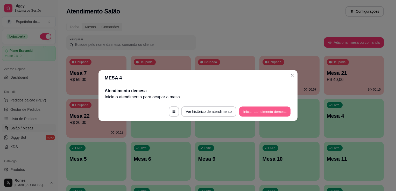
click at [250, 110] on button "Iniciar atendimento de mesa" at bounding box center [264, 112] width 51 height 10
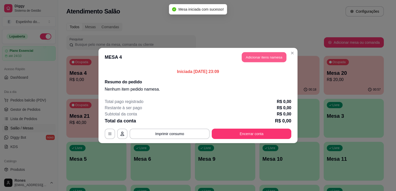
click at [267, 55] on button "Adicionar itens na mesa" at bounding box center [263, 57] width 45 height 10
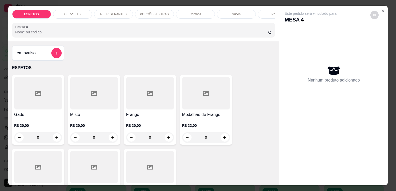
click at [48, 101] on div at bounding box center [38, 93] width 48 height 32
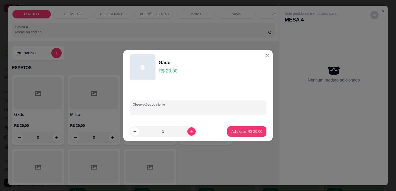
click at [193, 108] on input "Observações do cliente" at bounding box center [198, 109] width 130 height 5
type input "BAIAO PARA COMER AQUI"
click at [249, 129] on p "Adicionar R$ 20,00" at bounding box center [247, 131] width 30 height 5
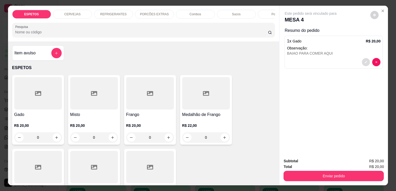
click at [364, 61] on icon "decrease-product-quantity" at bounding box center [365, 62] width 3 height 3
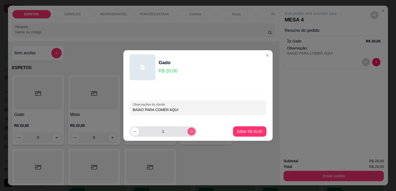
click at [189, 132] on icon "increase-product-quantity" at bounding box center [191, 132] width 4 height 4
type input "2"
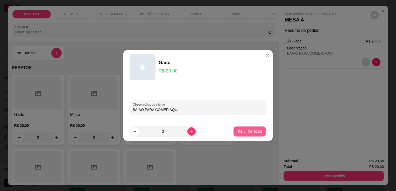
click at [252, 133] on p "Editar R$ 40,00" at bounding box center [249, 131] width 24 height 5
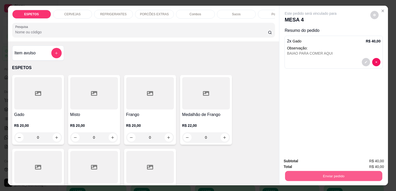
click at [321, 175] on button "Enviar pedido" at bounding box center [333, 176] width 97 height 10
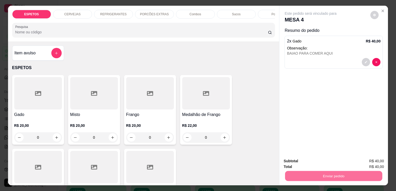
click at [365, 161] on button "Enviar pedido" at bounding box center [370, 162] width 28 height 10
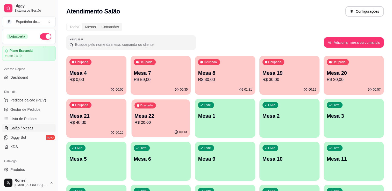
click at [177, 121] on p "R$ 20,00" at bounding box center [160, 123] width 52 height 6
click at [20, 170] on span "Produtos" at bounding box center [17, 169] width 14 height 5
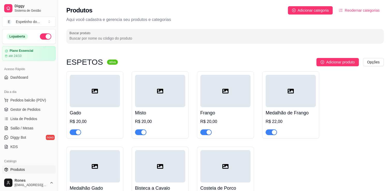
click at [153, 38] on input "Buscar produto" at bounding box center [224, 38] width 311 height 5
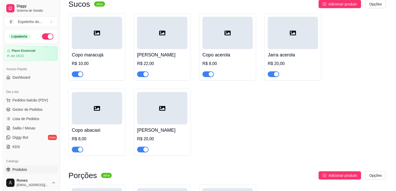
scroll to position [1281, 0]
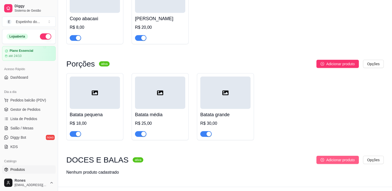
click at [350, 157] on span "Adicionar produto" at bounding box center [340, 160] width 28 height 6
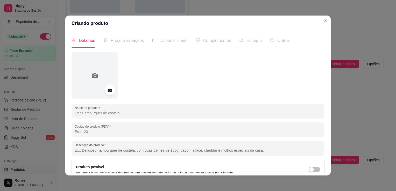
click at [97, 113] on input "Nome do produto" at bounding box center [198, 113] width 246 height 5
type input "PACOCA"
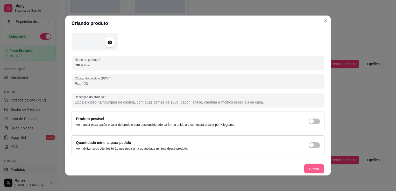
click at [308, 168] on button "Salvar" at bounding box center [314, 169] width 20 height 10
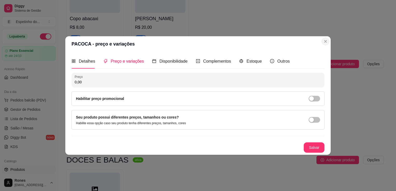
click at [323, 22] on div "PACOCA - preço e variações Detalhes Preço e variações Disponibilidade Complemen…" at bounding box center [198, 95] width 396 height 191
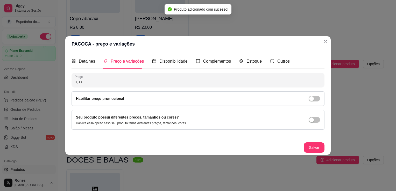
click at [170, 82] on input "0,00" at bounding box center [198, 81] width 246 height 5
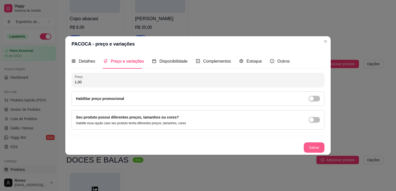
type input "1,00"
click at [313, 146] on button "Salvar" at bounding box center [314, 148] width 20 height 10
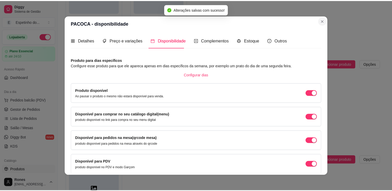
scroll to position [1191, 0]
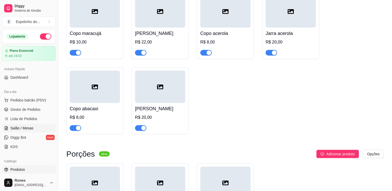
click at [27, 128] on span "Salão / Mesas" at bounding box center [21, 128] width 23 height 5
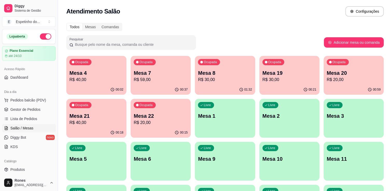
click at [227, 77] on p "R$ 30,00" at bounding box center [225, 80] width 54 height 6
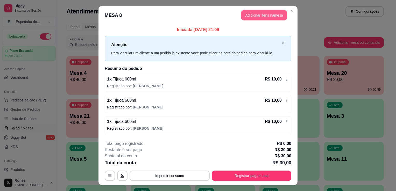
click at [266, 14] on button "Adicionar itens na mesa" at bounding box center [264, 15] width 46 height 10
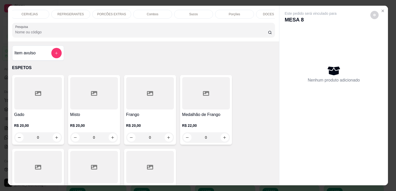
scroll to position [0, 62]
click at [261, 13] on p "DOCES E BALAS" at bounding box center [255, 14] width 25 height 4
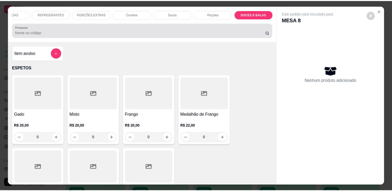
scroll to position [13, 0]
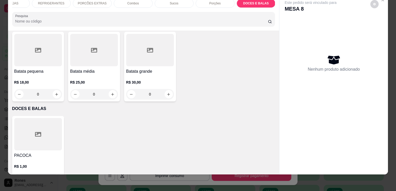
click at [35, 125] on div at bounding box center [38, 134] width 48 height 32
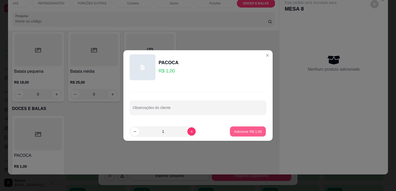
click at [234, 131] on p "Adicionar R$ 1,00" at bounding box center [247, 131] width 28 height 5
type input "1"
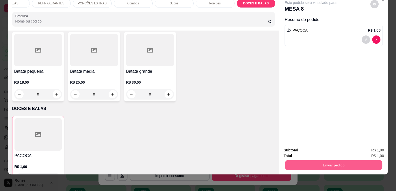
click at [345, 161] on button "Enviar pedido" at bounding box center [333, 165] width 97 height 10
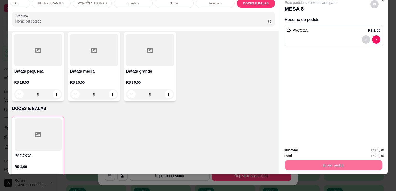
click at [376, 149] on button "Enviar pedido" at bounding box center [369, 149] width 29 height 10
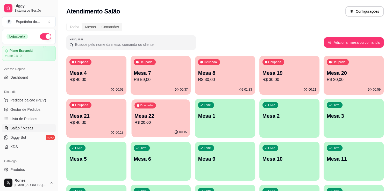
click at [176, 119] on p "Mesa 22" at bounding box center [160, 116] width 52 height 7
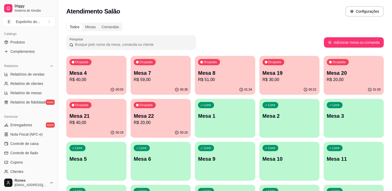
scroll to position [181, 0]
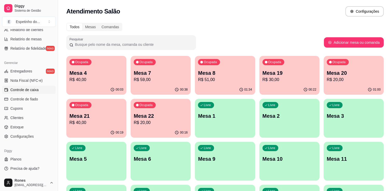
click at [32, 92] on span "Controle de caixa" at bounding box center [24, 89] width 28 height 5
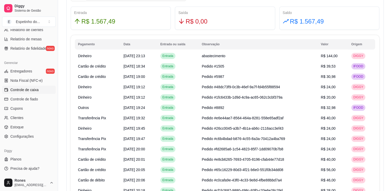
scroll to position [54, 0]
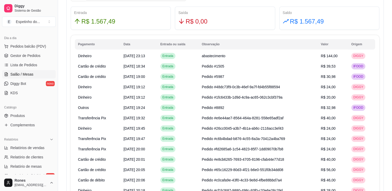
click at [25, 74] on span "Salão / Mesas" at bounding box center [21, 74] width 23 height 5
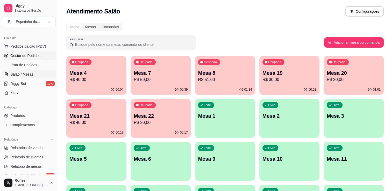
click at [27, 58] on link "Gestor de Pedidos" at bounding box center [29, 56] width 54 height 8
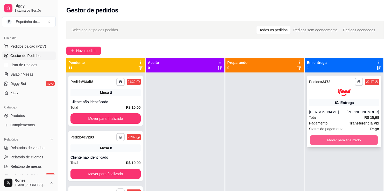
click at [334, 140] on button "Mover para finalizado" at bounding box center [344, 140] width 68 height 10
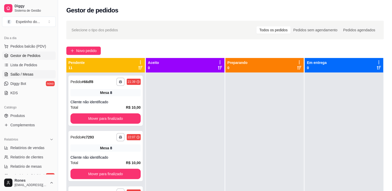
click at [26, 72] on span "Salão / Mesas" at bounding box center [21, 74] width 23 height 5
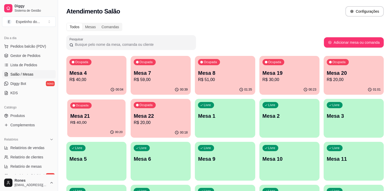
click at [101, 113] on p "Mesa 21" at bounding box center [96, 116] width 52 height 7
click at [119, 81] on p "R$ 40,00" at bounding box center [96, 80] width 52 height 6
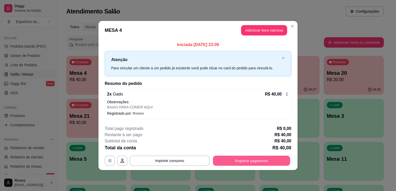
click at [243, 159] on button "Registrar pagamento" at bounding box center [251, 161] width 77 height 10
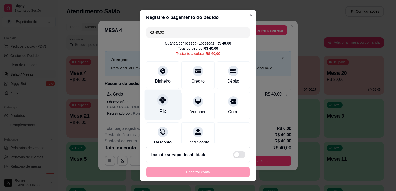
click at [160, 102] on icon at bounding box center [162, 100] width 7 height 7
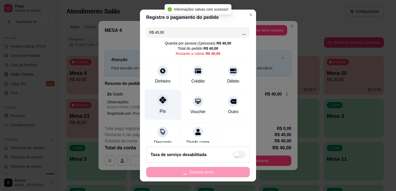
type input "R$ 0,00"
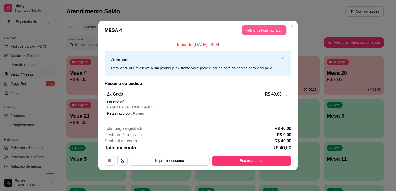
click at [275, 33] on button "Adicionar itens na mesa" at bounding box center [263, 30] width 45 height 10
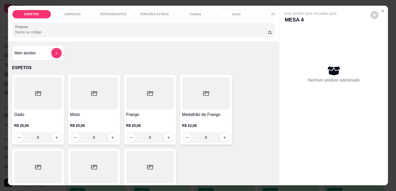
click at [117, 12] on p "REFRIGERANTES" at bounding box center [113, 14] width 26 height 4
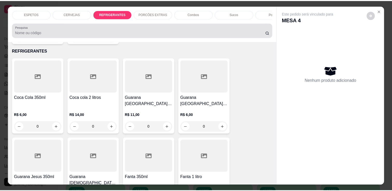
scroll to position [13, 0]
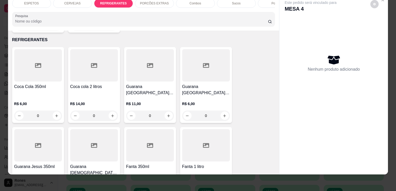
click at [150, 75] on div at bounding box center [150, 65] width 48 height 32
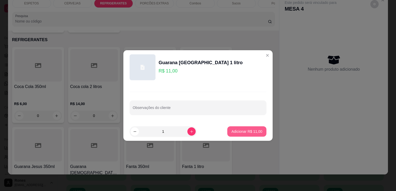
click at [248, 131] on p "Adicionar R$ 11,00" at bounding box center [246, 131] width 31 height 5
type input "1"
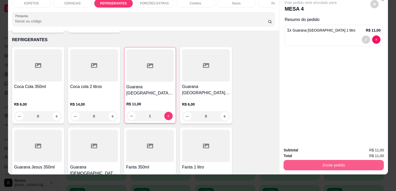
click at [344, 164] on button "Enviar pedido" at bounding box center [333, 165] width 100 height 10
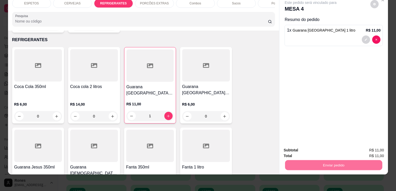
click at [384, 151] on button "Enviar pedido" at bounding box center [370, 149] width 28 height 10
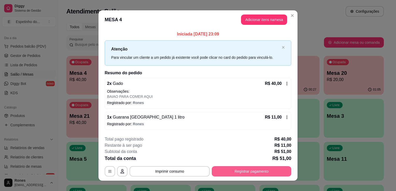
click at [268, 173] on button "Registrar pagamento" at bounding box center [250, 171] width 79 height 10
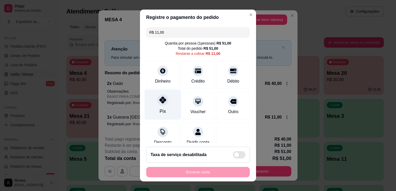
click at [159, 101] on icon at bounding box center [162, 100] width 7 height 7
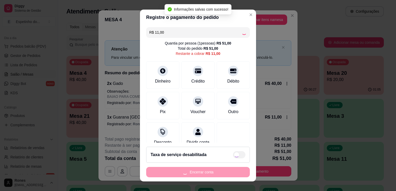
type input "R$ 0,00"
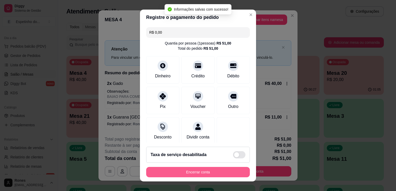
click at [189, 171] on button "Encerrar conta" at bounding box center [198, 172] width 104 height 10
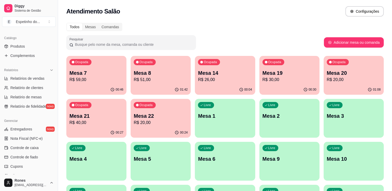
scroll to position [127, 0]
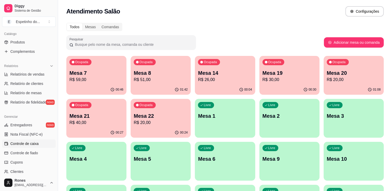
click at [26, 145] on span "Controle de caixa" at bounding box center [24, 143] width 28 height 5
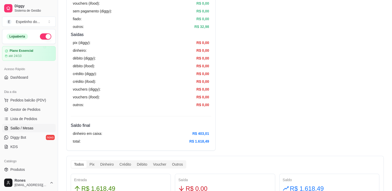
click at [29, 127] on span "Salão / Mesas" at bounding box center [21, 128] width 23 height 5
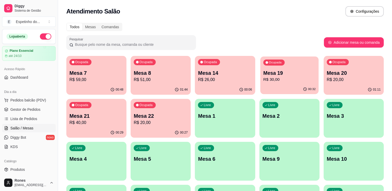
click at [294, 82] on p "R$ 30,00" at bounding box center [289, 80] width 52 height 6
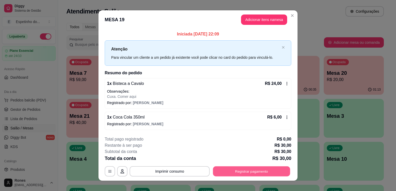
click at [241, 172] on button "Registrar pagamento" at bounding box center [251, 171] width 77 height 10
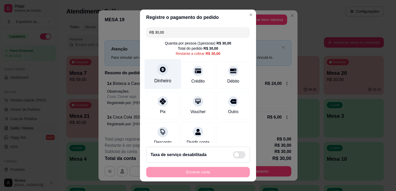
click at [157, 73] on div at bounding box center [162, 69] width 11 height 11
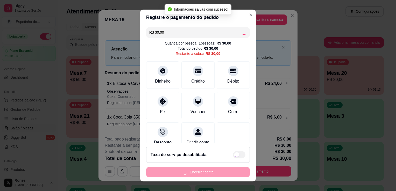
type input "R$ 0,00"
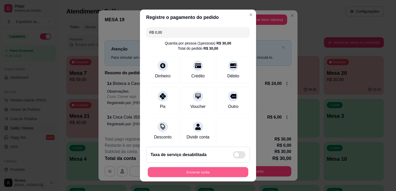
click at [209, 173] on button "Encerrar conta" at bounding box center [198, 172] width 100 height 10
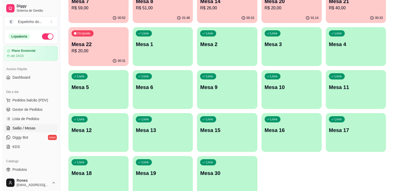
scroll to position [72, 0]
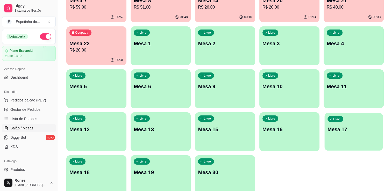
click at [348, 135] on div "Livre Mesa 17" at bounding box center [353, 129] width 58 height 32
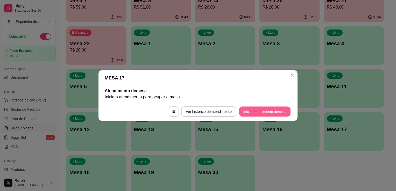
click at [268, 113] on button "Iniciar atendimento de mesa" at bounding box center [264, 112] width 51 height 10
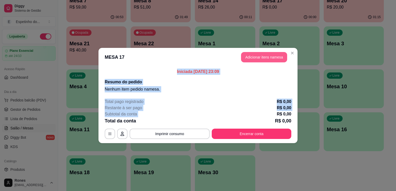
drag, startPoint x: 268, startPoint y: 113, endPoint x: 258, endPoint y: 57, distance: 56.8
click at [258, 57] on section "MESA 17 Adicionar itens na mesa Iniciada 26/09/2025 às 23:09 Resumo do pedido N…" at bounding box center [197, 95] width 199 height 95
click at [258, 57] on button "Adicionar itens na mesa" at bounding box center [263, 57] width 45 height 10
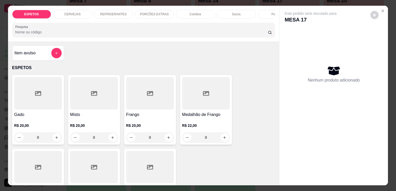
click at [74, 13] on p "CERVEJAS" at bounding box center [72, 14] width 16 height 4
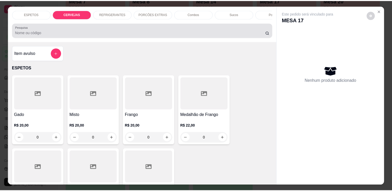
scroll to position [13, 0]
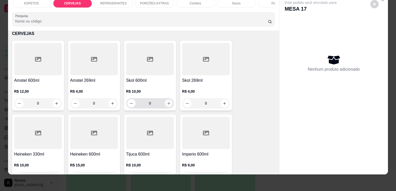
click at [168, 103] on icon "increase-product-quantity" at bounding box center [168, 103] width 4 height 4
type input "1"
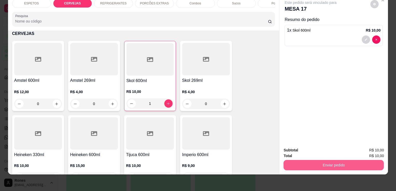
click at [322, 161] on button "Enviar pedido" at bounding box center [333, 165] width 100 height 10
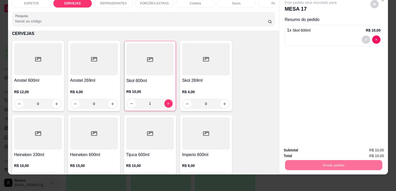
click at [372, 150] on button "Enviar pedido" at bounding box center [370, 149] width 28 height 10
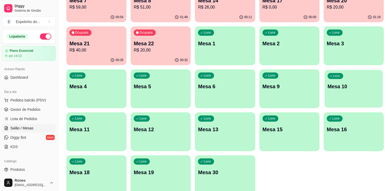
click at [332, 70] on div "Livre Mesa 10" at bounding box center [353, 86] width 58 height 32
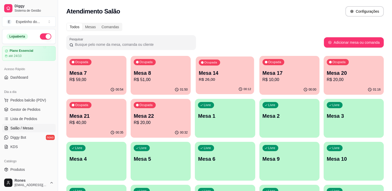
click at [224, 77] on p "R$ 26,00" at bounding box center [225, 80] width 52 height 6
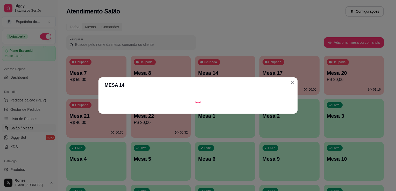
click at [224, 77] on header "MESA 14" at bounding box center [197, 85] width 199 height 16
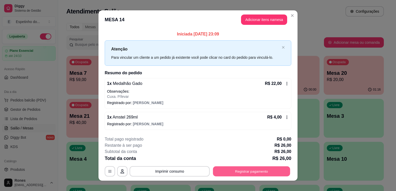
click at [255, 172] on button "Registrar pagamento" at bounding box center [251, 171] width 77 height 10
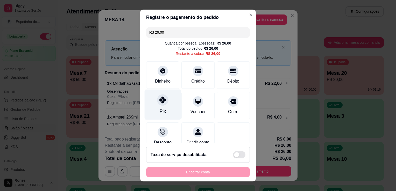
click at [159, 101] on icon at bounding box center [162, 100] width 7 height 7
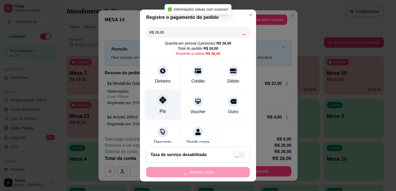
type input "R$ 0,00"
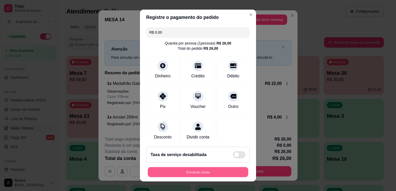
click at [194, 172] on button "Encerrar conta" at bounding box center [198, 172] width 100 height 10
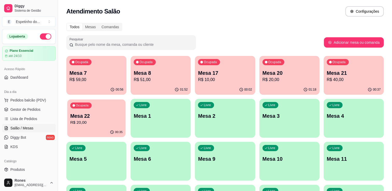
click at [120, 122] on p "R$ 20,00" at bounding box center [96, 123] width 52 height 6
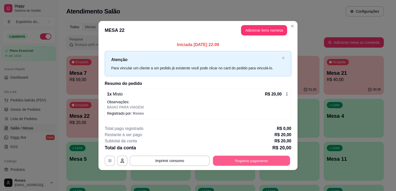
click at [261, 162] on button "Registrar pagamento" at bounding box center [251, 161] width 77 height 10
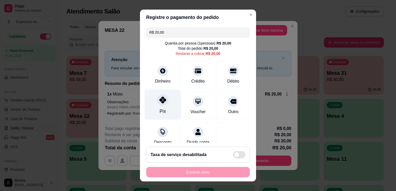
click at [169, 113] on div "Pix" at bounding box center [162, 105] width 36 height 30
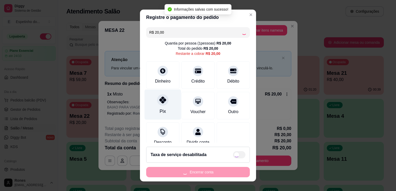
type input "R$ 0,00"
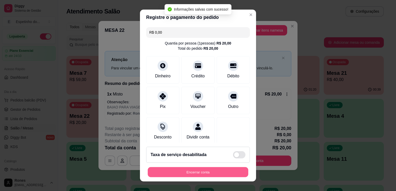
click at [189, 173] on button "Encerrar conta" at bounding box center [198, 172] width 100 height 10
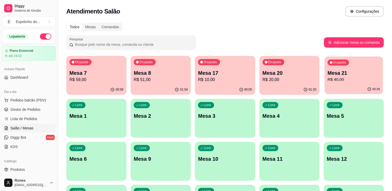
click at [356, 84] on div "Ocupada Mesa 21 R$ 40,00" at bounding box center [353, 70] width 58 height 28
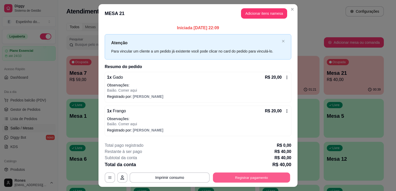
click at [273, 175] on button "Registrar pagamento" at bounding box center [251, 177] width 77 height 10
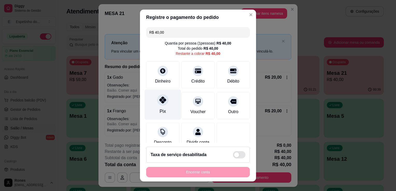
click at [164, 113] on div "Pix" at bounding box center [162, 105] width 36 height 30
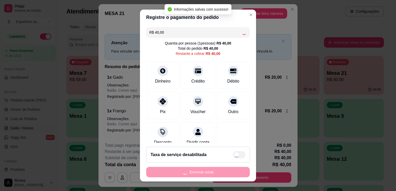
type input "R$ 0,00"
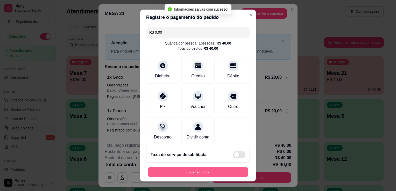
click at [211, 172] on button "Encerrar conta" at bounding box center [198, 172] width 100 height 10
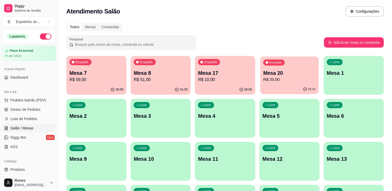
click at [292, 83] on div "Ocupada Mesa 20 R$ 20,00" at bounding box center [289, 70] width 58 height 28
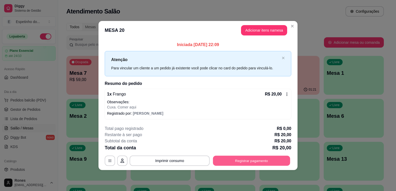
click at [251, 162] on button "Registrar pagamento" at bounding box center [251, 161] width 77 height 10
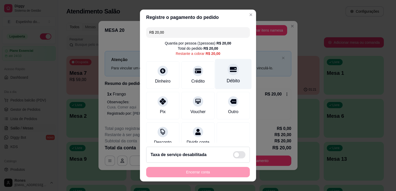
click at [226, 82] on div "Débito" at bounding box center [232, 80] width 13 height 7
type input "R$ 0,00"
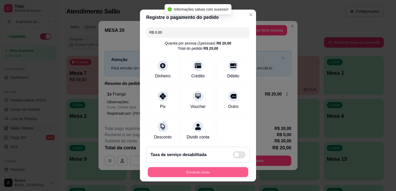
click at [214, 170] on button "Encerrar conta" at bounding box center [198, 172] width 100 height 10
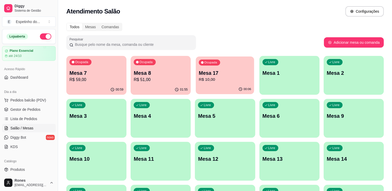
click at [233, 74] on p "Mesa 17" at bounding box center [225, 73] width 52 height 7
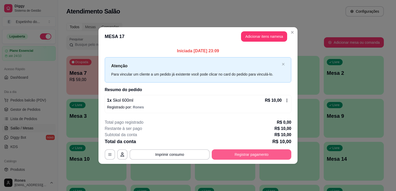
click at [242, 152] on button "Registrar pagamento" at bounding box center [250, 154] width 79 height 10
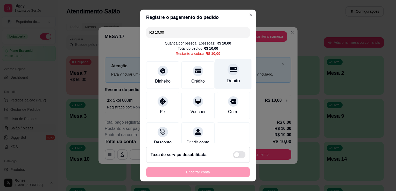
click at [229, 77] on div "Débito" at bounding box center [233, 74] width 36 height 30
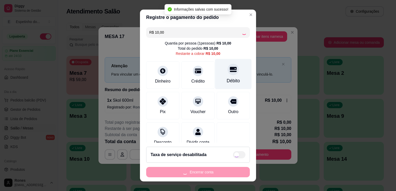
type input "R$ 0,00"
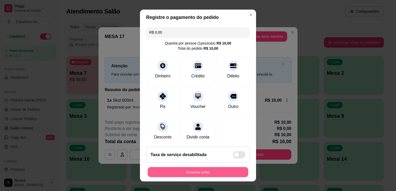
click at [189, 172] on button "Encerrar conta" at bounding box center [198, 172] width 100 height 10
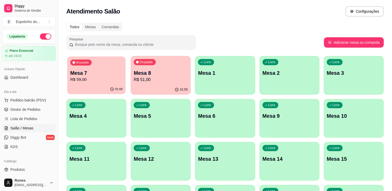
click at [111, 84] on div "Ocupada Mesa 7 R$ 59,00" at bounding box center [96, 70] width 58 height 28
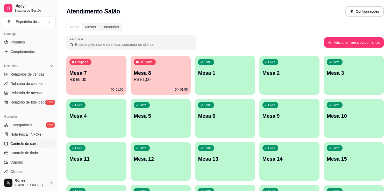
click at [30, 145] on span "Controle de caixa" at bounding box center [24, 143] width 28 height 5
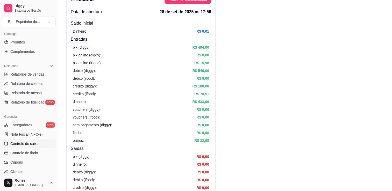
scroll to position [43, 0]
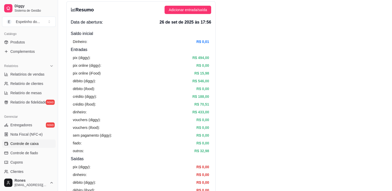
click at [32, 145] on span "Controle de caixa" at bounding box center [24, 143] width 28 height 5
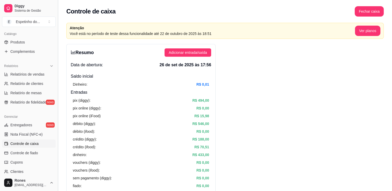
click at [57, 53] on button "Toggle Sidebar" at bounding box center [58, 95] width 4 height 191
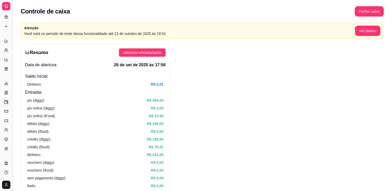
scroll to position [77, 0]
click at [11, 76] on button "Toggle Sidebar" at bounding box center [12, 95] width 4 height 191
click at [11, 76] on div "Diggy Sistema de Gestão E Espetinho do ... Loja aberta Plano Essencial até 24/1…" at bounding box center [6, 95] width 12 height 191
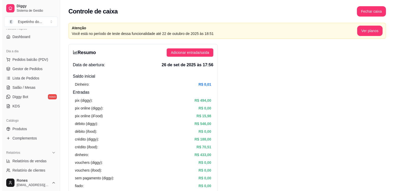
scroll to position [0, 0]
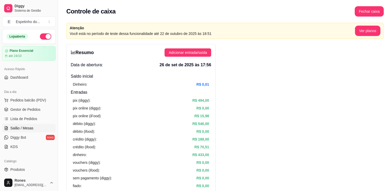
click at [29, 130] on link "Salão / Mesas" at bounding box center [29, 128] width 54 height 8
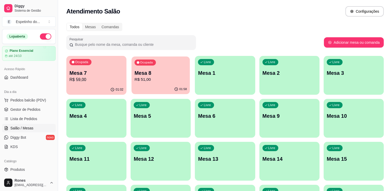
click at [158, 71] on p "Mesa 8" at bounding box center [160, 73] width 52 height 7
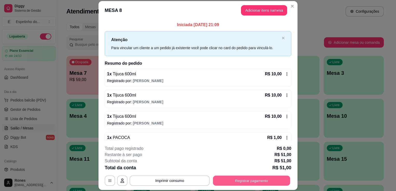
click at [240, 179] on button "Registrar pagamento" at bounding box center [251, 181] width 77 height 10
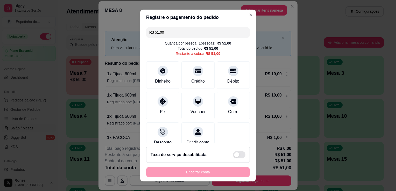
click at [183, 33] on input "R$ 51,00" at bounding box center [197, 32] width 97 height 10
click at [197, 83] on div "Crédito" at bounding box center [198, 80] width 15 height 7
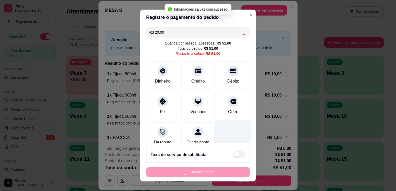
type input "R$ 31,00"
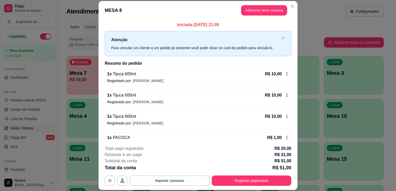
click at [290, 127] on div "Iniciada [DATE] 21:09 Atenção Para vincular um cliente a um pedido já existente…" at bounding box center [197, 81] width 199 height 122
click at [254, 183] on button "Registrar pagamento" at bounding box center [251, 181] width 77 height 10
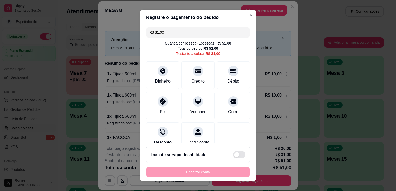
scroll to position [42, 0]
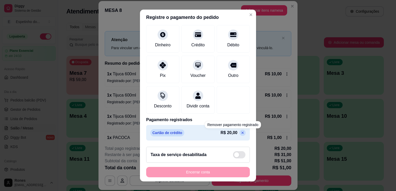
click at [240, 132] on icon at bounding box center [242, 133] width 4 height 4
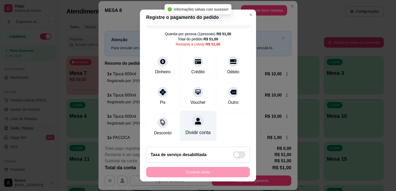
type input "R$ 51,00"
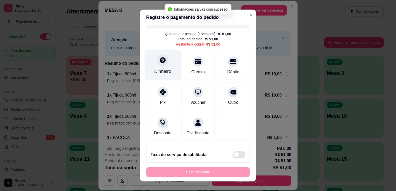
scroll to position [15, 0]
click at [161, 59] on div at bounding box center [162, 59] width 11 height 11
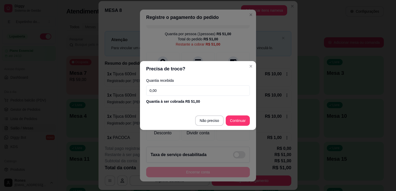
click at [182, 92] on input "0,00" at bounding box center [198, 90] width 104 height 10
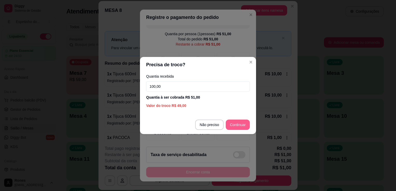
type input "100,00"
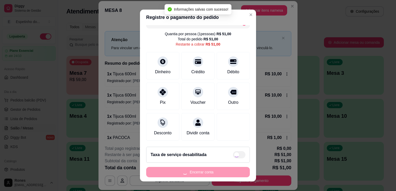
type input "R$ 0,00"
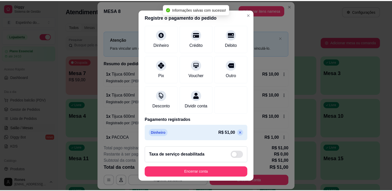
scroll to position [36, 0]
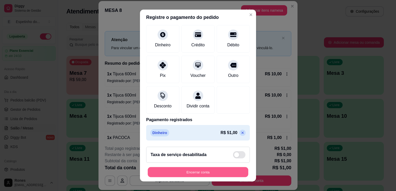
click at [209, 174] on button "Encerrar conta" at bounding box center [198, 172] width 100 height 10
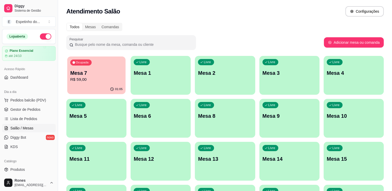
click at [80, 76] on p "Mesa 7" at bounding box center [96, 73] width 52 height 7
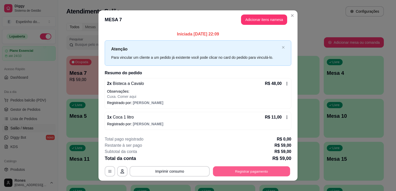
click at [239, 171] on button "Registrar pagamento" at bounding box center [251, 171] width 77 height 10
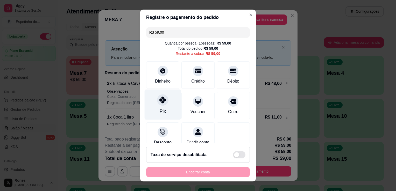
click at [162, 108] on div "Pix" at bounding box center [162, 105] width 36 height 30
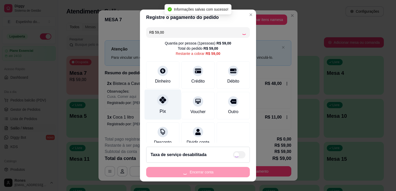
type input "R$ 0,00"
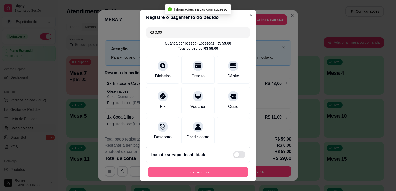
click at [201, 171] on button "Encerrar conta" at bounding box center [198, 172] width 100 height 10
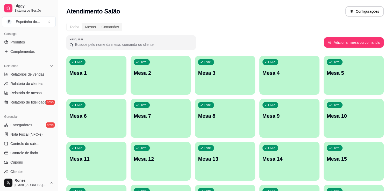
scroll to position [181, 0]
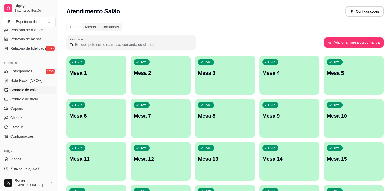
click at [32, 91] on span "Controle de caixa" at bounding box center [24, 89] width 28 height 5
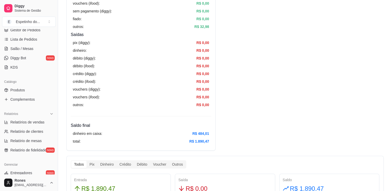
scroll to position [78, 0]
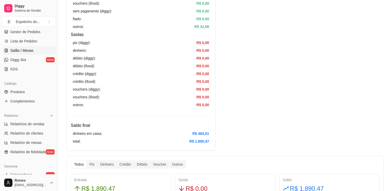
click at [12, 49] on span "Salão / Mesas" at bounding box center [21, 50] width 23 height 5
